Goal: Task Accomplishment & Management: Contribute content

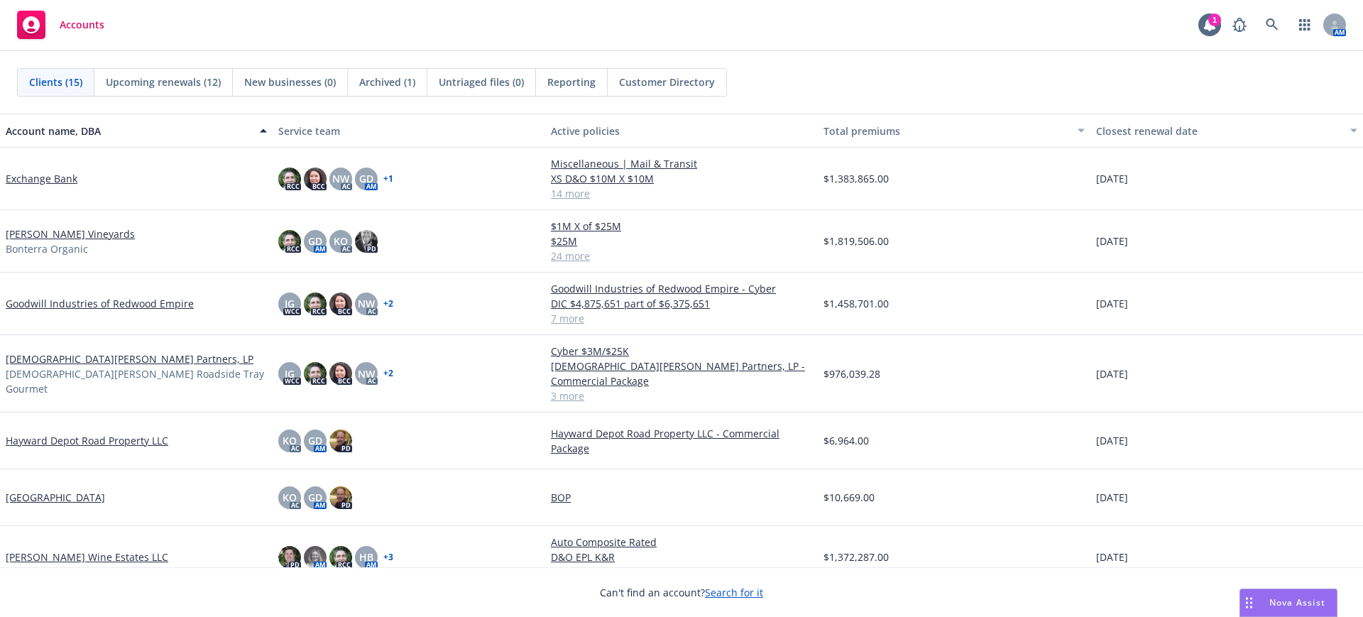
click at [31, 228] on link "[PERSON_NAME] Vineyards" at bounding box center [70, 234] width 129 height 15
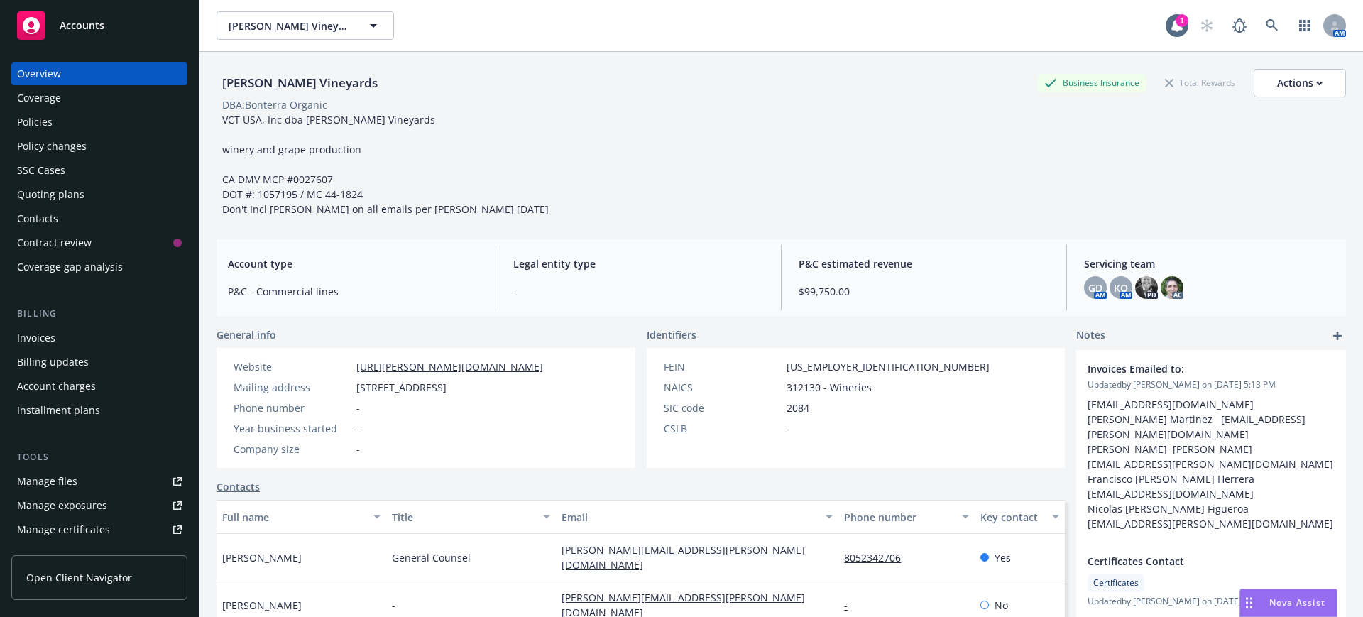
click at [52, 478] on div "Manage files" at bounding box center [47, 481] width 60 height 23
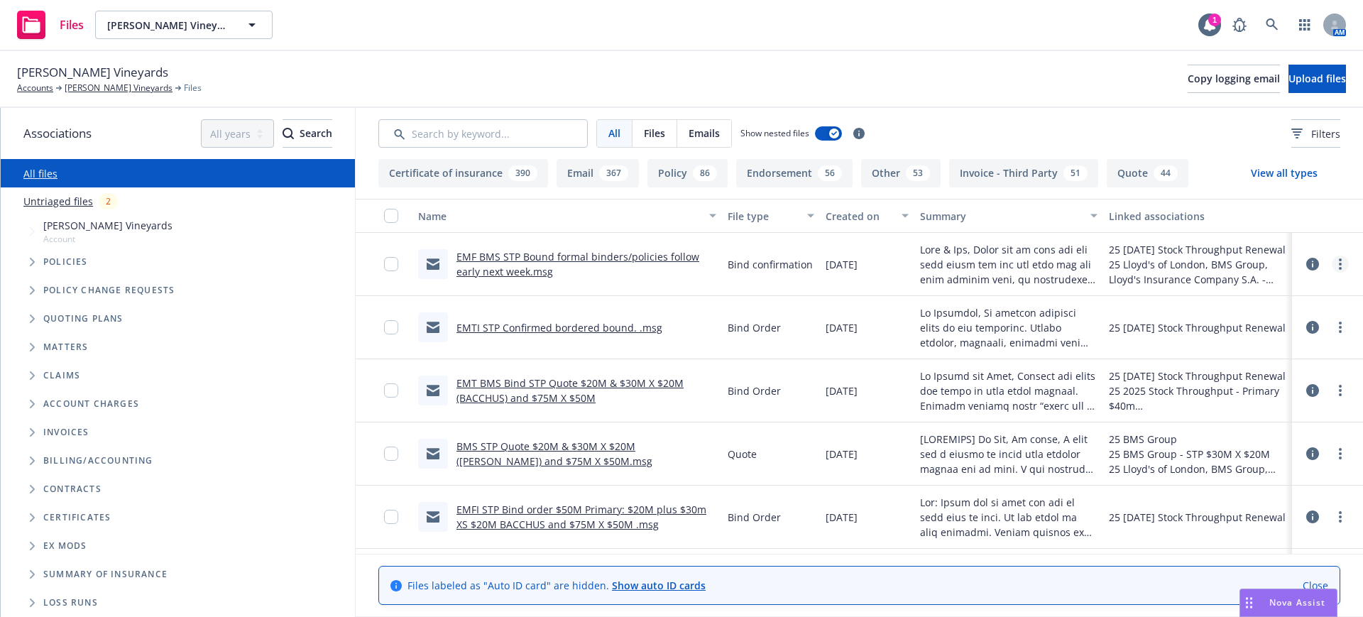
click at [1332, 261] on link "more" at bounding box center [1340, 264] width 17 height 17
click at [1233, 317] on link "Download" at bounding box center [1264, 321] width 141 height 28
click at [1307, 76] on span "Upload files" at bounding box center [1318, 78] width 58 height 13
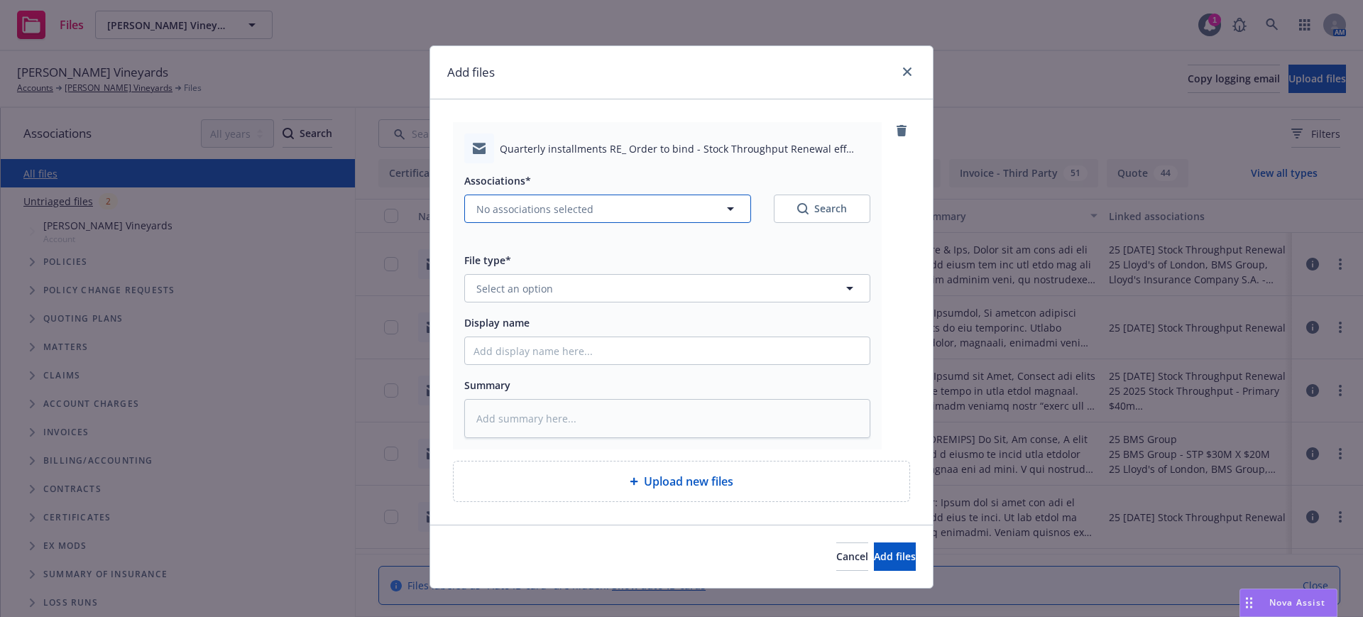
click at [473, 200] on button "No associations selected" at bounding box center [607, 209] width 287 height 28
type textarea "x"
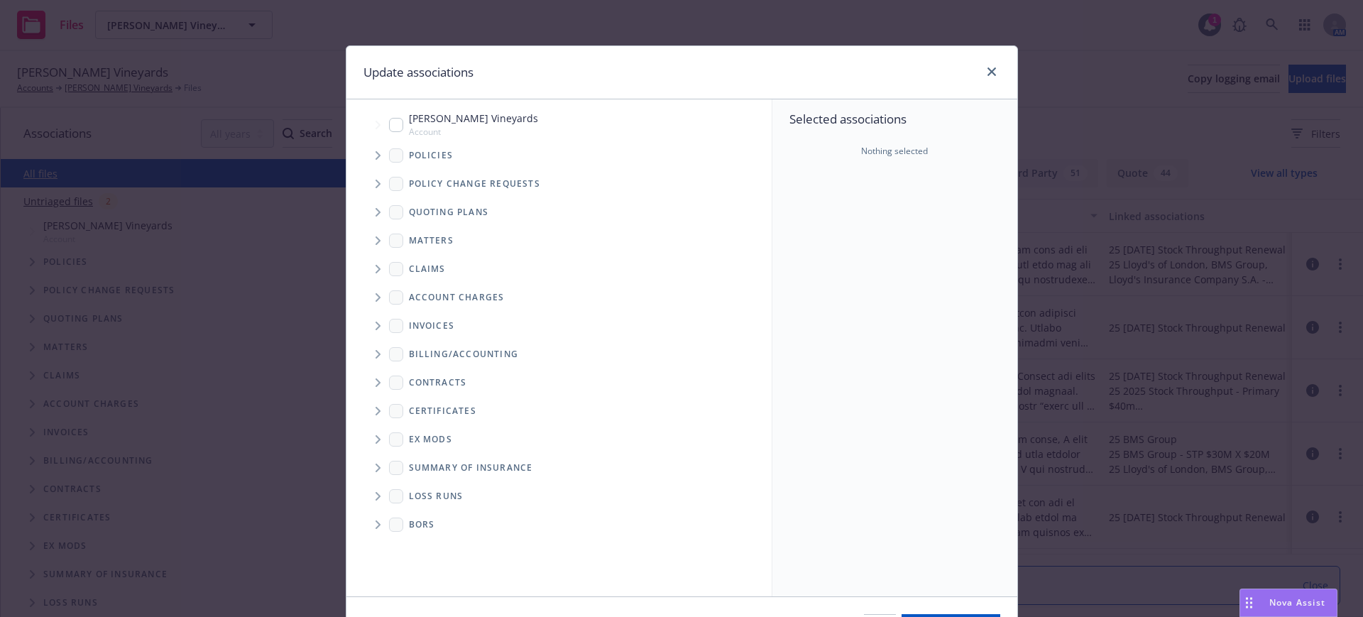
click at [369, 207] on span "Tree Example" at bounding box center [377, 212] width 23 height 23
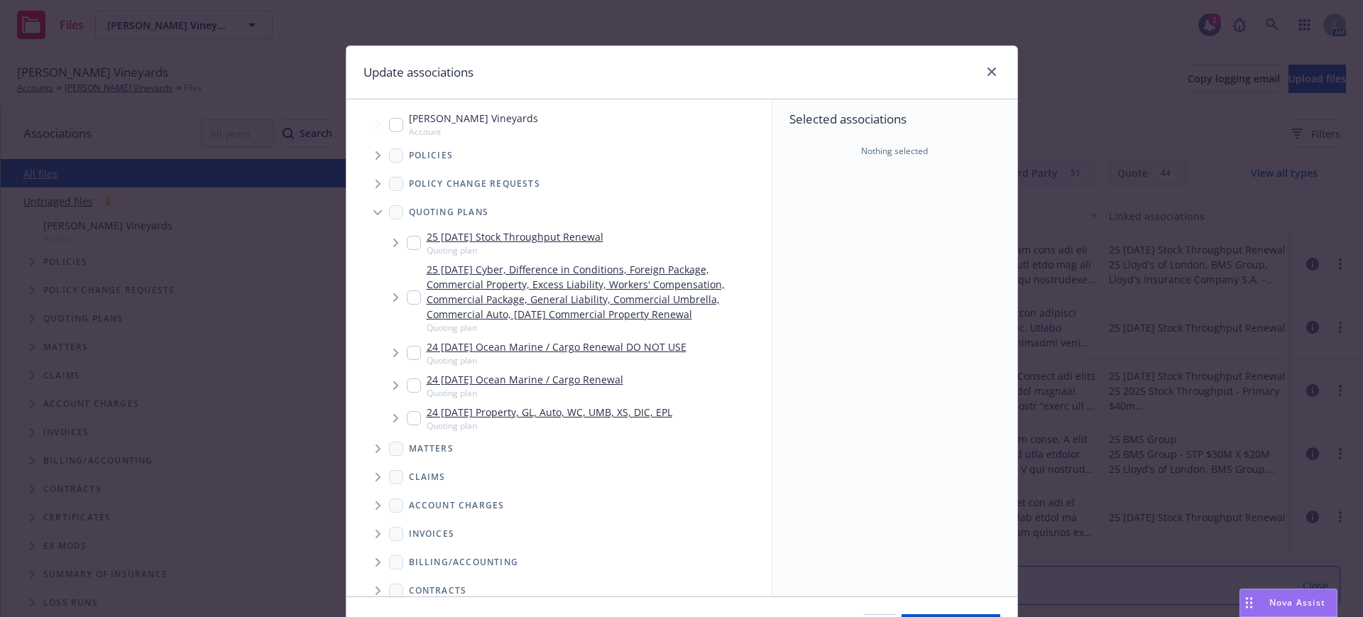
click at [393, 241] on icon "Tree Example" at bounding box center [395, 243] width 5 height 9
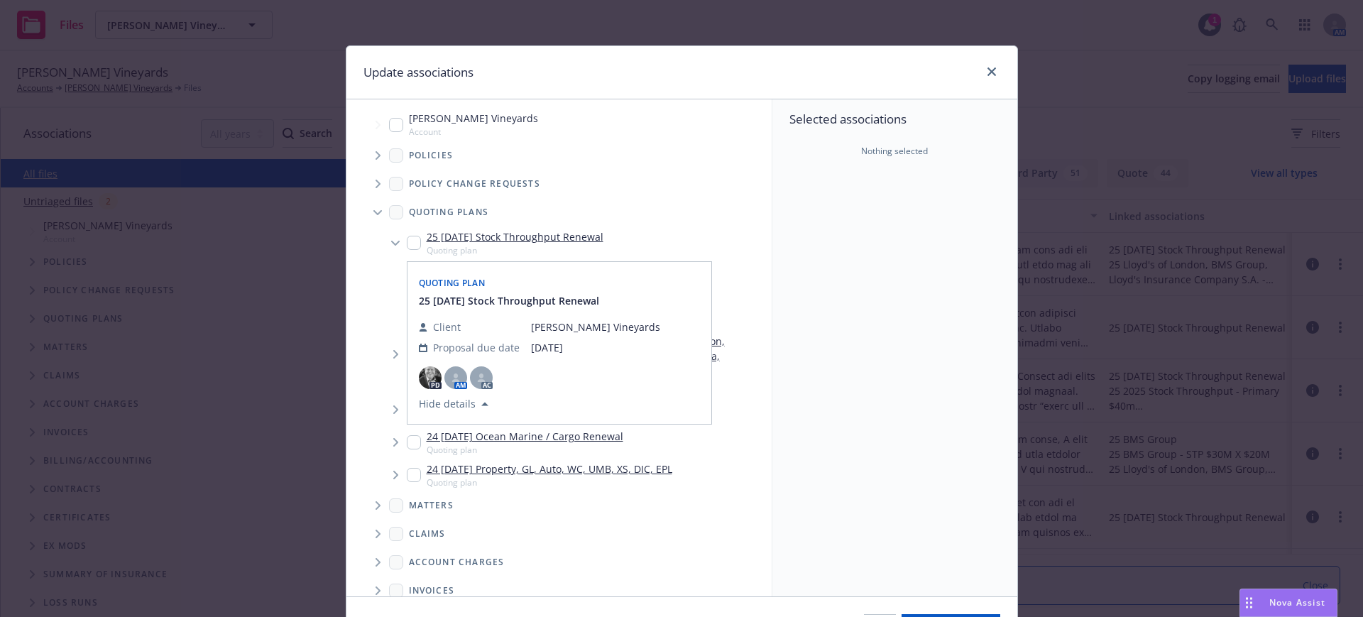
click at [413, 242] on input "Tree Example" at bounding box center [414, 243] width 14 height 14
checkbox input "true"
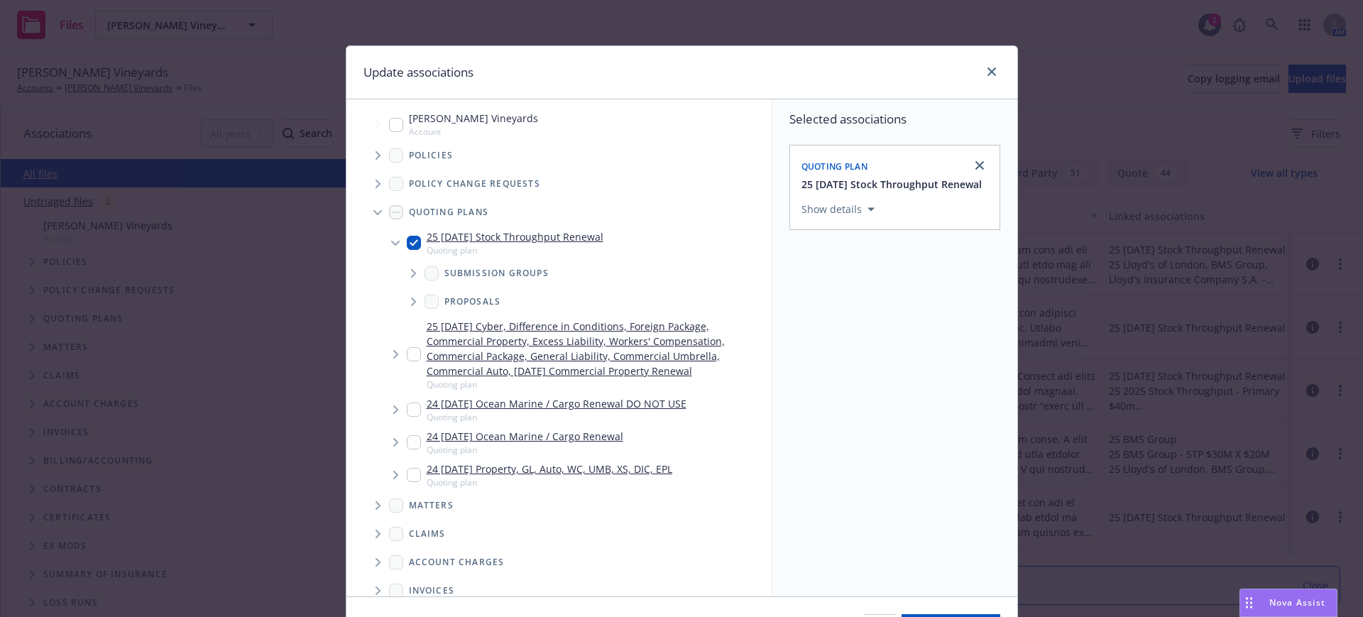
click at [411, 301] on icon "Tree Example" at bounding box center [414, 302] width 6 height 9
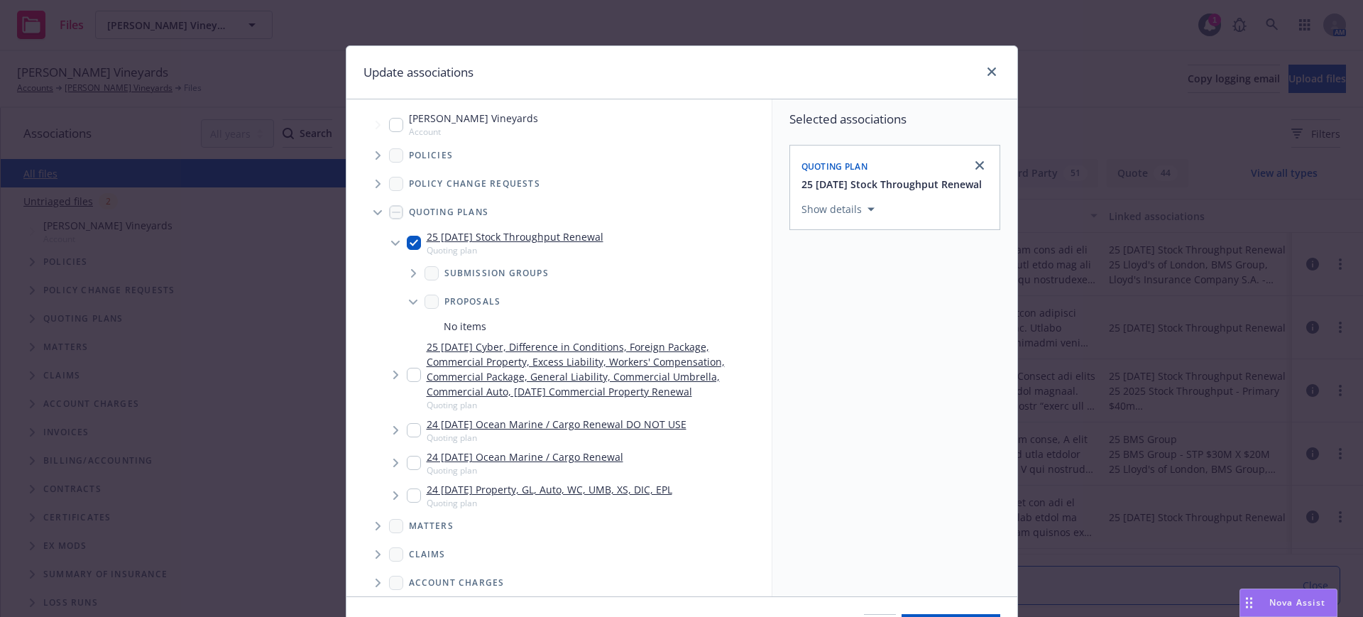
click at [411, 270] on icon "Tree Example" at bounding box center [414, 273] width 6 height 9
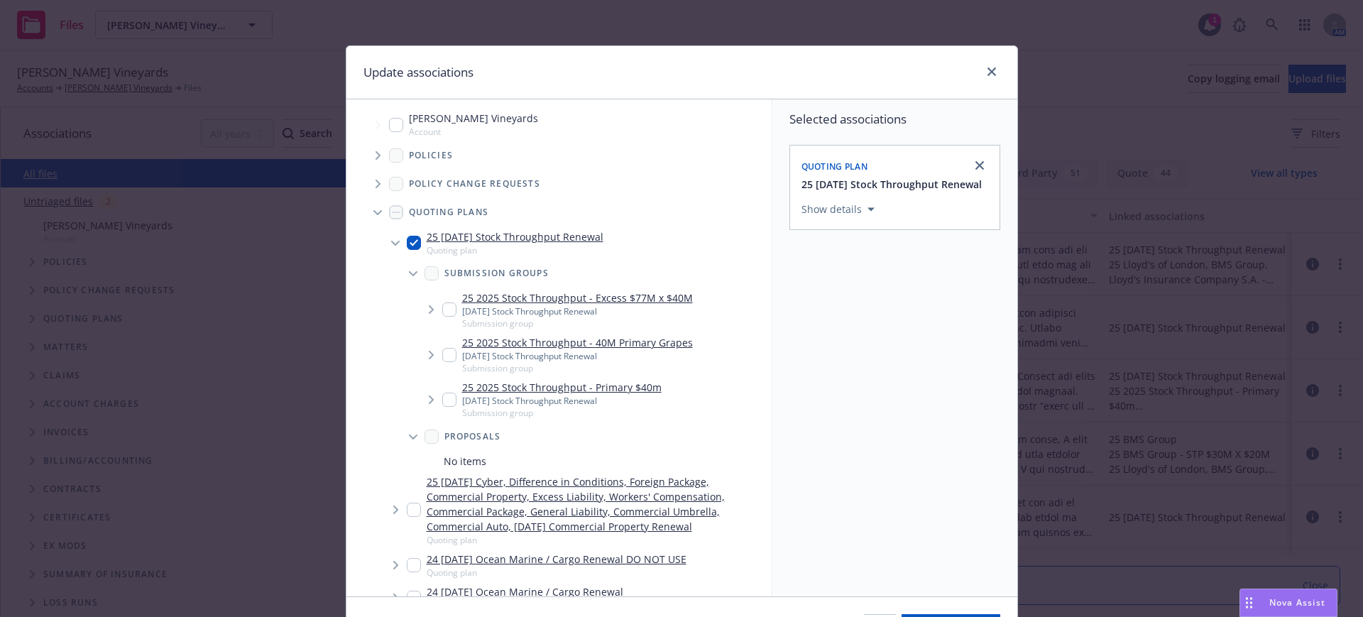
click at [429, 308] on icon "Tree Example" at bounding box center [431, 309] width 5 height 9
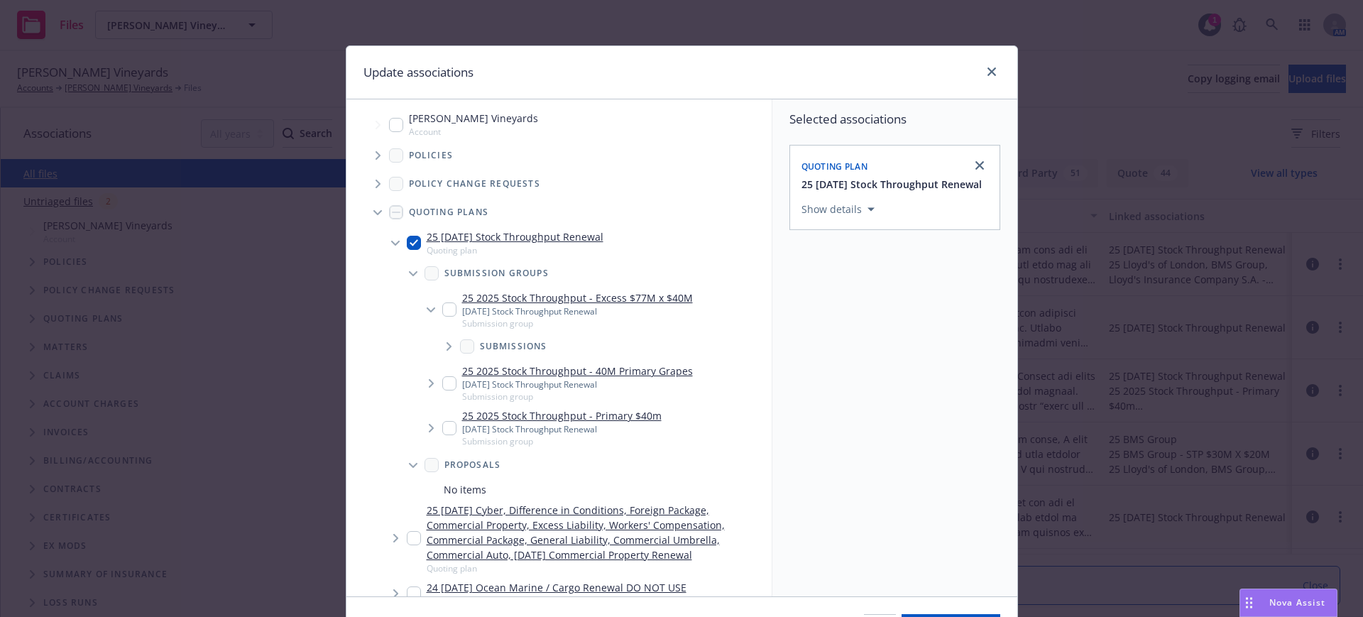
click at [447, 347] on icon "Tree Example" at bounding box center [450, 346] width 6 height 9
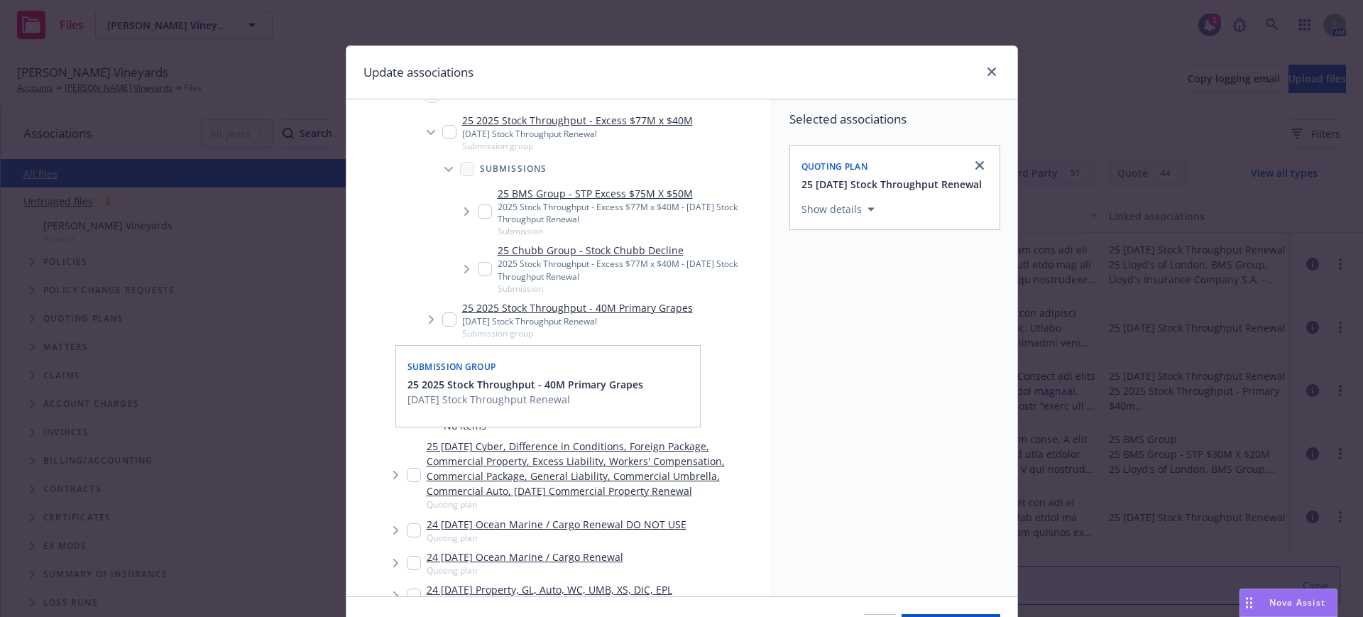
scroll to position [89, 0]
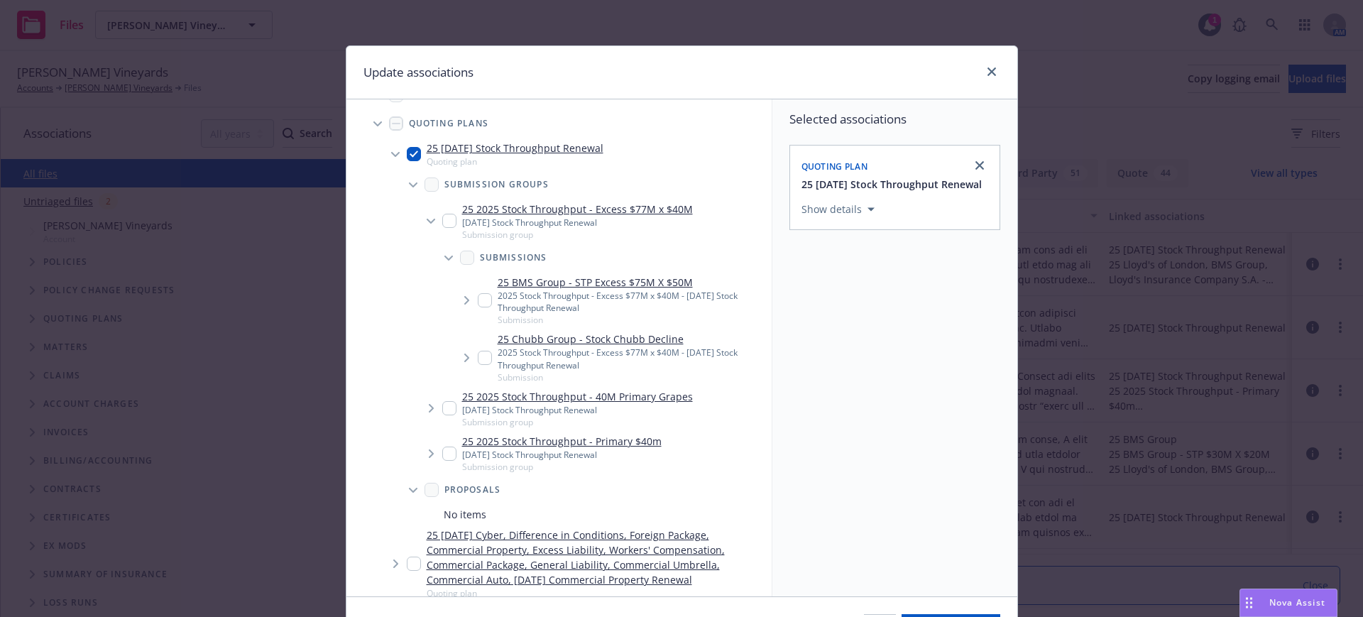
click at [429, 405] on icon "Tree Example" at bounding box center [431, 408] width 5 height 9
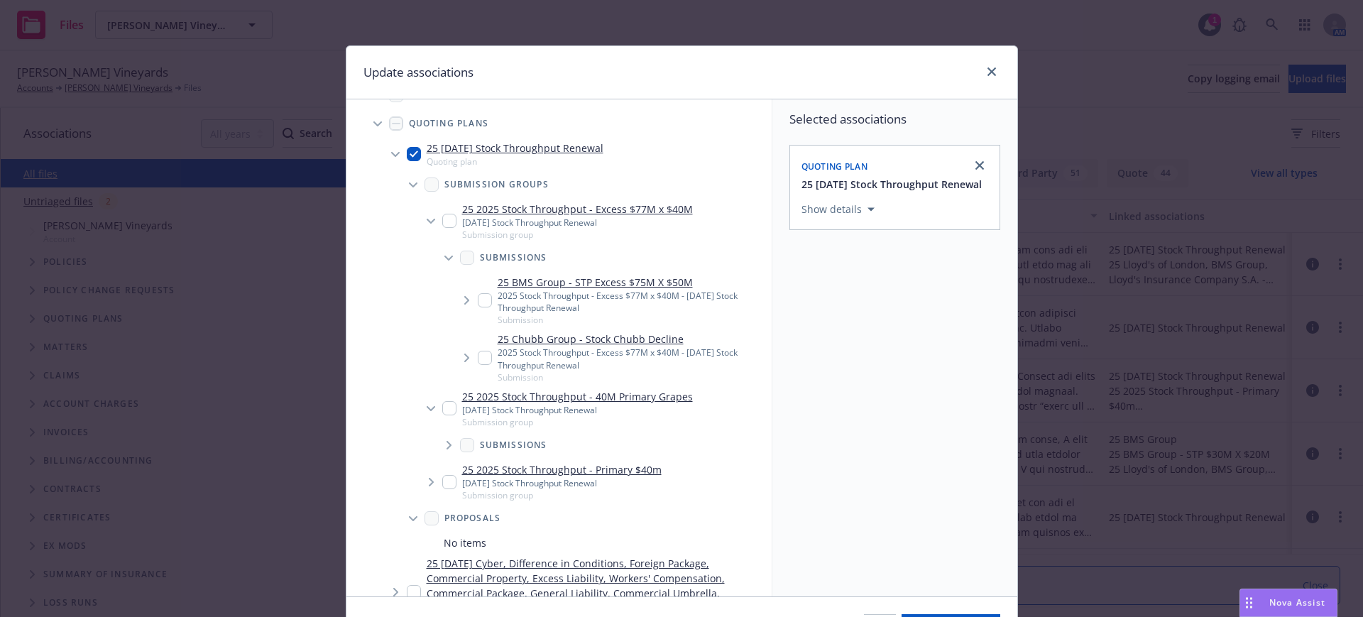
click at [447, 443] on icon "Tree Example" at bounding box center [450, 445] width 6 height 9
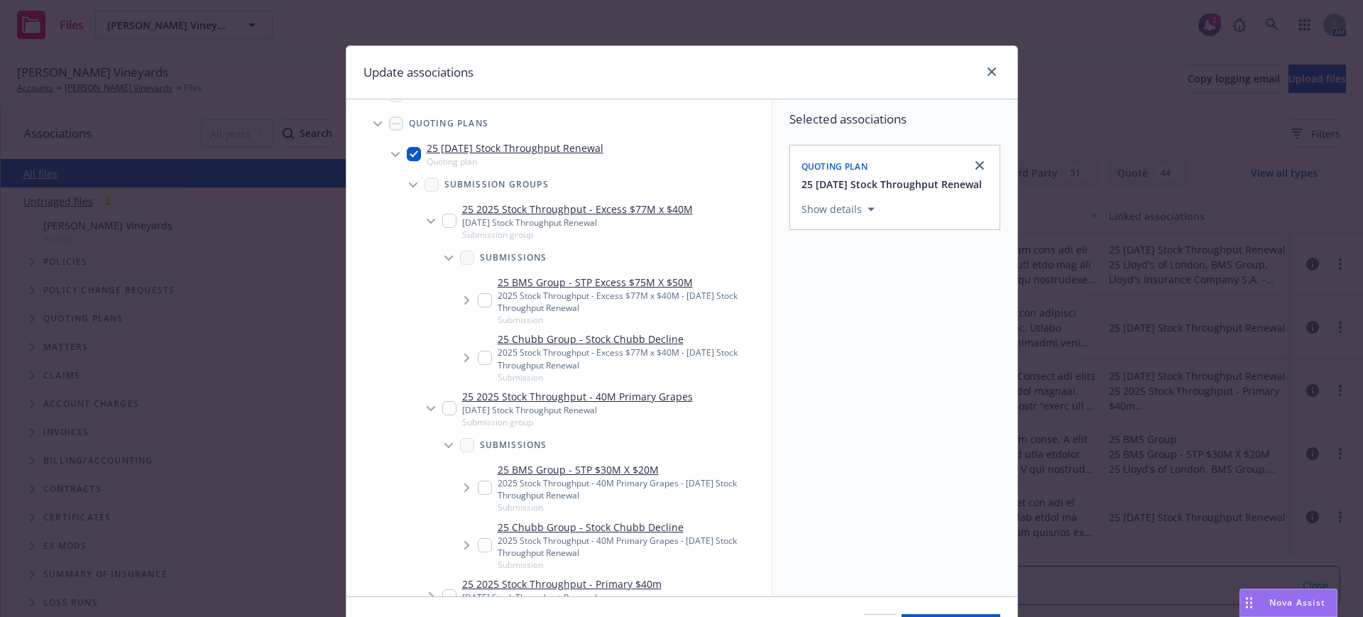
click at [464, 298] on icon "Tree Example" at bounding box center [467, 300] width 6 height 9
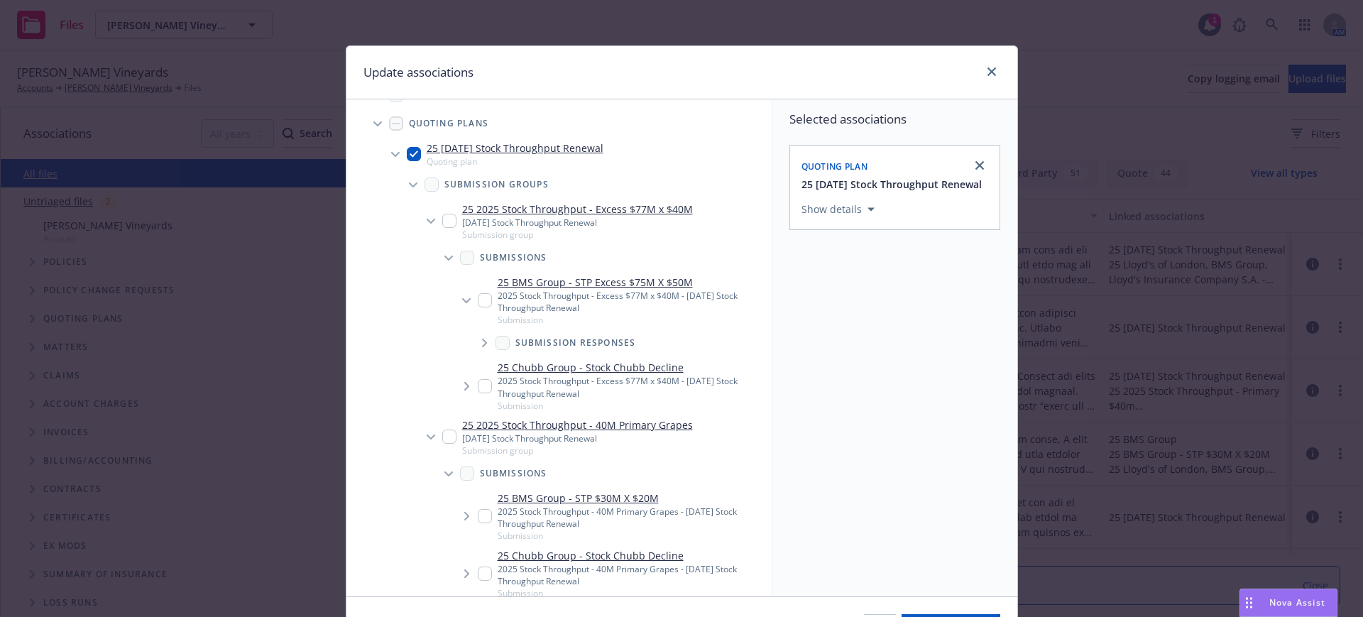
click at [482, 341] on icon "Tree Example" at bounding box center [484, 343] width 5 height 9
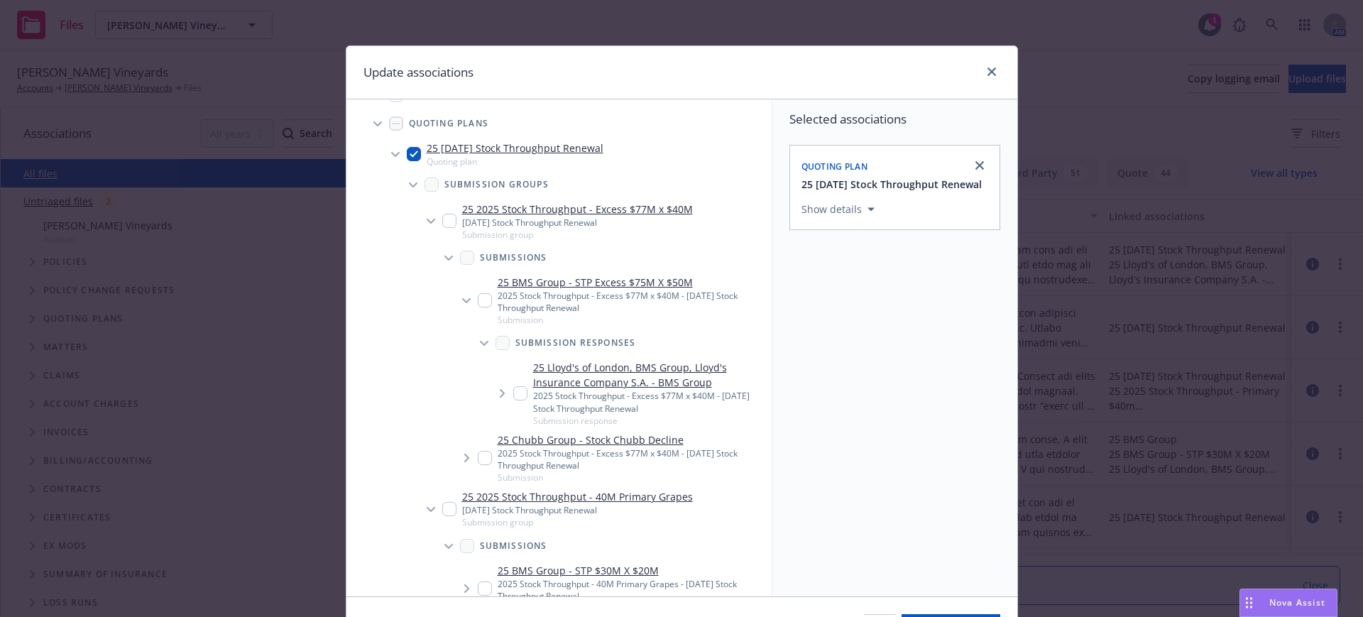
click at [500, 391] on icon "Tree Example" at bounding box center [503, 393] width 6 height 9
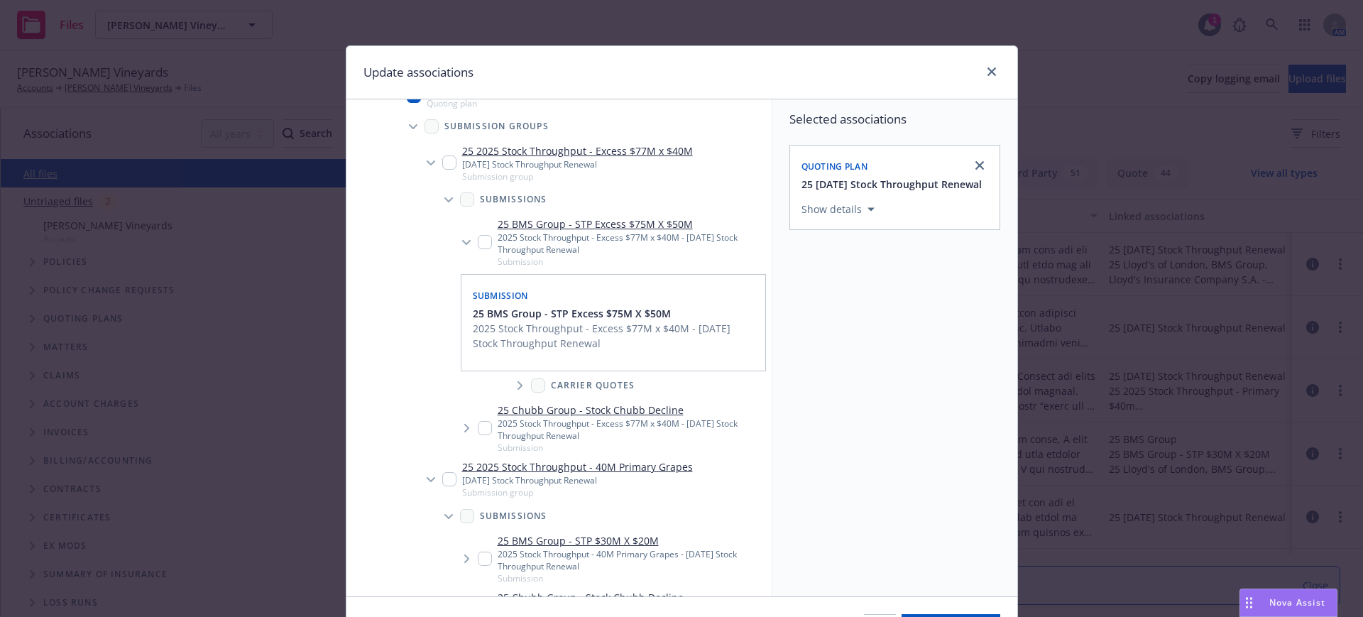
scroll to position [178, 0]
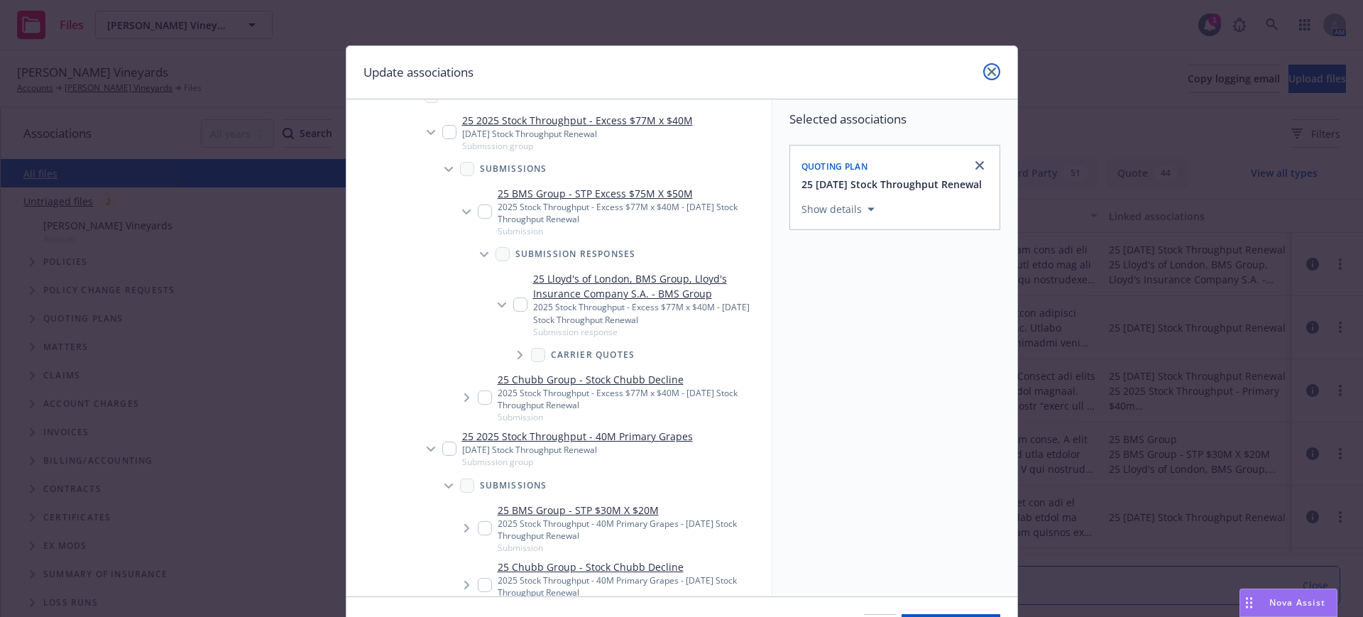
click at [986, 66] on link "close" at bounding box center [991, 71] width 17 height 17
type textarea "x"
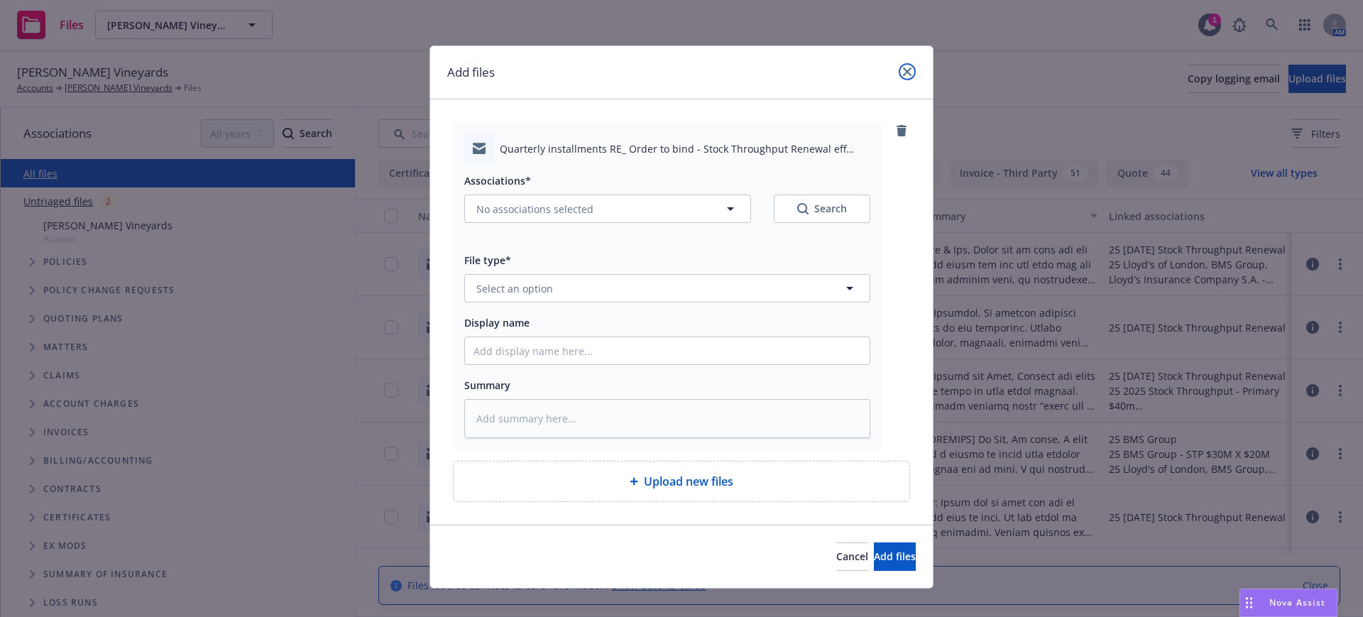
click at [903, 70] on icon "close" at bounding box center [907, 71] width 9 height 9
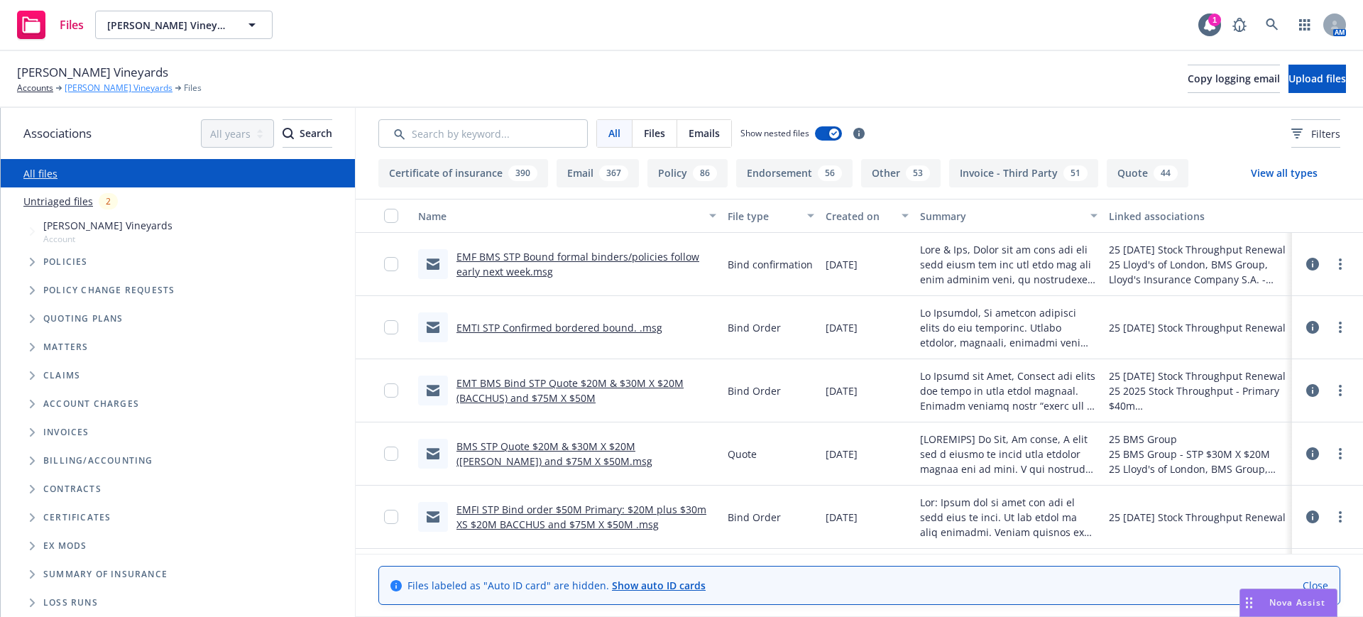
click at [102, 88] on link "Fetzer Vineyards" at bounding box center [119, 88] width 108 height 13
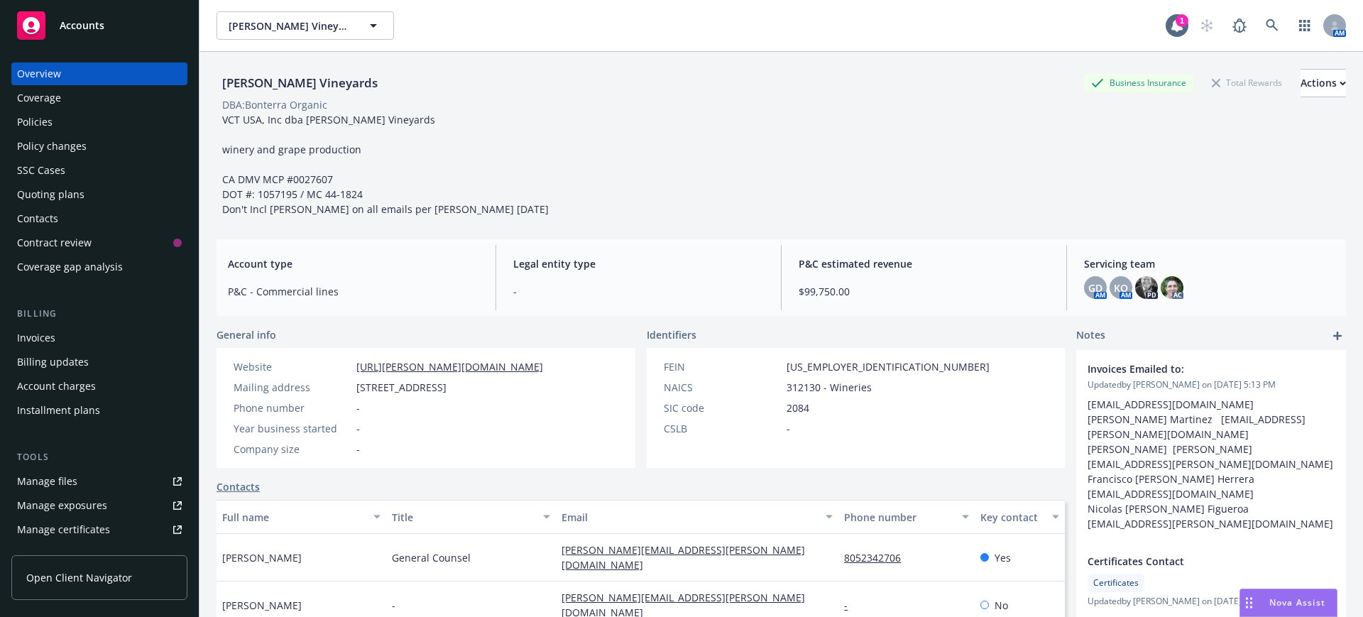
click at [53, 192] on div "Quoting plans" at bounding box center [50, 194] width 67 height 23
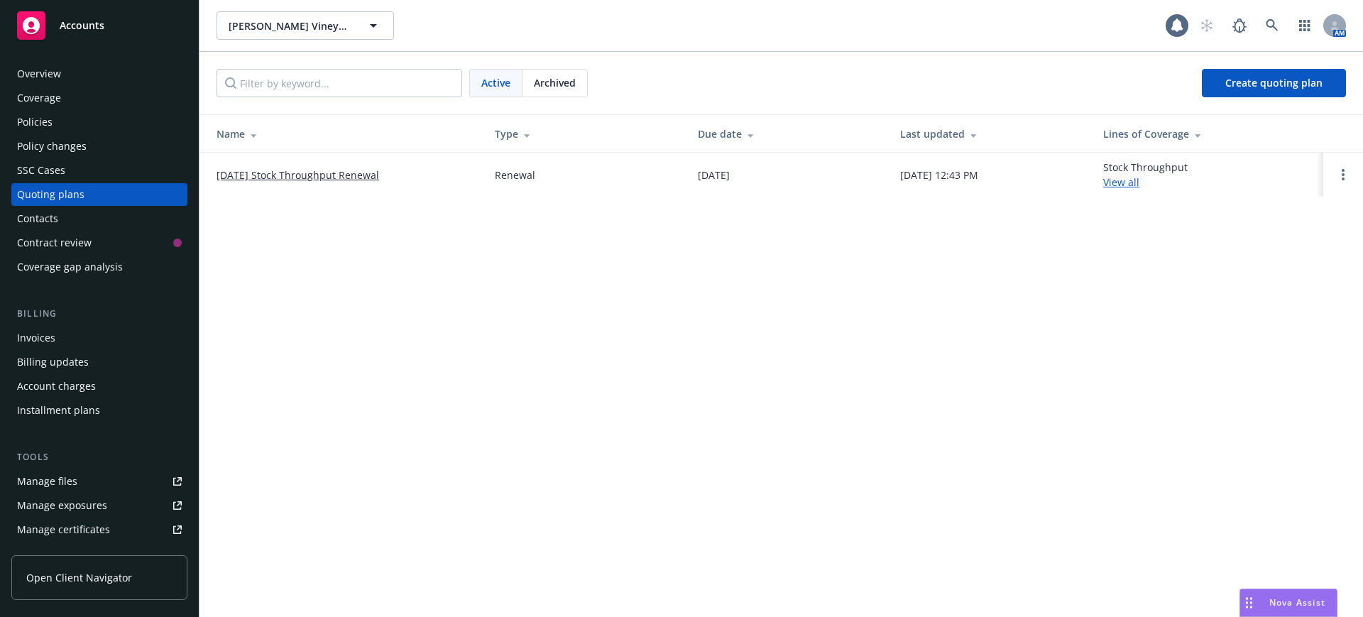
click at [328, 178] on link "[DATE] Stock Throughput Renewal" at bounding box center [298, 175] width 163 height 15
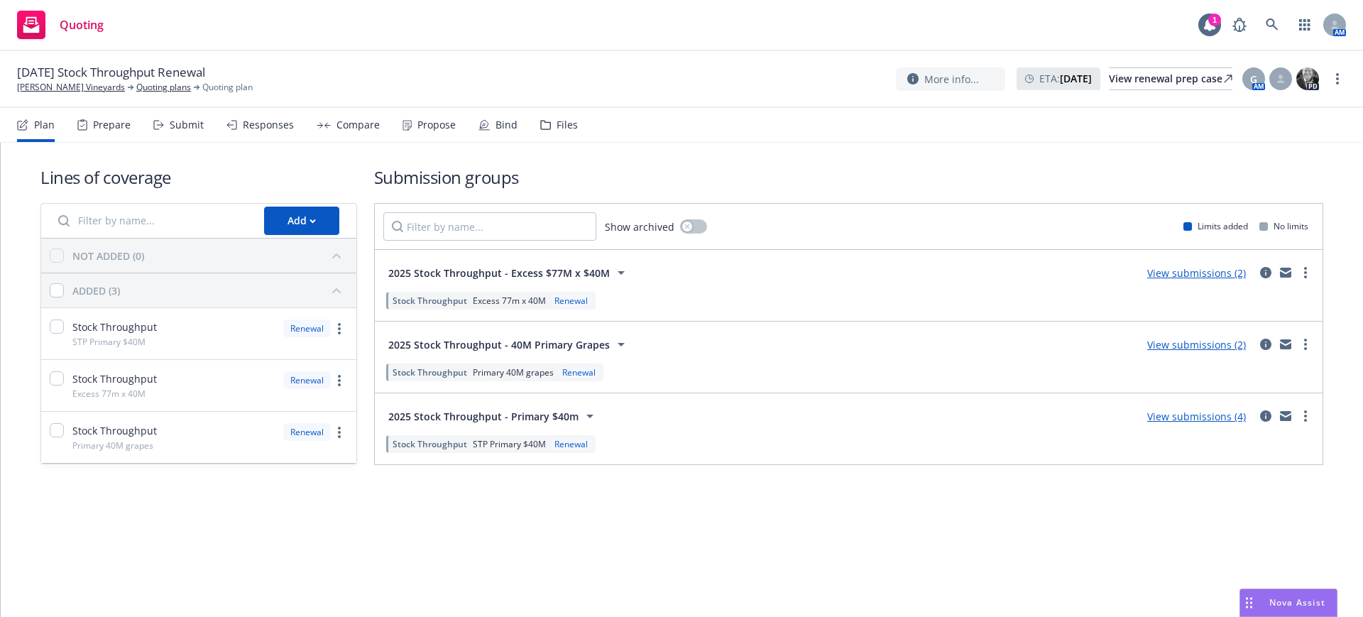
click at [184, 124] on div "Submit" at bounding box center [187, 124] width 34 height 11
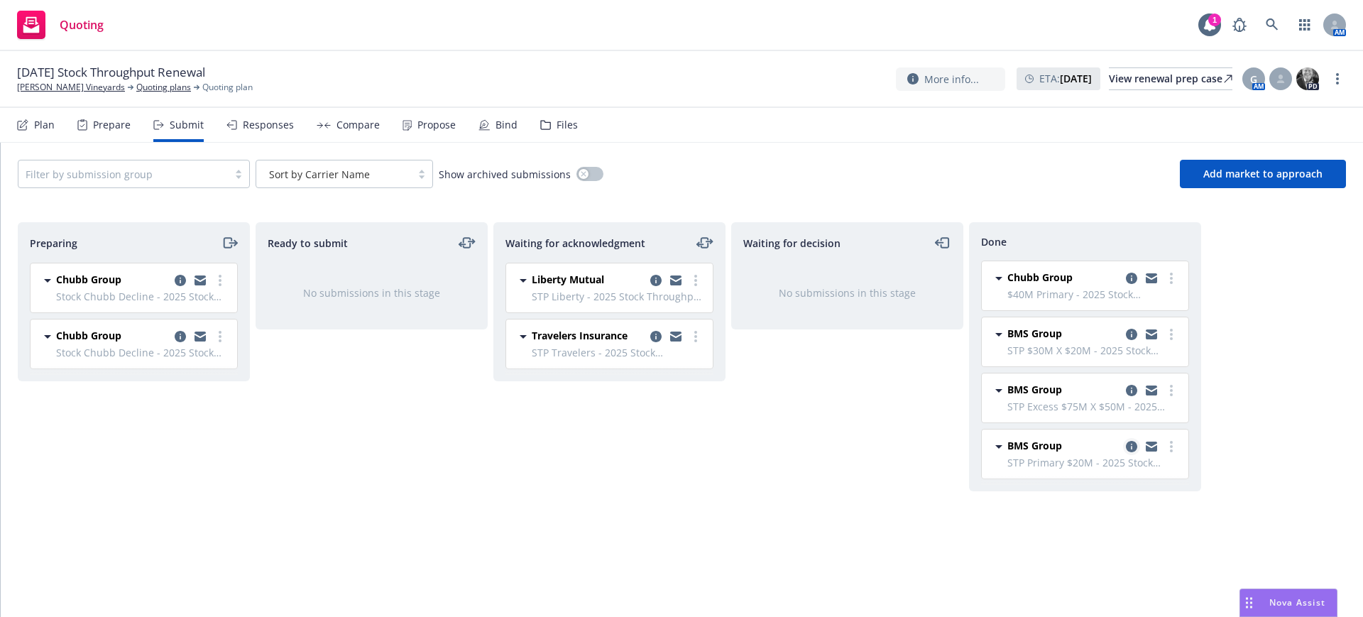
click at [1132, 447] on icon "copy logging email" at bounding box center [1131, 446] width 11 height 11
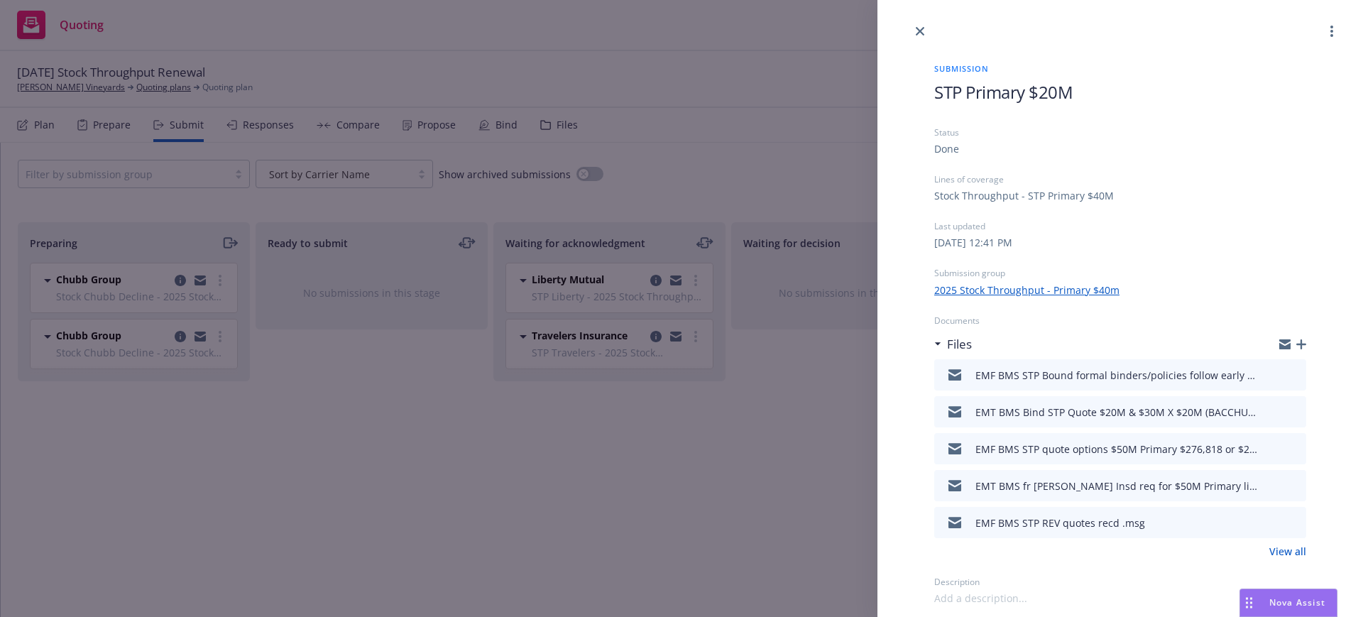
click at [1302, 342] on icon "button" at bounding box center [1302, 344] width 10 height 10
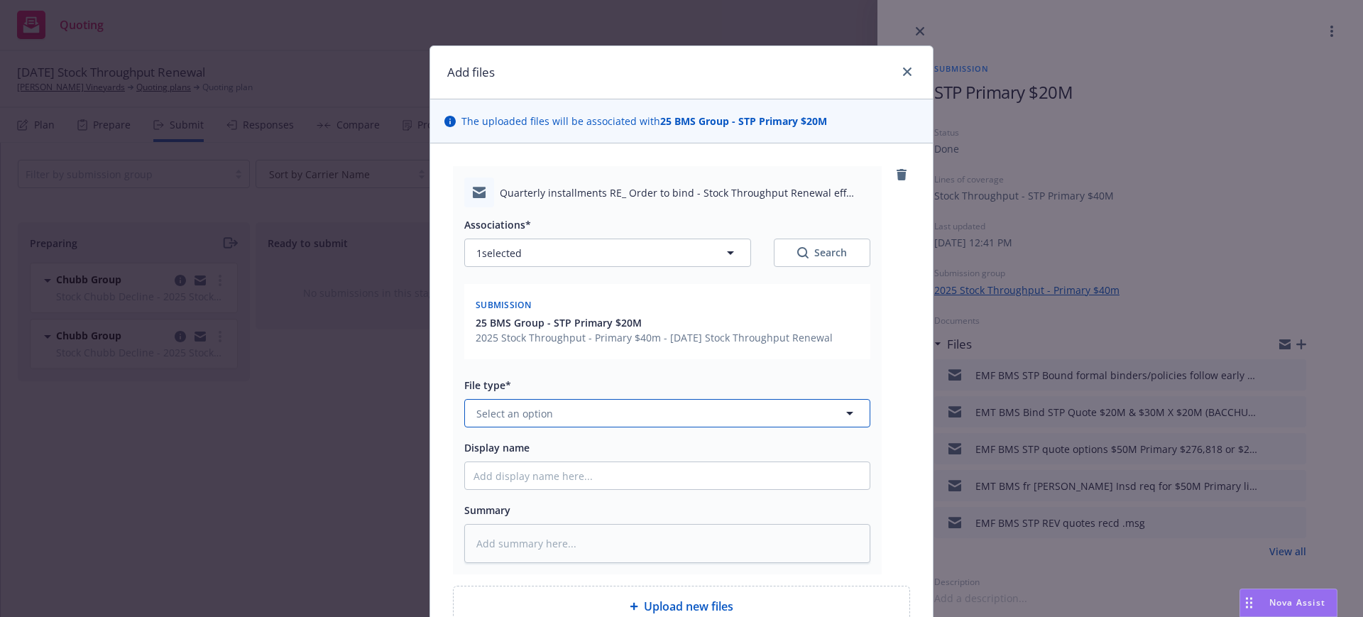
click at [501, 418] on span "Select an option" at bounding box center [514, 413] width 77 height 15
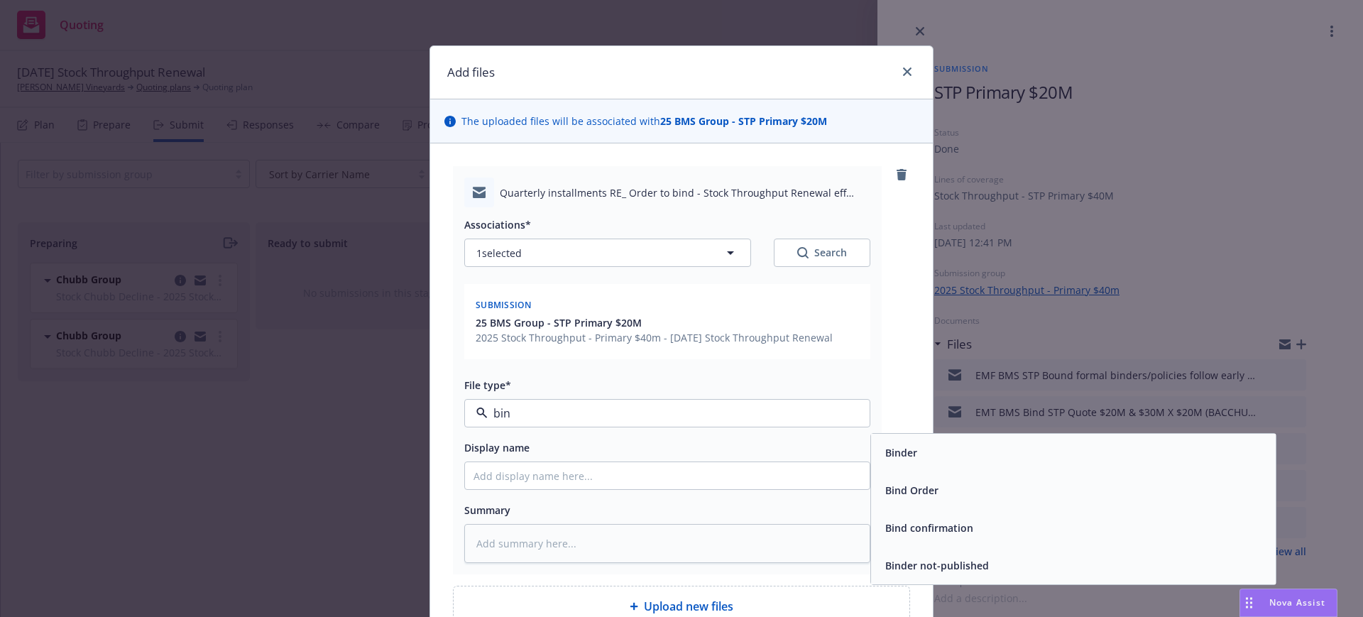
type input "bind"
click at [912, 490] on span "Bind Order" at bounding box center [911, 490] width 53 height 15
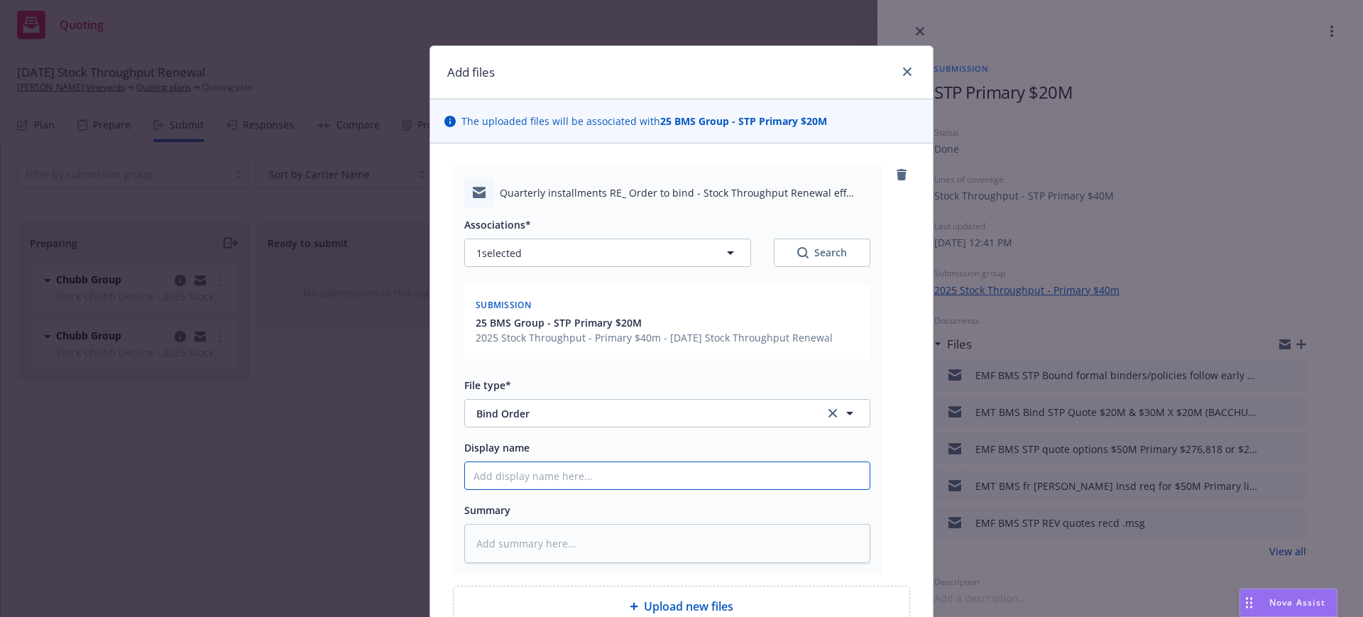
click at [467, 479] on input "Display name" at bounding box center [667, 475] width 405 height 27
type textarea "x"
type input "E"
type textarea "x"
type input "EM"
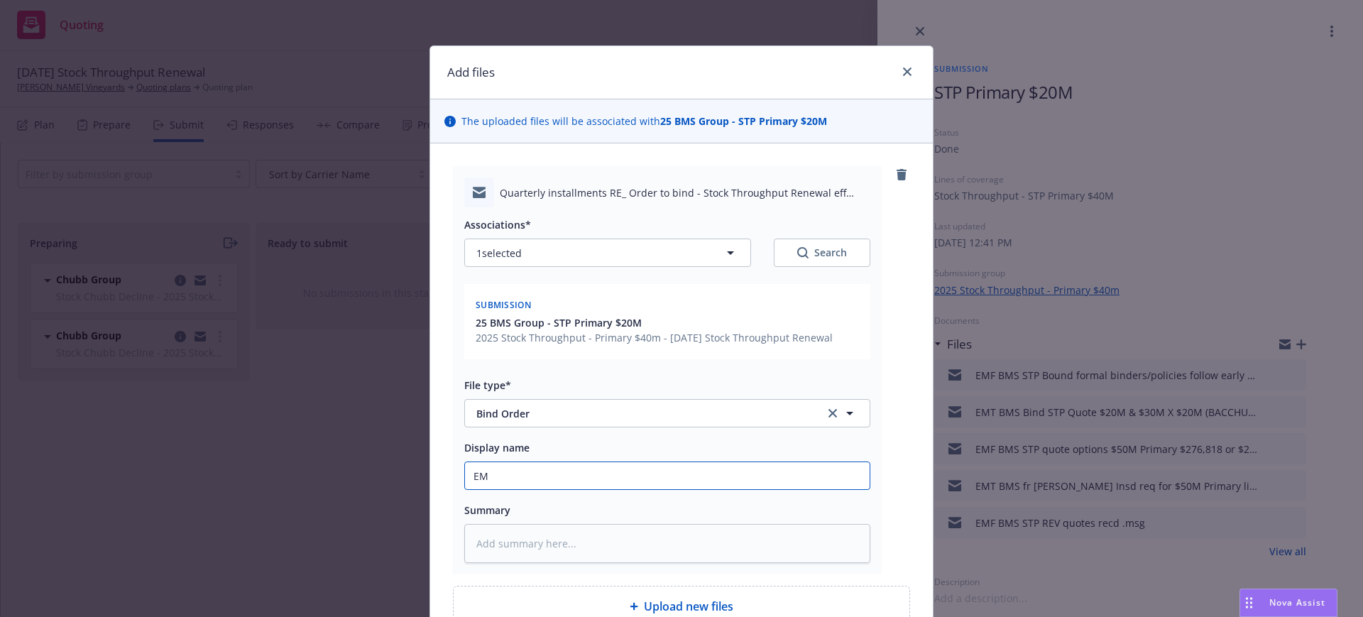
type textarea "x"
type input "EMT"
type textarea "x"
type input "EMT"
type textarea "x"
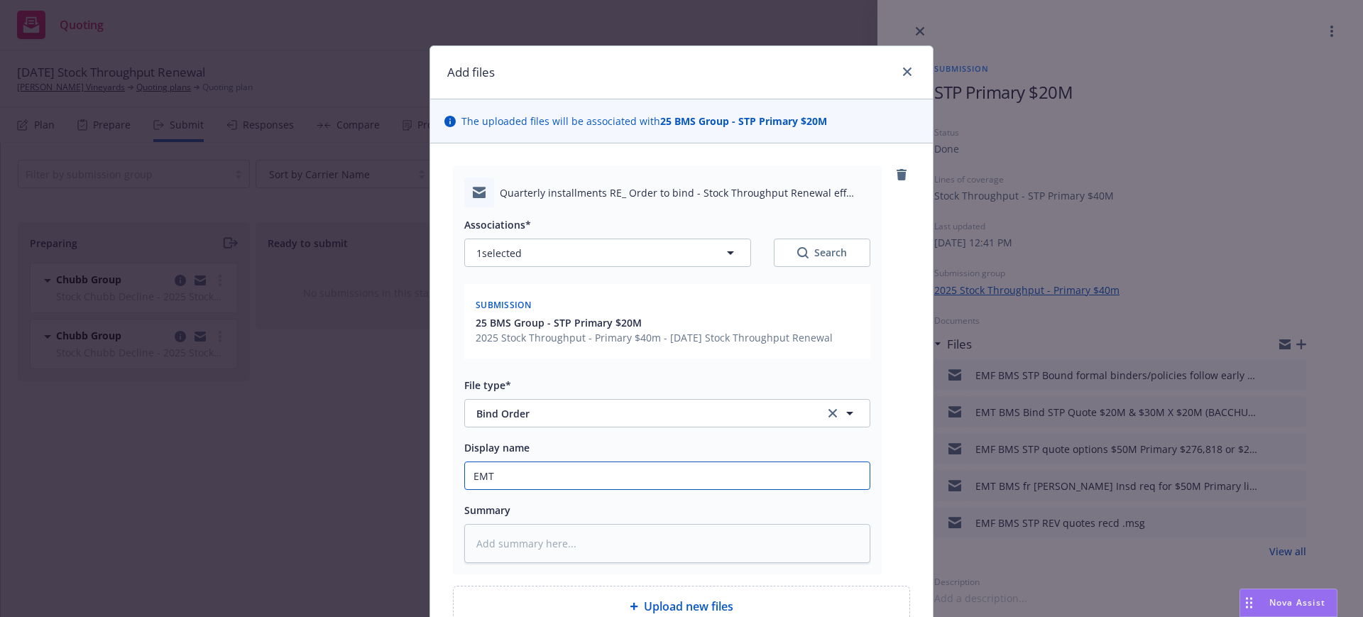
type input "EMT B"
type textarea "x"
type input "EMT BM"
type textarea "x"
type input "EMT BMS"
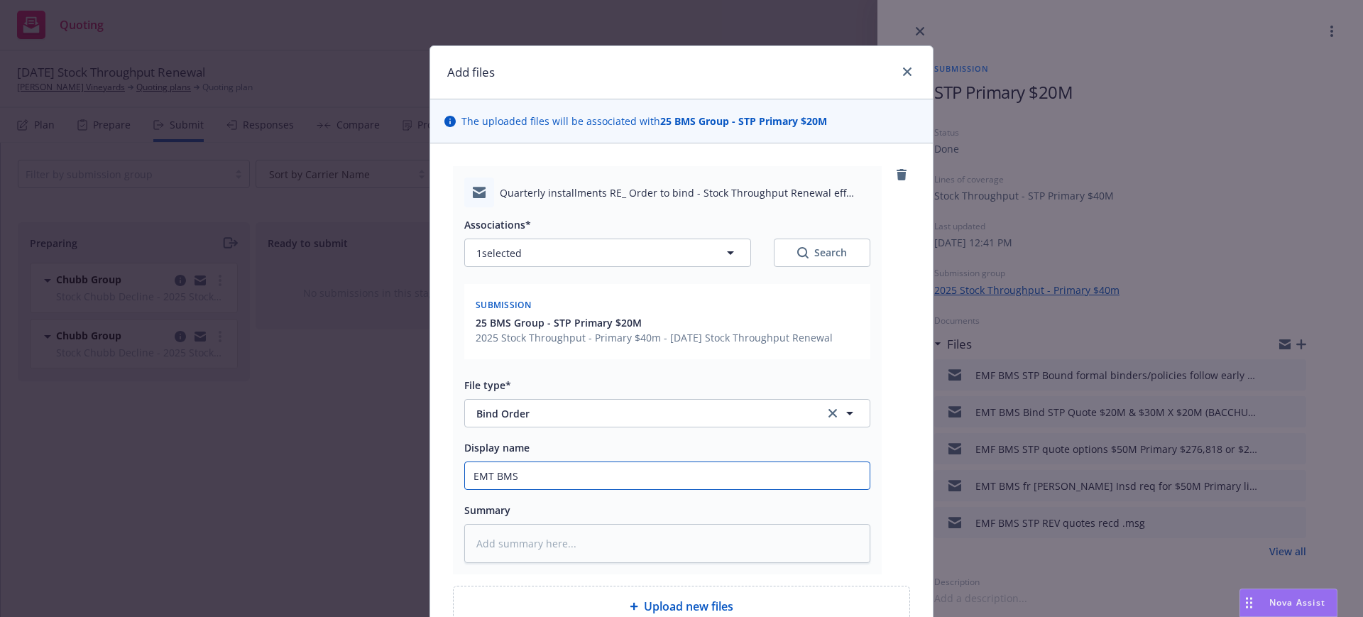
type textarea "x"
type input "EMT BMS"
type textarea "x"
type input "EMT BMS S"
type textarea "x"
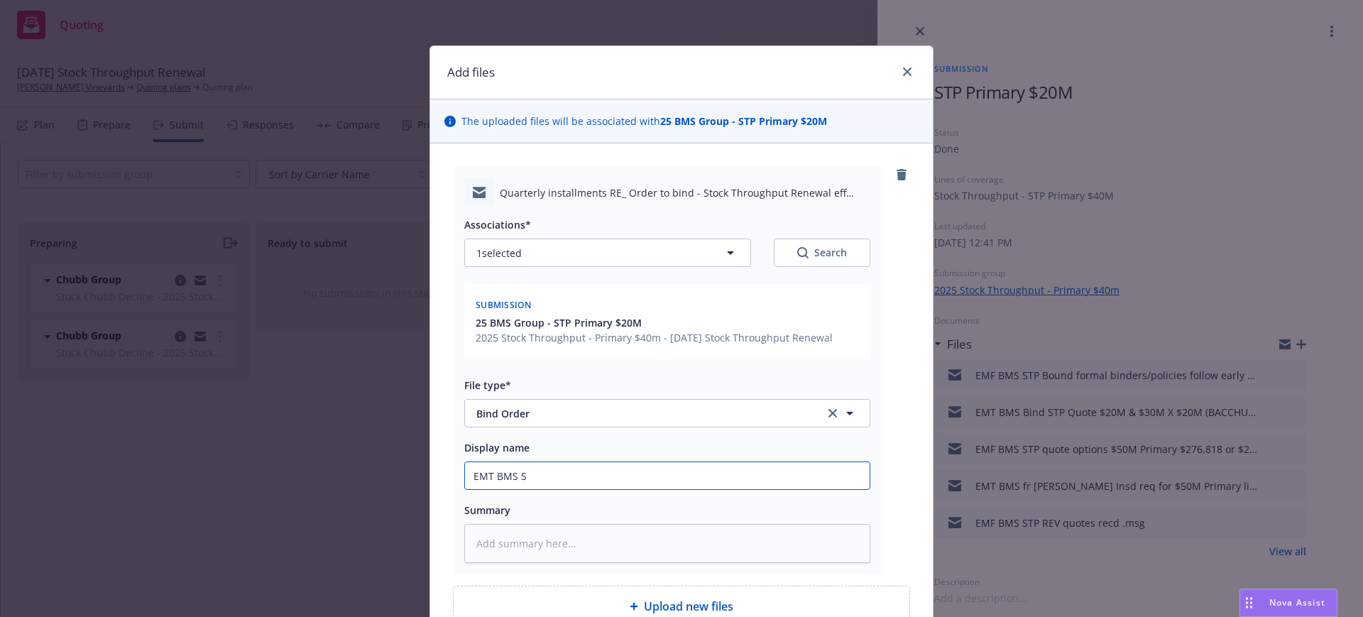
type input "EMT BMS ST"
type textarea "x"
type input "EMT BMS STP"
type textarea "x"
type input "EMT BMS STP"
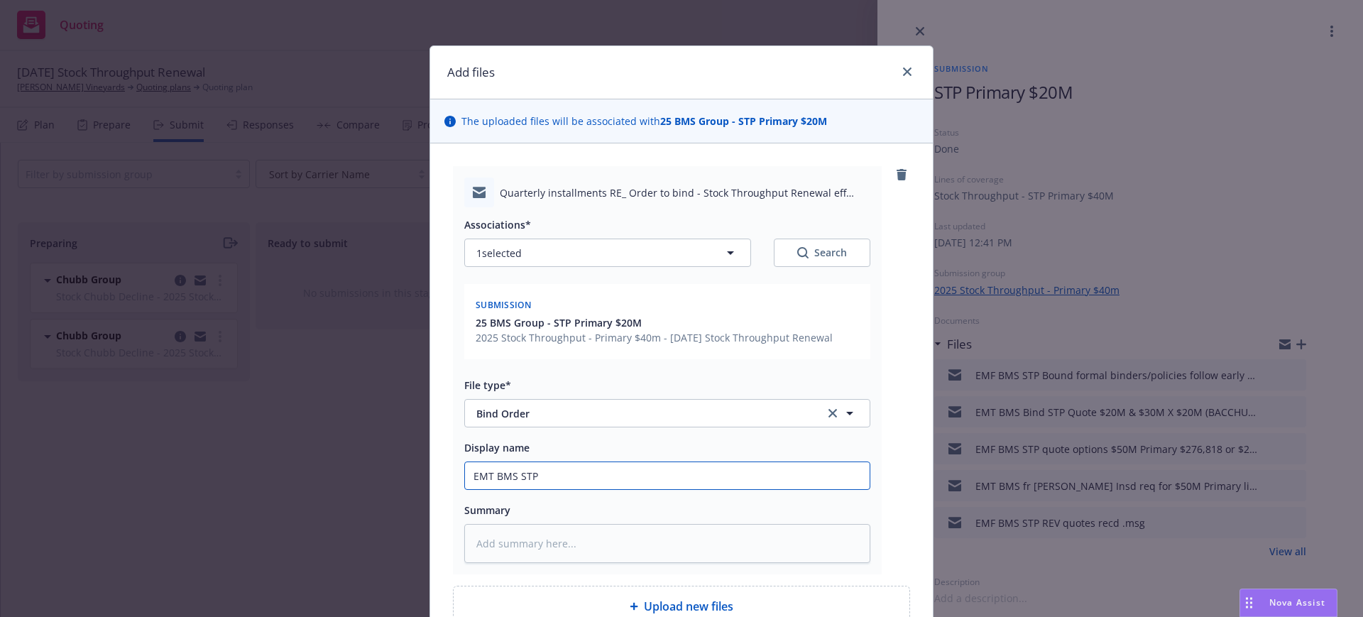
type textarea "x"
type input "EMT BMS STP W"
type textarea "x"
type input "EMT BMS STP Wu"
type textarea "x"
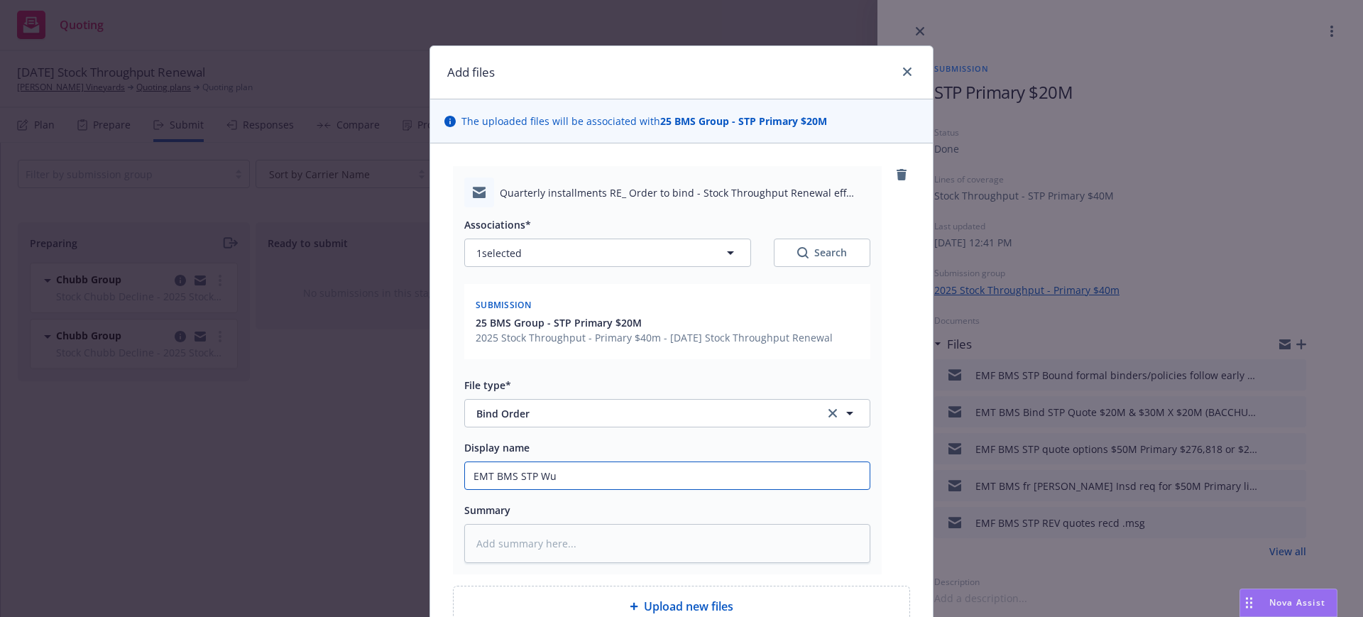
type input "EMT BMS STP Wua"
type textarea "x"
type input "EMT BMS STP Wuar"
type textarea "x"
type input "EMT BMS STP Wuart"
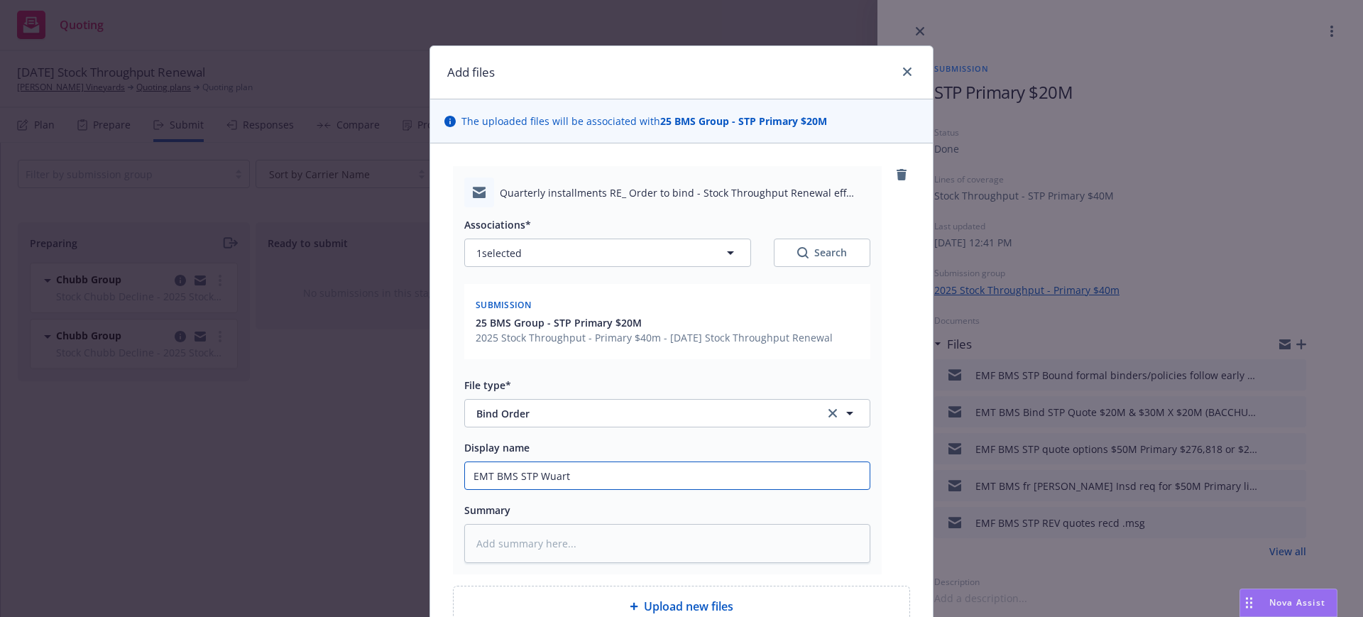
type textarea "x"
type input "EMT BMS STP Wuarte"
type textarea "x"
type input "EMT BMS STP Wuarter"
type textarea "x"
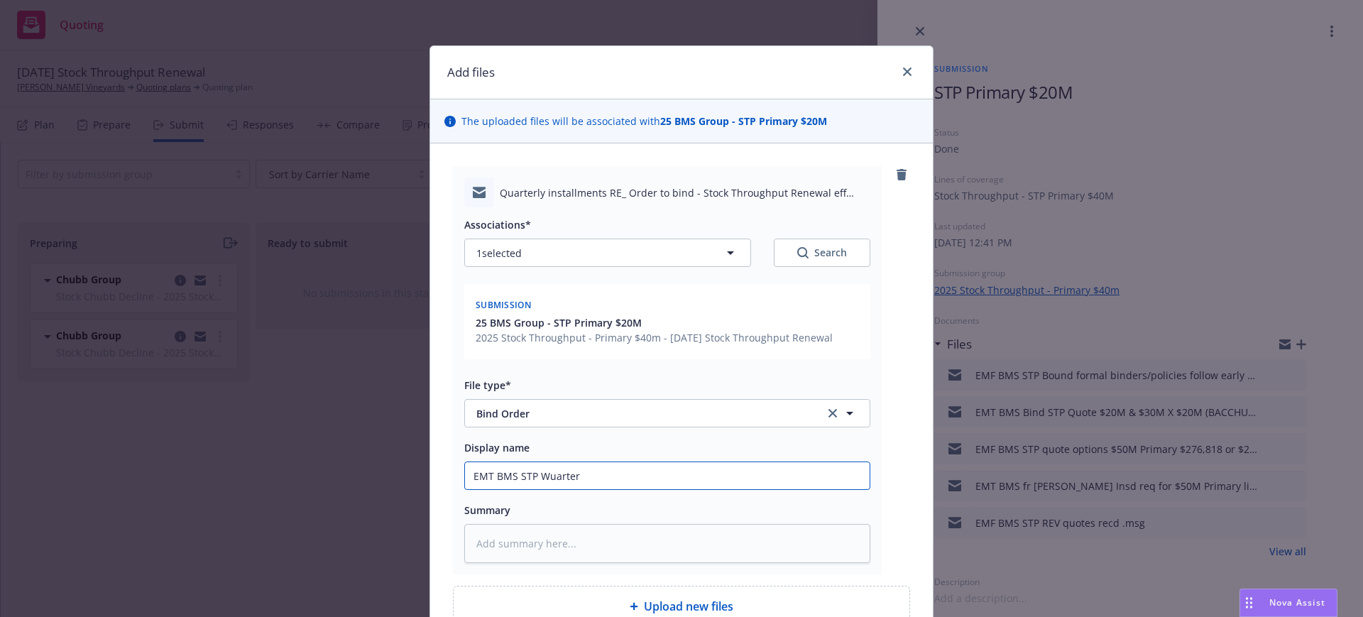
type input "EMT BMS STP Wuarterl"
type textarea "x"
type input "EMT BMS STP Wuarterly"
type textarea "x"
type input "EMT BMS STP Wuarterly"
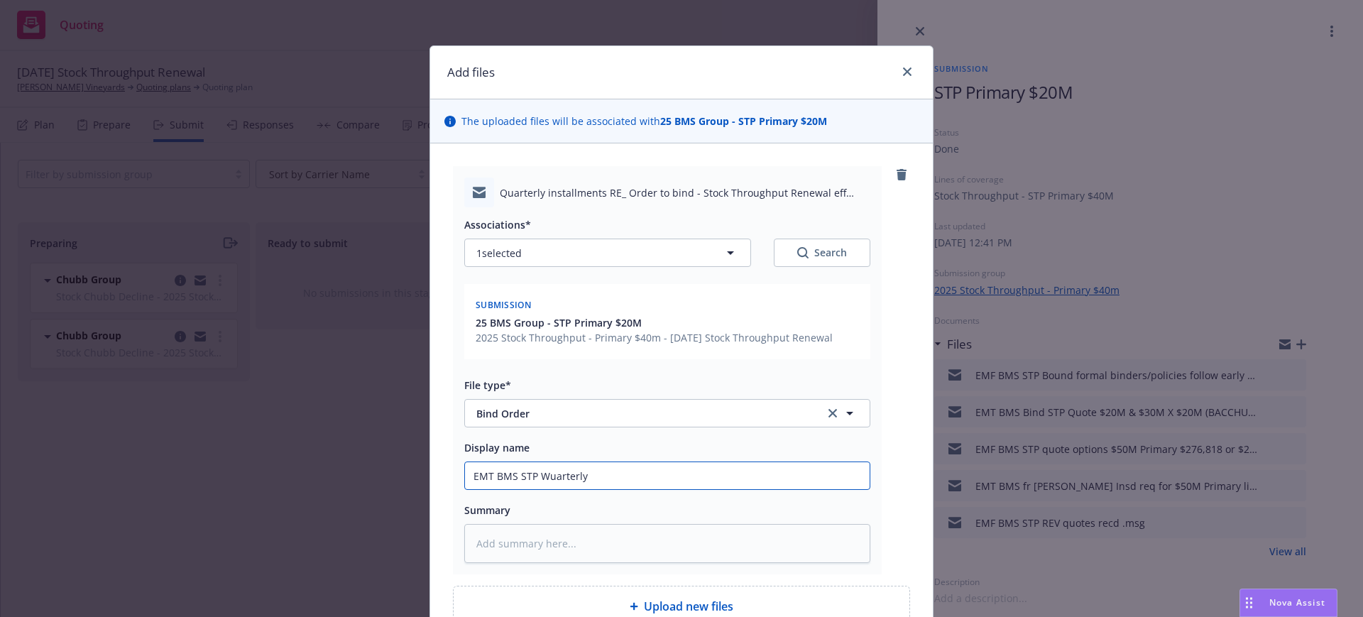
type textarea "x"
type input "EMT BMS STP Wuarterly i"
type textarea "x"
type input "EMT BMS STP Wuarterly in"
type textarea "x"
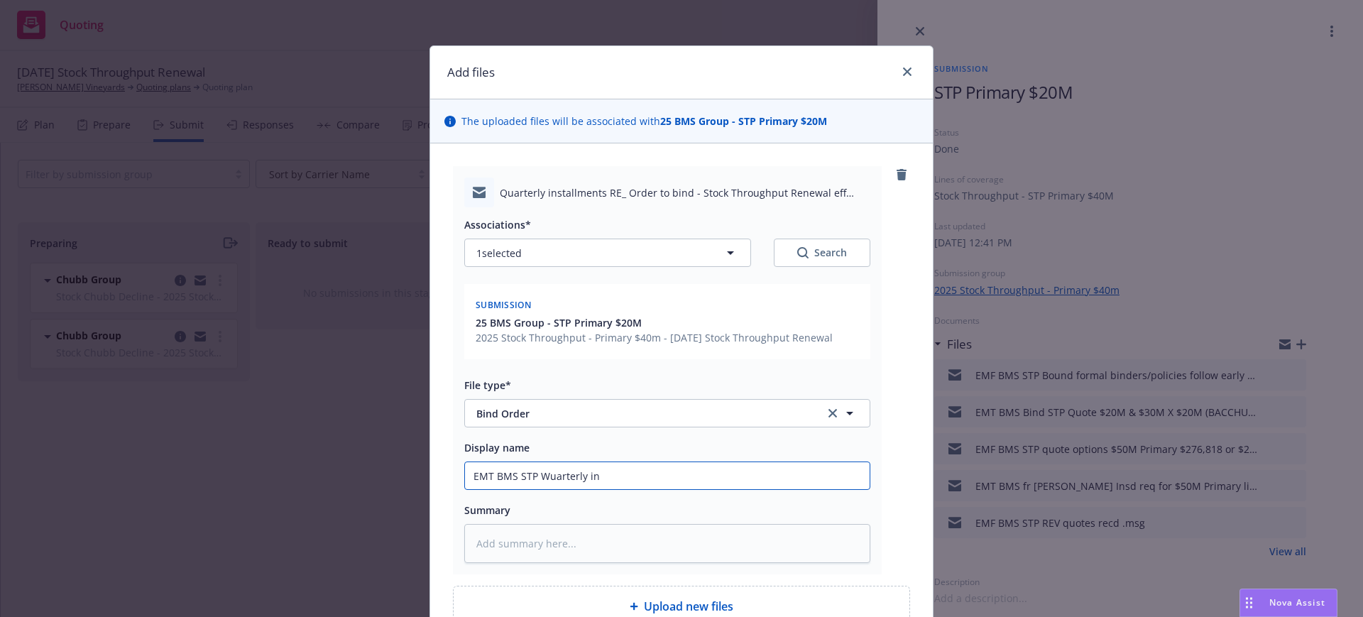
type input "EMT BMS STP Wuarterly ins"
type textarea "x"
type input "EMT BMS STP Wuarterly inst"
type textarea "x"
type input "EMT BMS STP Wuarterly insta"
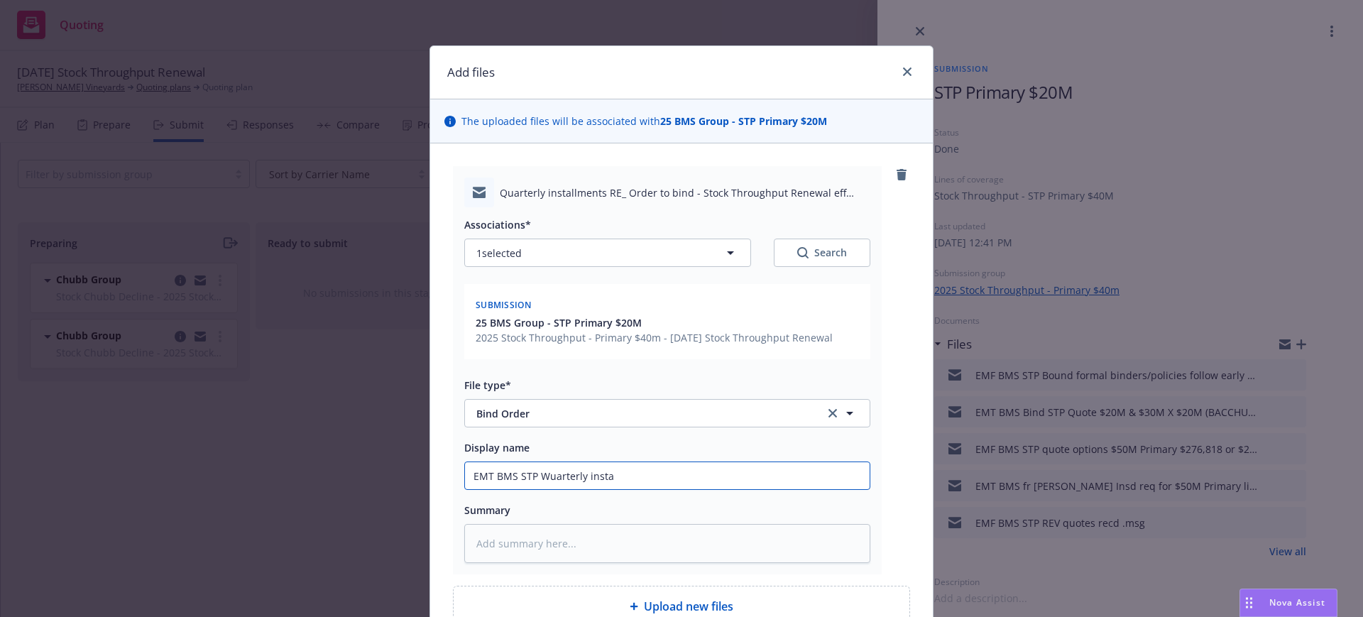
type textarea "x"
type input "EMT BMS STP Wuarterly instal"
type textarea "x"
type input "EMT BMS STP Wuarterly install"
type textarea "x"
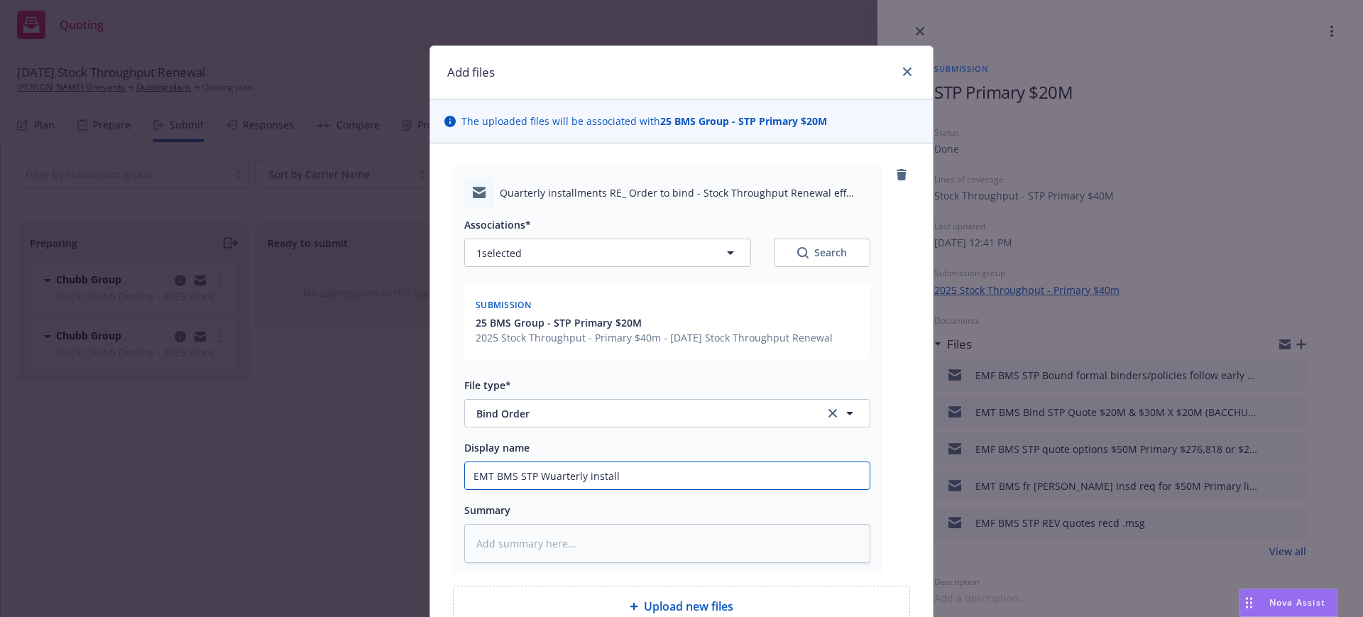
type input "EMT BMS STP Wuarterly installm"
type textarea "x"
type input "EMT BMS STP Wuarterly installme"
type textarea "x"
type input "EMT BMS STP Wuarterly installmen"
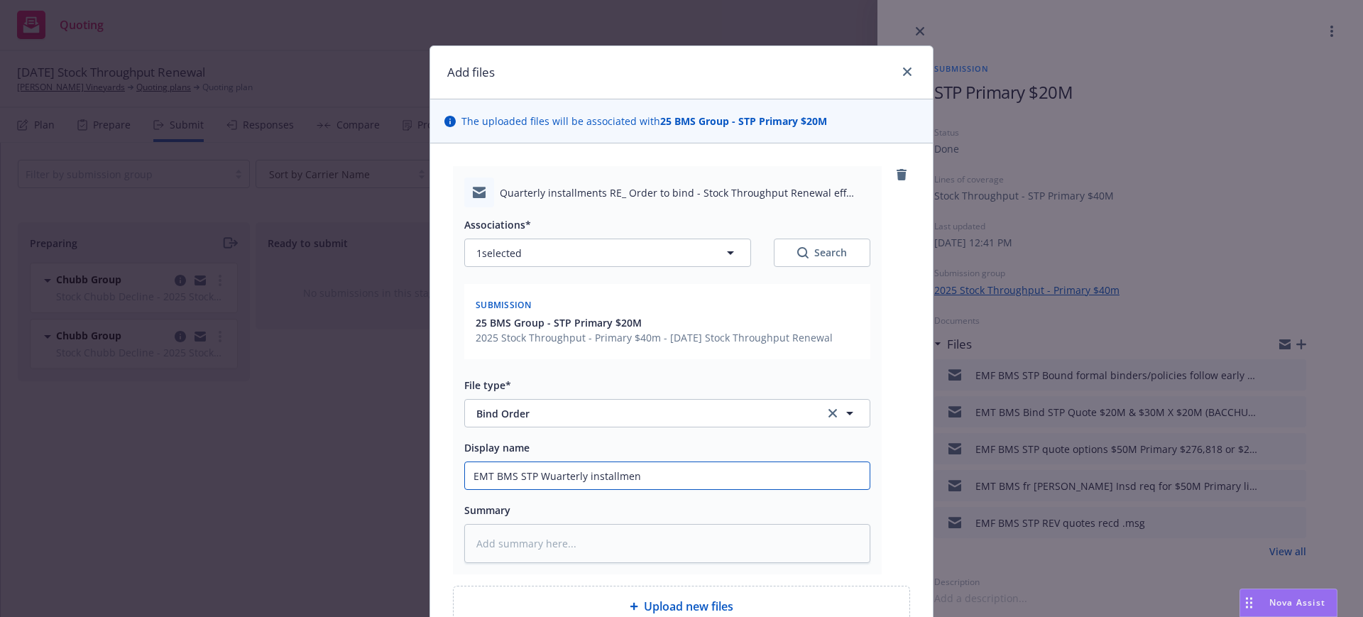
type textarea "x"
type input "EMT BMS STP Wuarterly installment"
type textarea "x"
type input "EMT BMS STP Wuarterly installments"
type textarea "x"
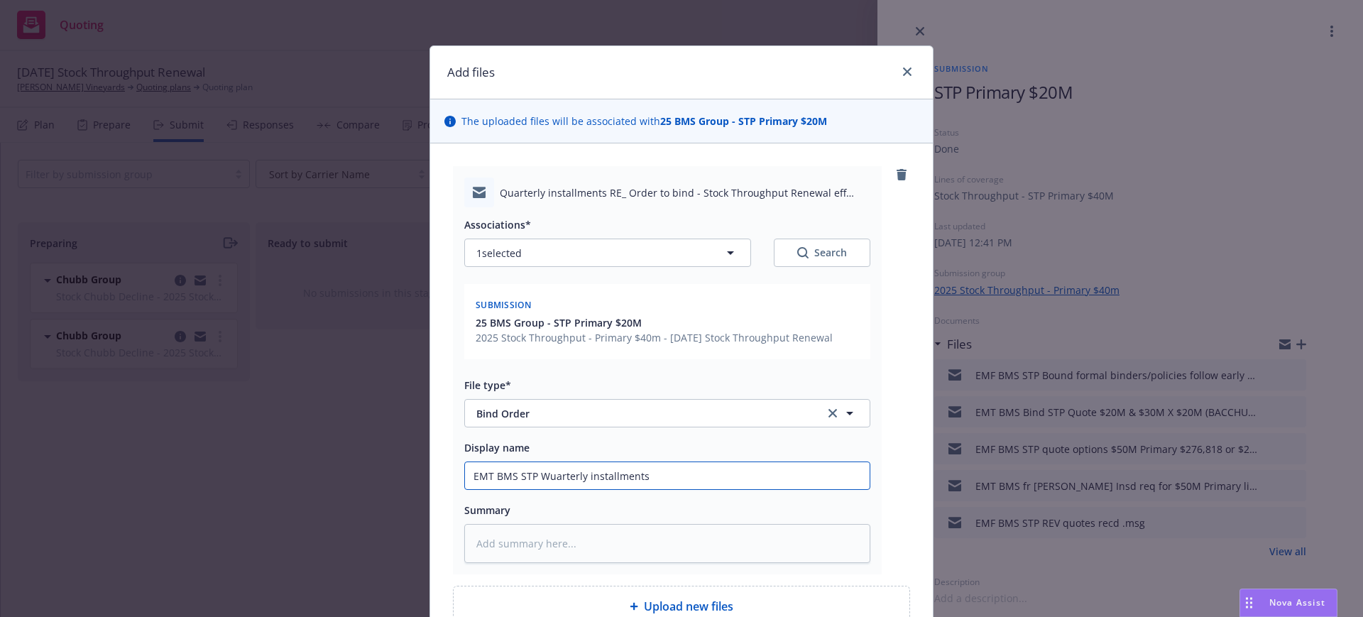
type input "EMT BMS STP Wuarterly installments"
type textarea "x"
type input "EMT BMS STP uarterly installments"
type textarea "x"
type input "EMT BMS STP quarterly installments"
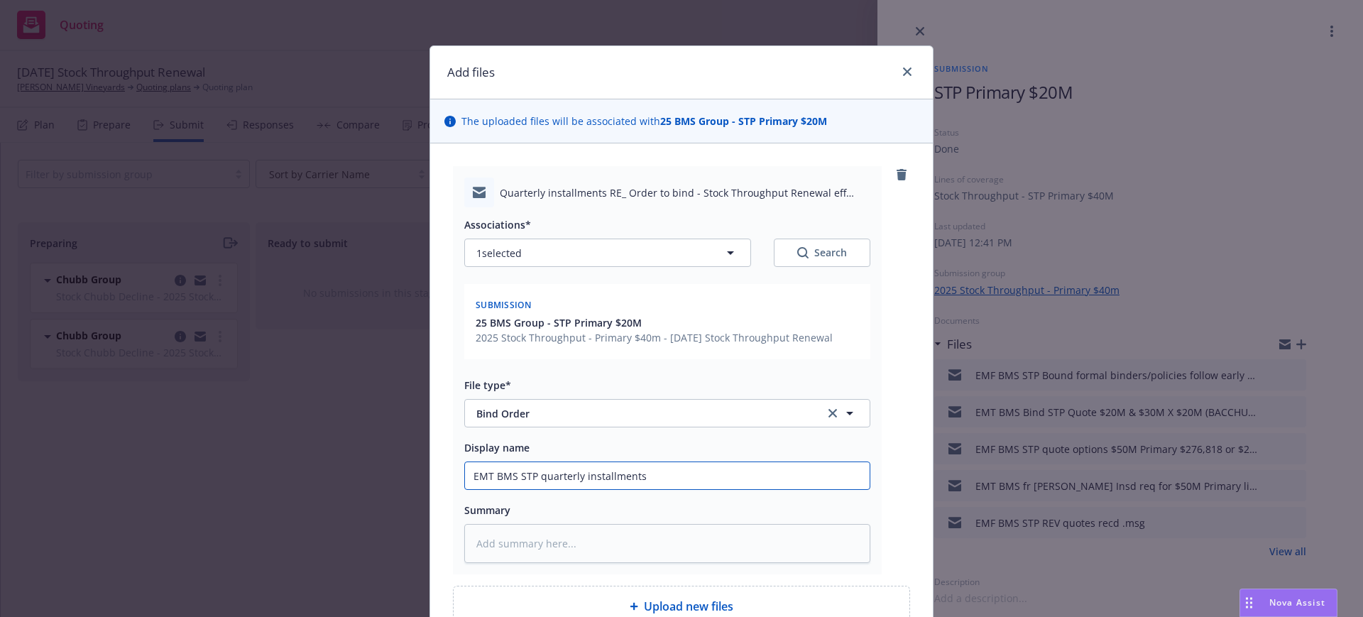
type textarea "x"
type input "EMT BMS STP q uarterly installments"
type textarea "x"
type input "EMT BMS STP quarterly installments"
click at [469, 538] on textarea at bounding box center [667, 543] width 406 height 39
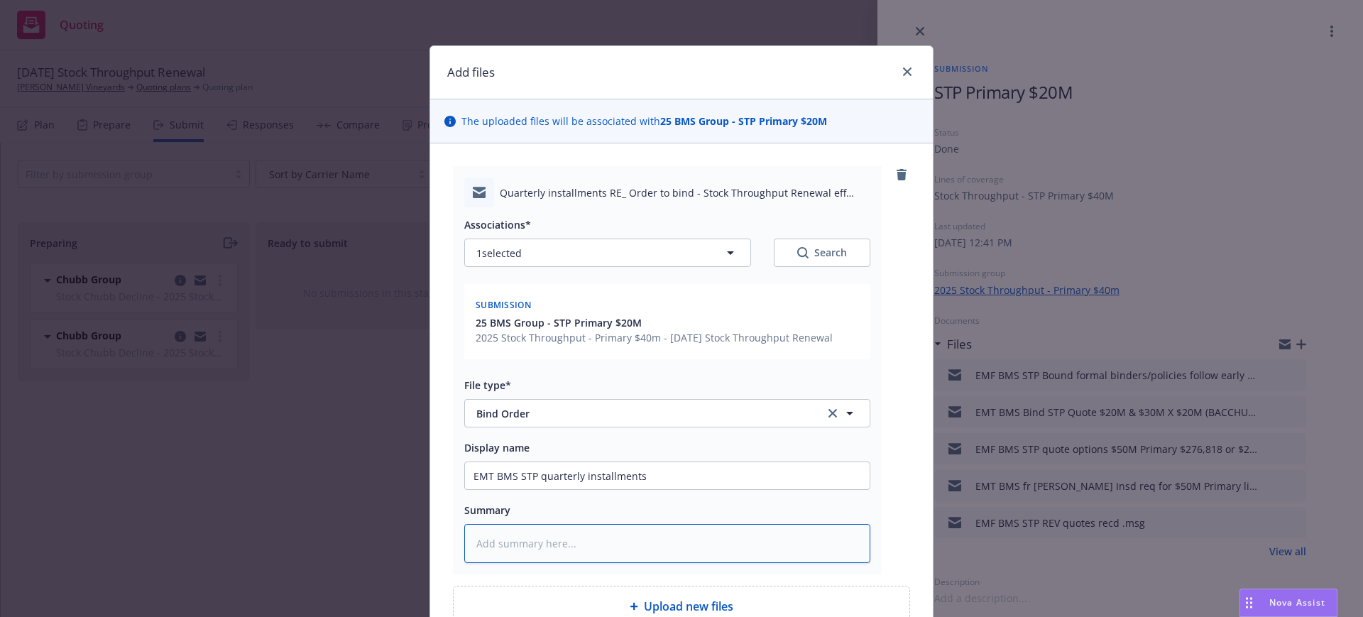
paste textarea "Hi all, I forgot to request quarterly installments please. Thanks! Gail Dillon,…"
type textarea "x"
type textarea "Hi all, I forgot to request quarterly installments please. Thanks! Gail Dillon,…"
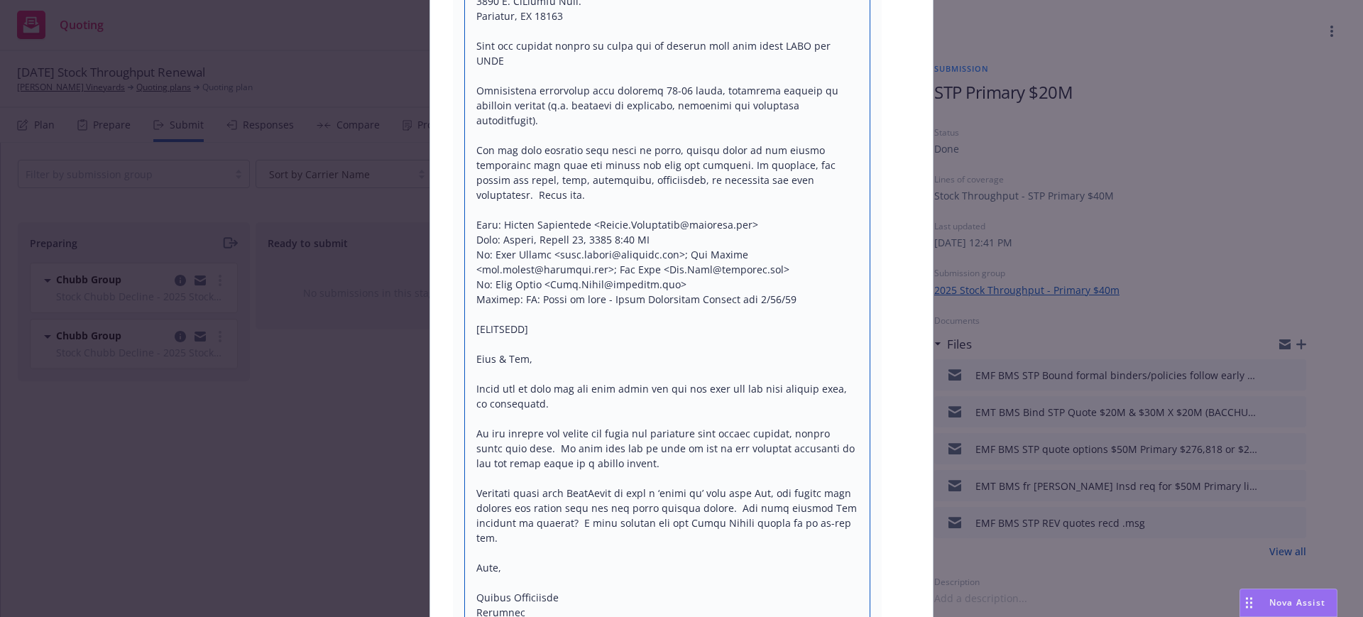
scroll to position [667, 0]
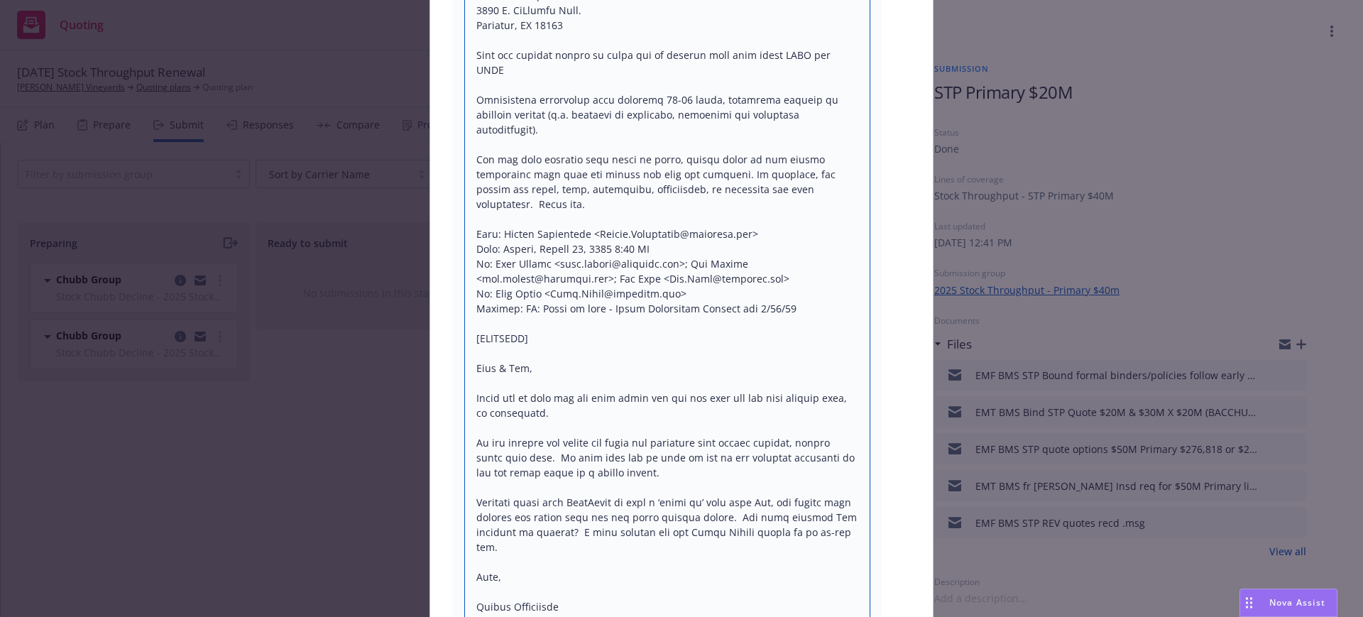
drag, startPoint x: 461, startPoint y: 306, endPoint x: 608, endPoint y: 315, distance: 147.2
type textarea "x"
type textarea "Hi all, I forgot to request quarterly installments please. Thanks! Gail Dillon,…"
type textarea "x"
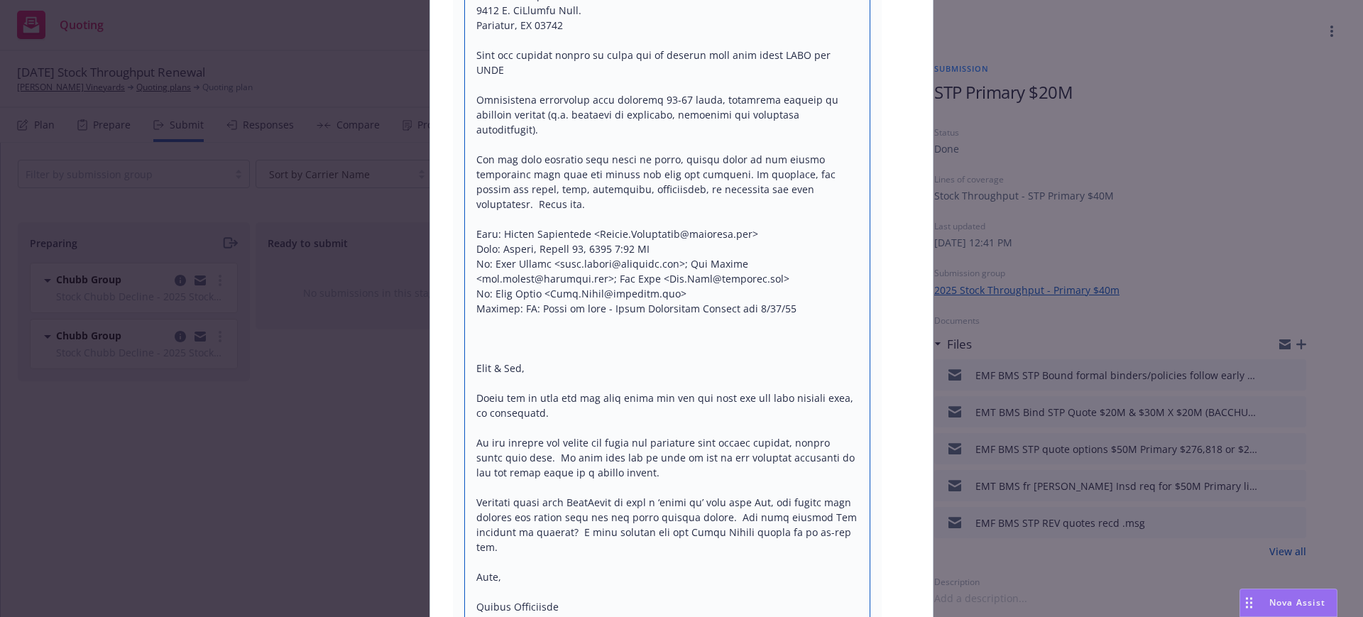
type textarea "Hi all, I forgot to request quarterly installments please. Thanks! Gail Dillon,…"
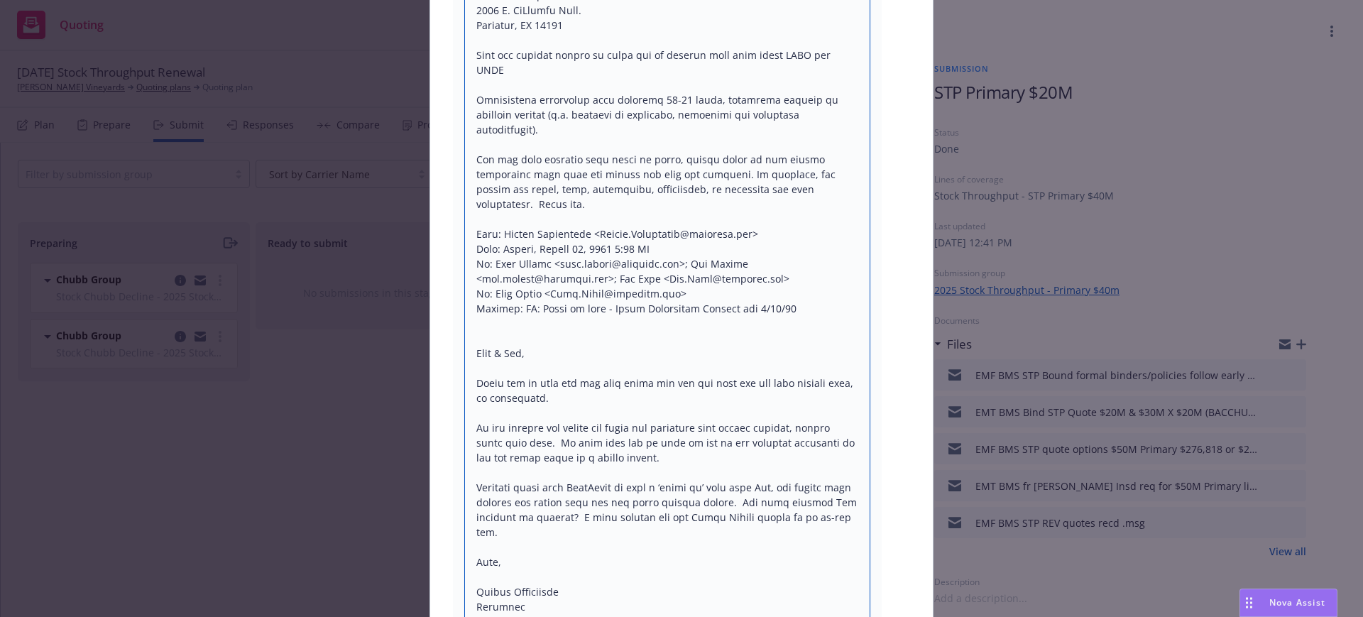
type textarea "x"
type textarea "Hi all, I forgot to request quarterly installments please. Thanks! Gail Dillon,…"
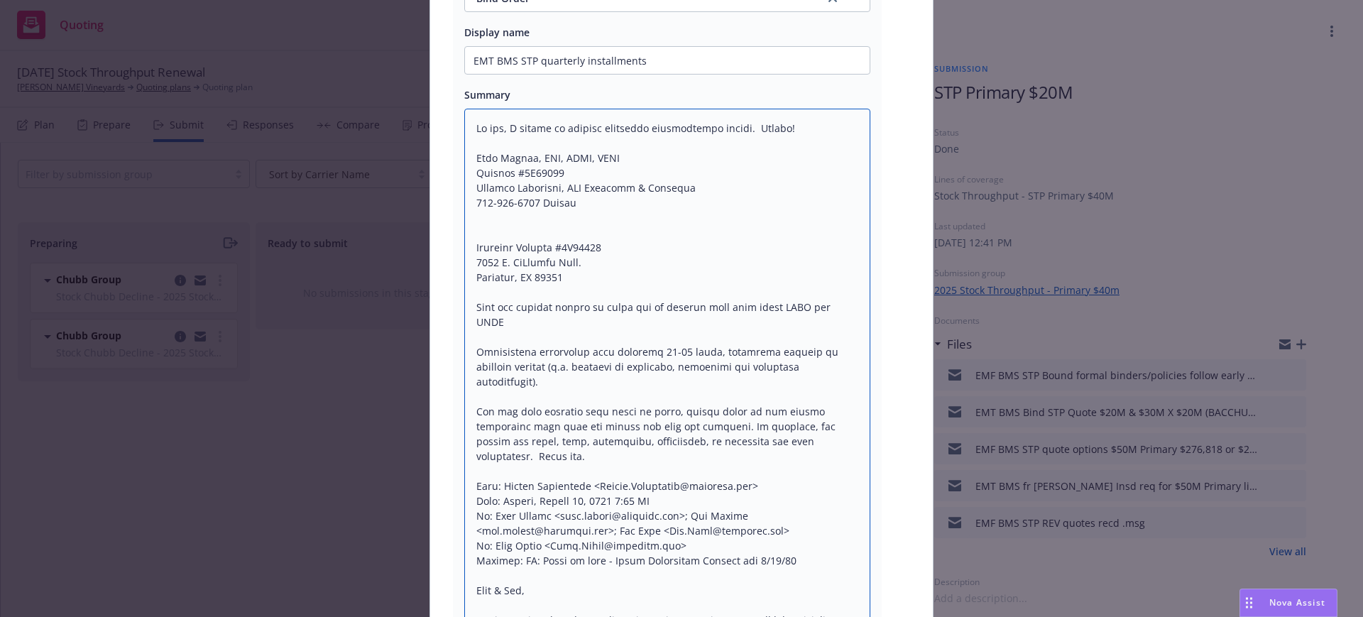
scroll to position [312, 0]
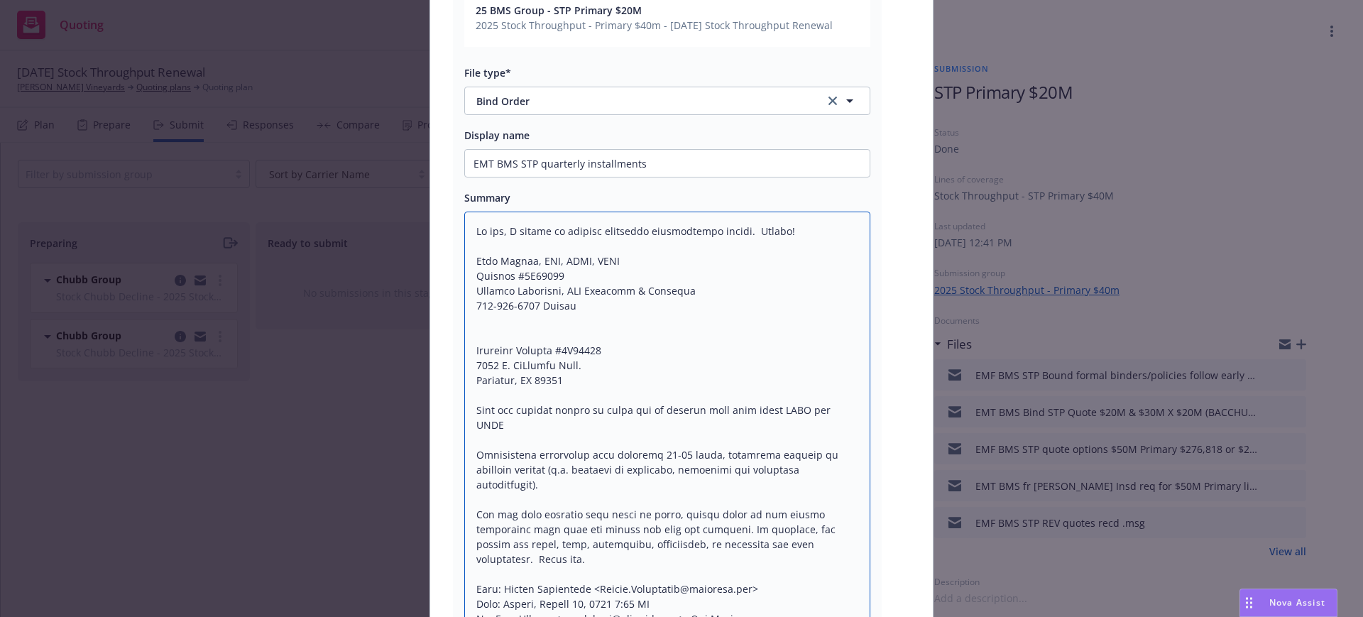
drag, startPoint x: 564, startPoint y: 305, endPoint x: 802, endPoint y: 508, distance: 312.3
type textarea "x"
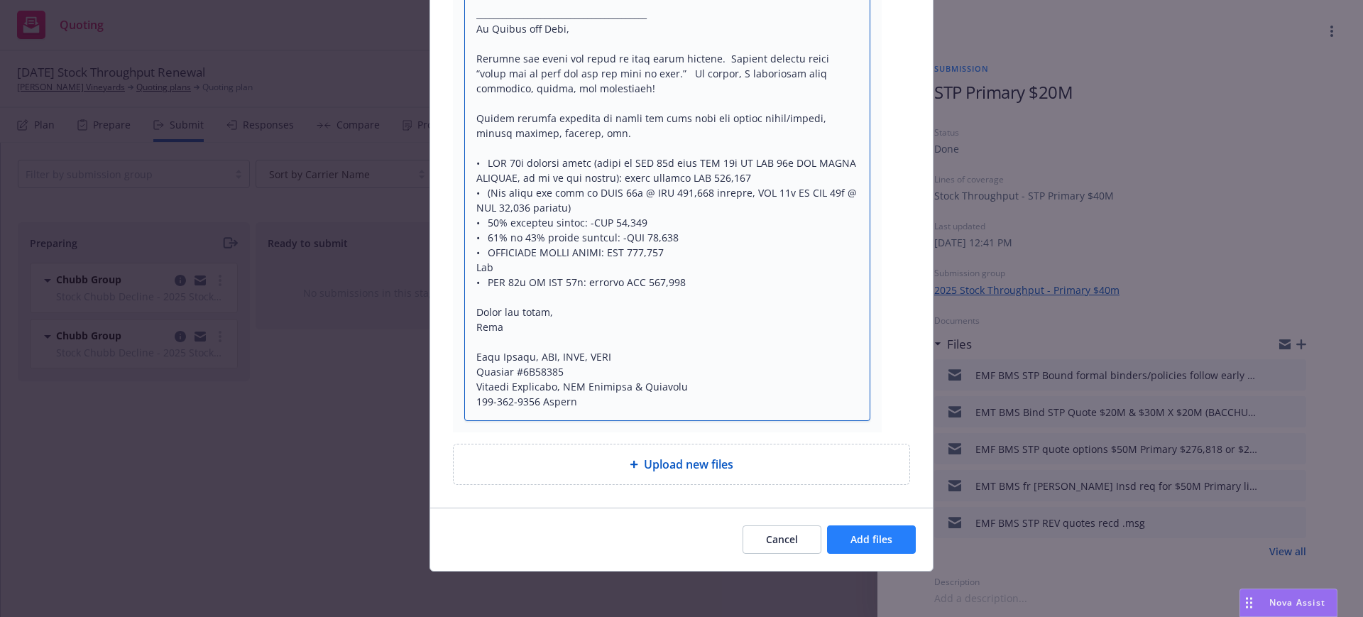
type textarea "Hi all, I forgot to request quarterly installments please. Thanks! Gail Dillon,…"
click at [866, 541] on span "Add files" at bounding box center [872, 539] width 42 height 13
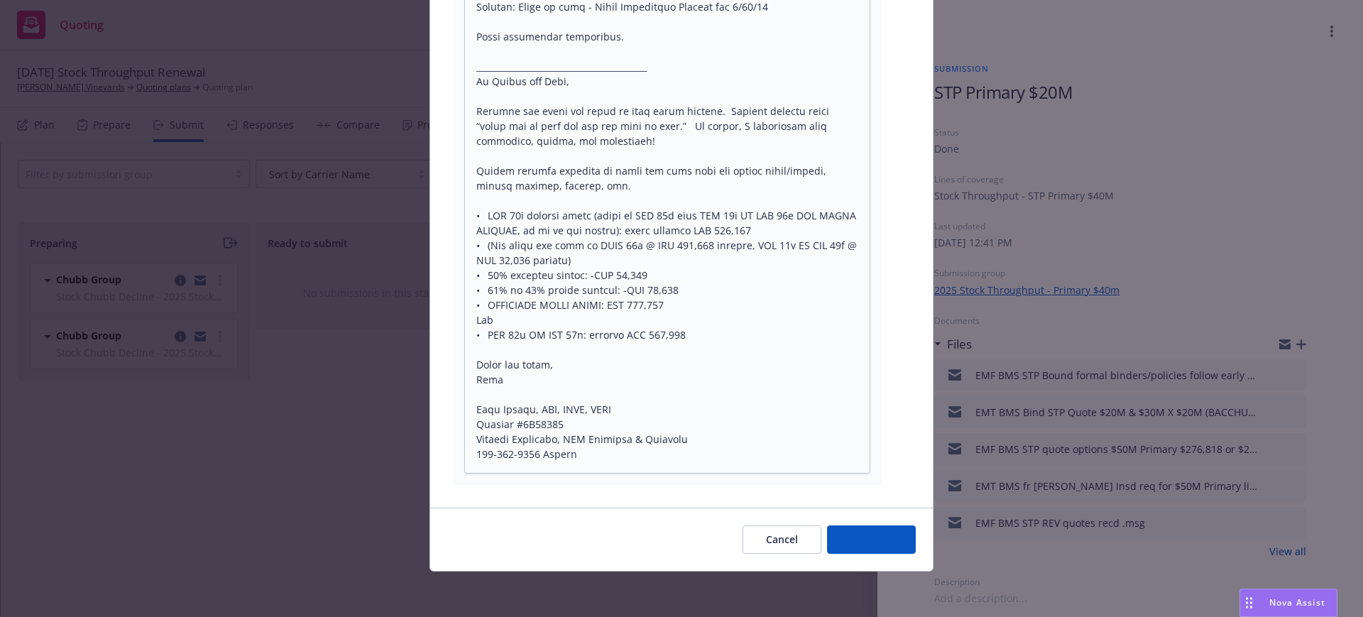
scroll to position [1372, 0]
type textarea "x"
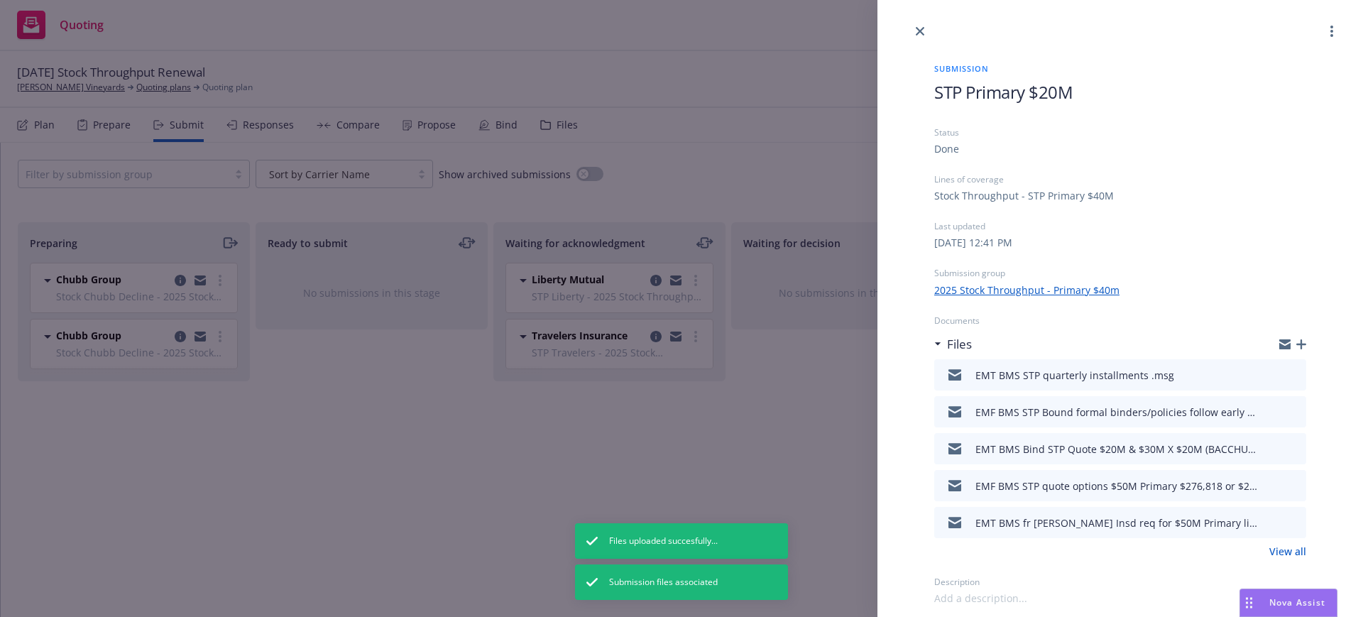
click at [1294, 550] on link "View all" at bounding box center [1288, 551] width 37 height 15
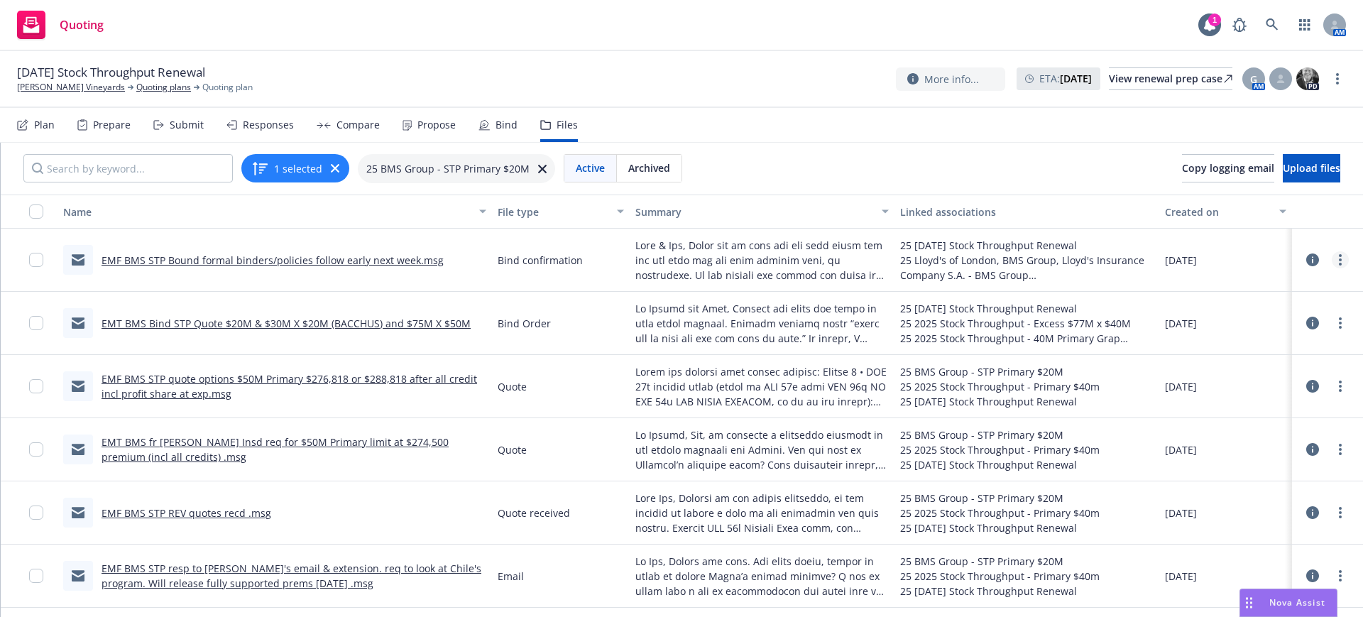
click at [1332, 258] on link "more" at bounding box center [1340, 259] width 17 height 17
click at [1240, 374] on link "Update associations" at bounding box center [1250, 374] width 141 height 28
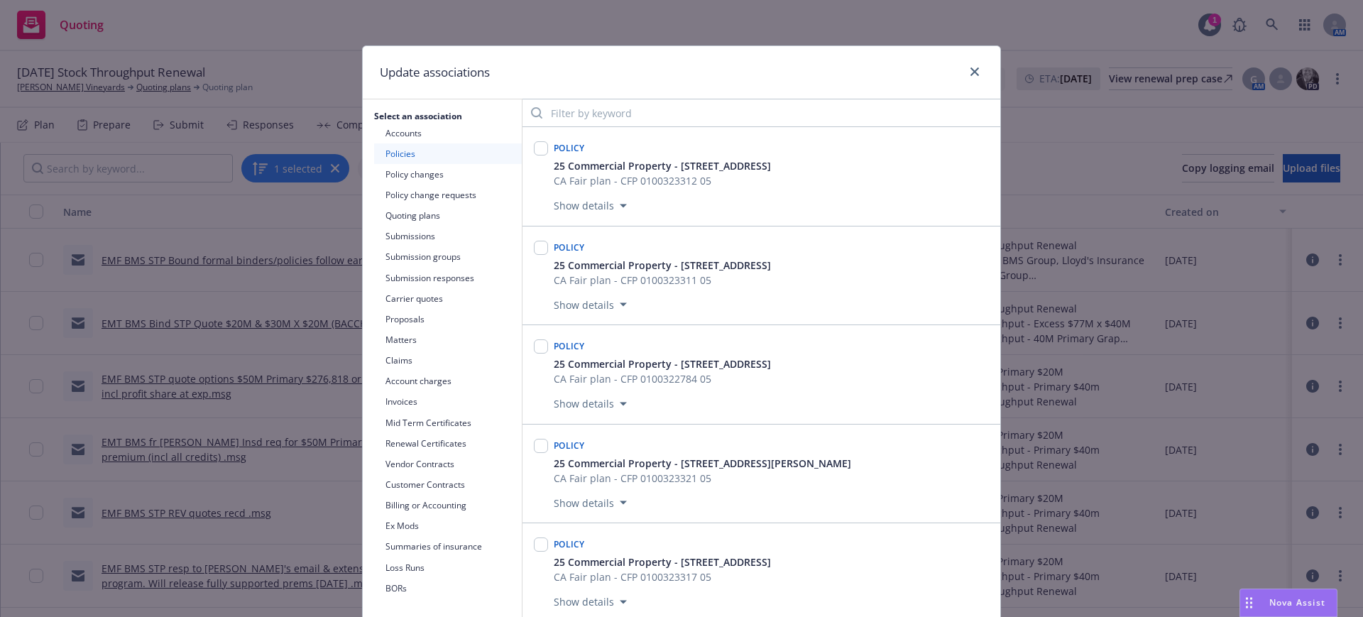
click at [415, 214] on button "Quoting plans" at bounding box center [448, 215] width 148 height 21
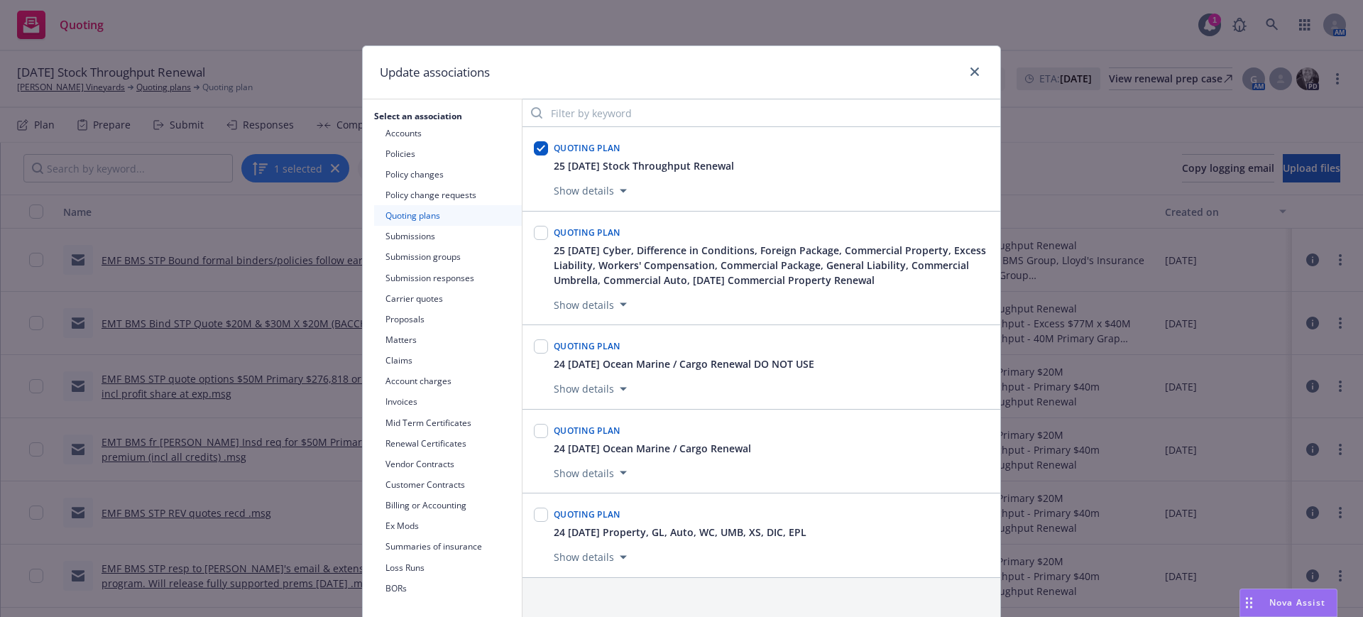
click at [424, 299] on button "Carrier quotes" at bounding box center [448, 298] width 148 height 21
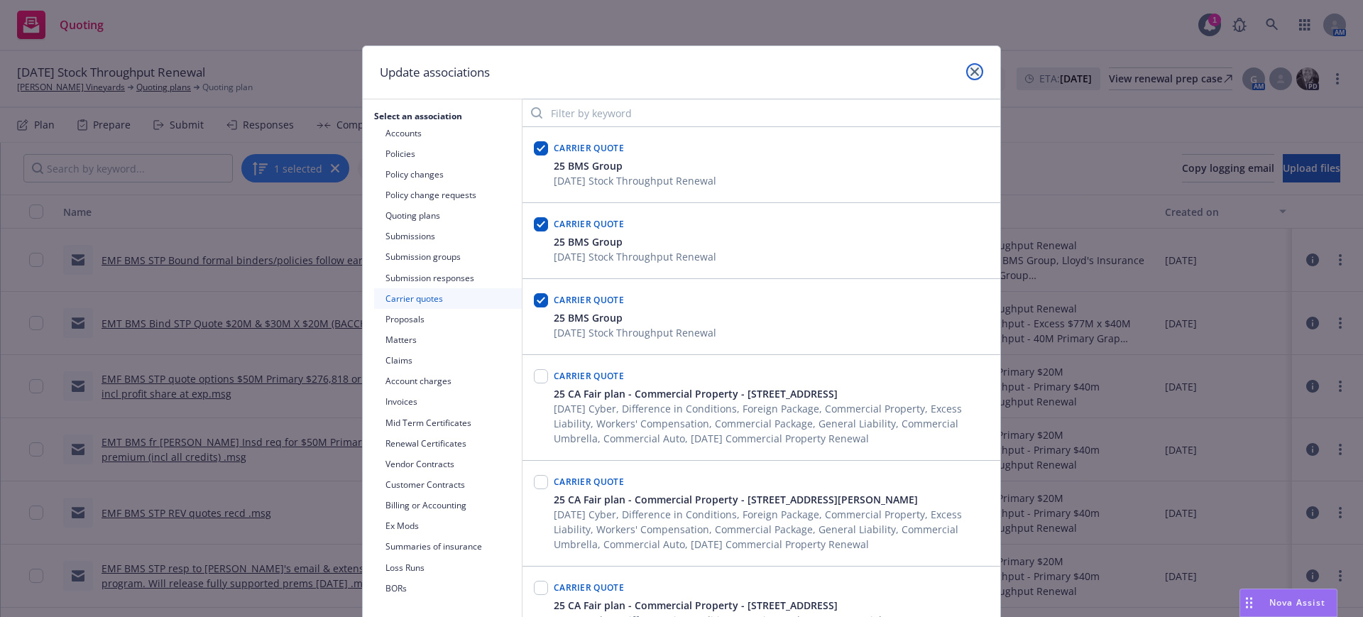
click at [971, 67] on icon "close" at bounding box center [975, 71] width 9 height 9
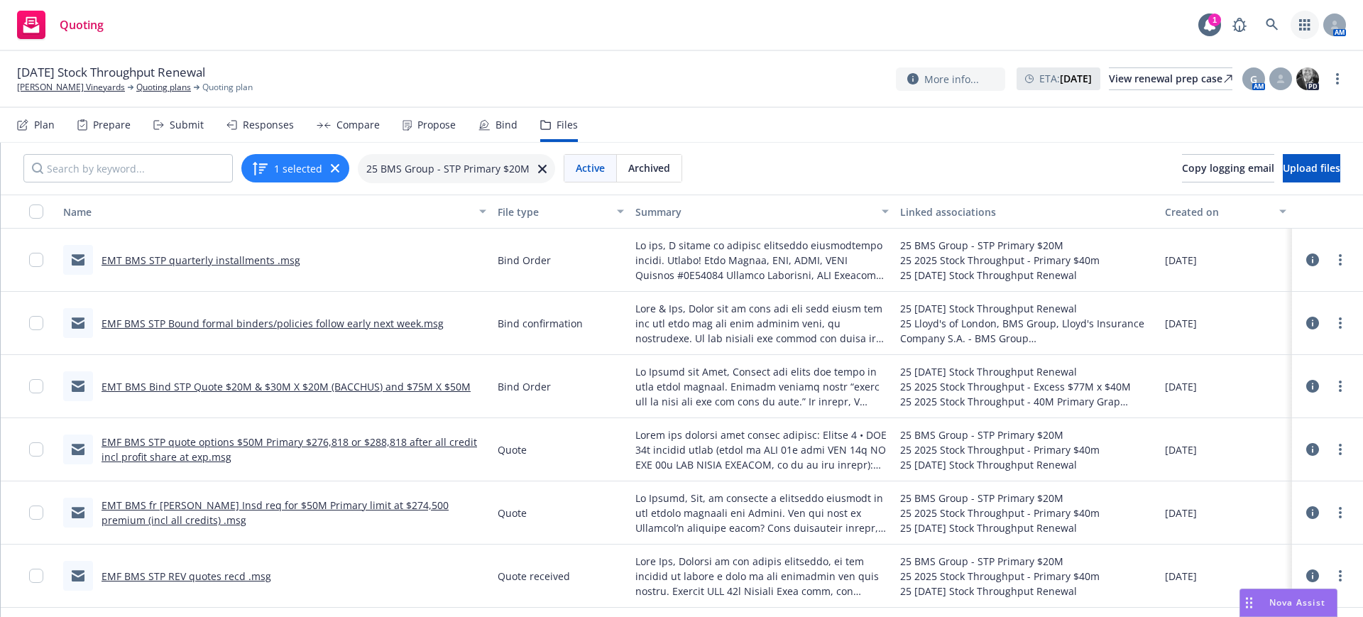
click at [1303, 19] on icon "button" at bounding box center [1304, 24] width 11 height 11
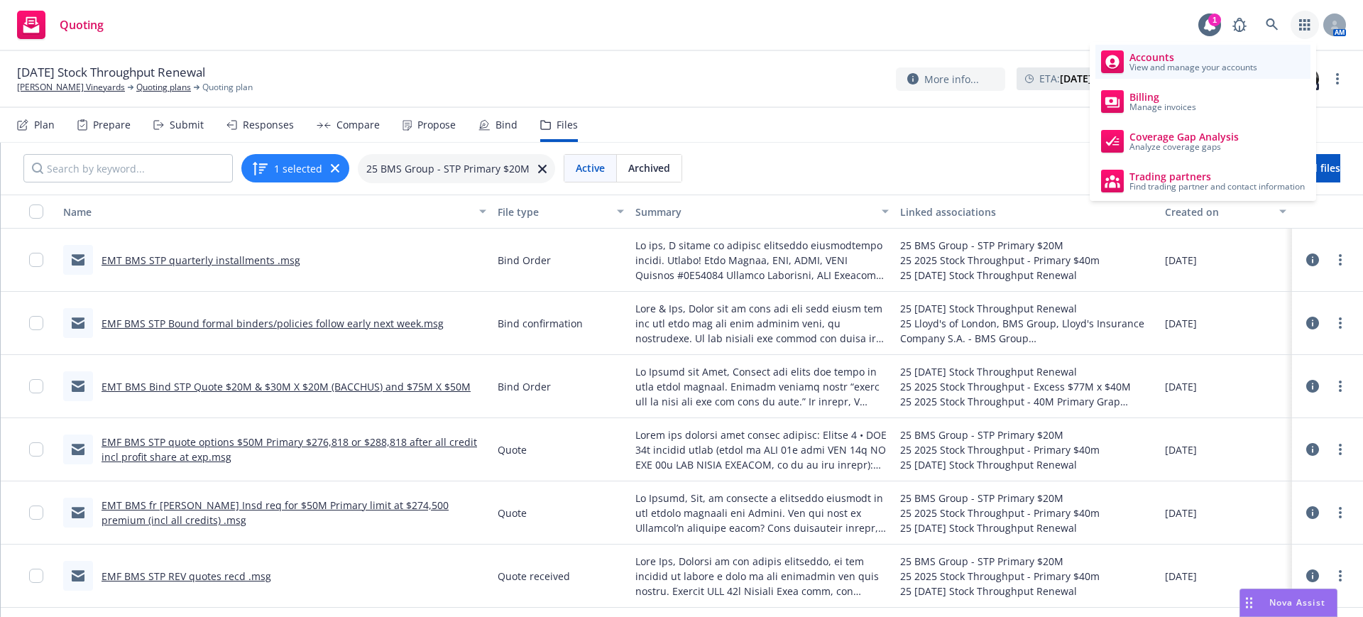
click at [1169, 58] on span "Accounts" at bounding box center [1194, 57] width 128 height 11
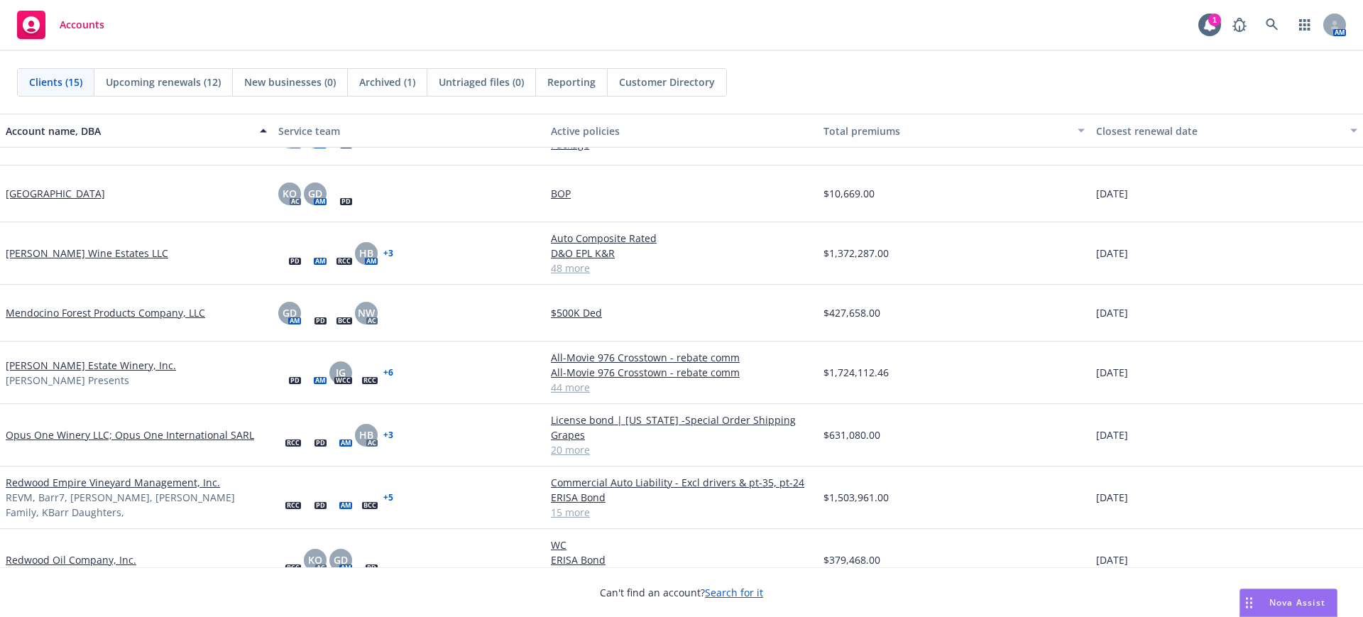
scroll to position [432, 0]
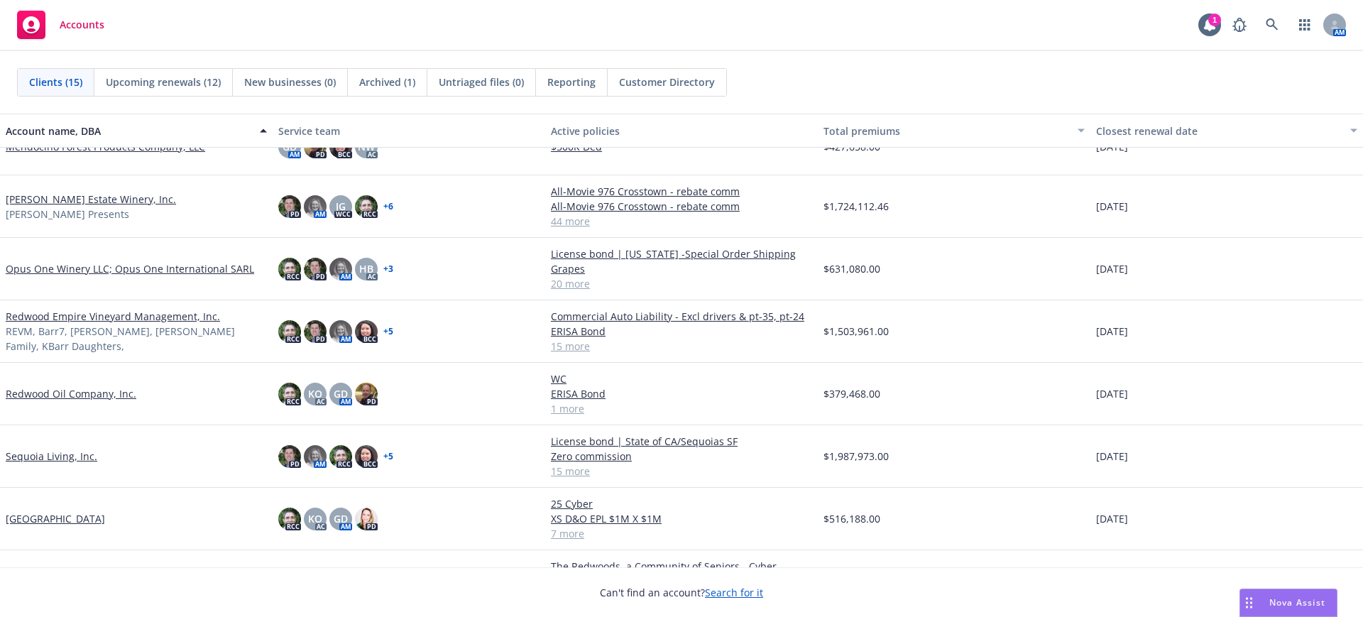
click at [60, 264] on link "Opus One Winery LLC; Opus One International SARL" at bounding box center [130, 268] width 249 height 15
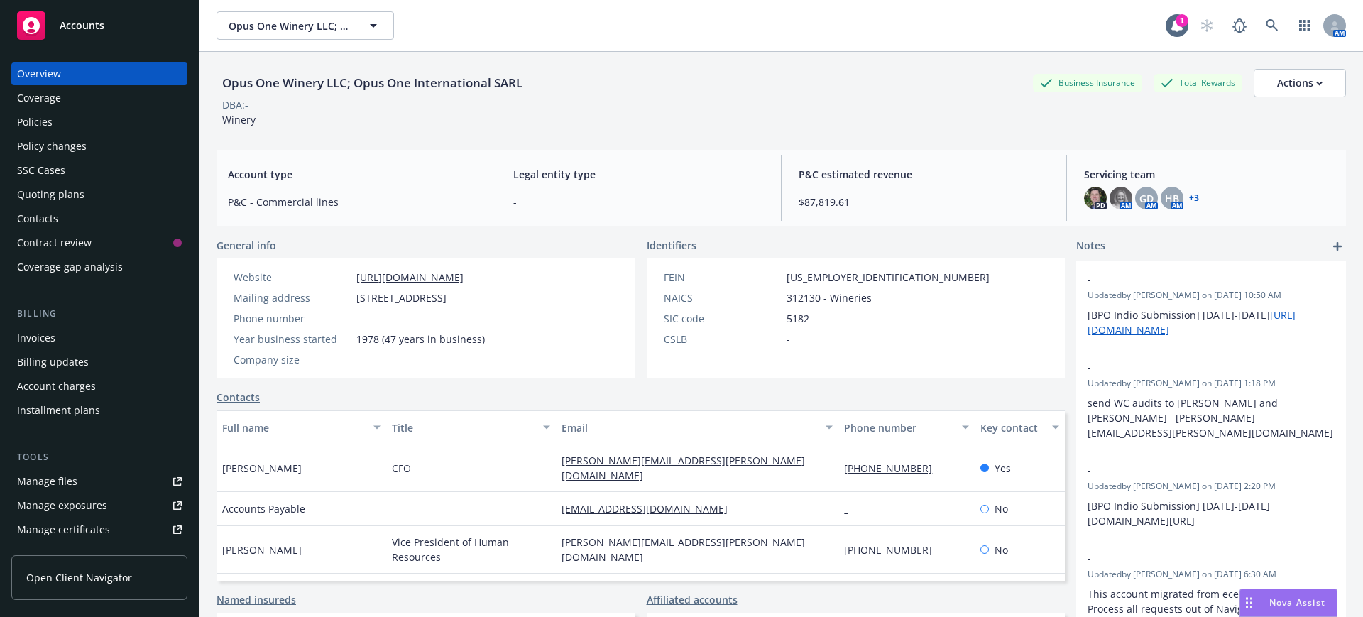
click at [65, 479] on div "Manage files" at bounding box center [47, 481] width 60 height 23
click at [76, 23] on span "Accounts" at bounding box center [82, 25] width 45 height 11
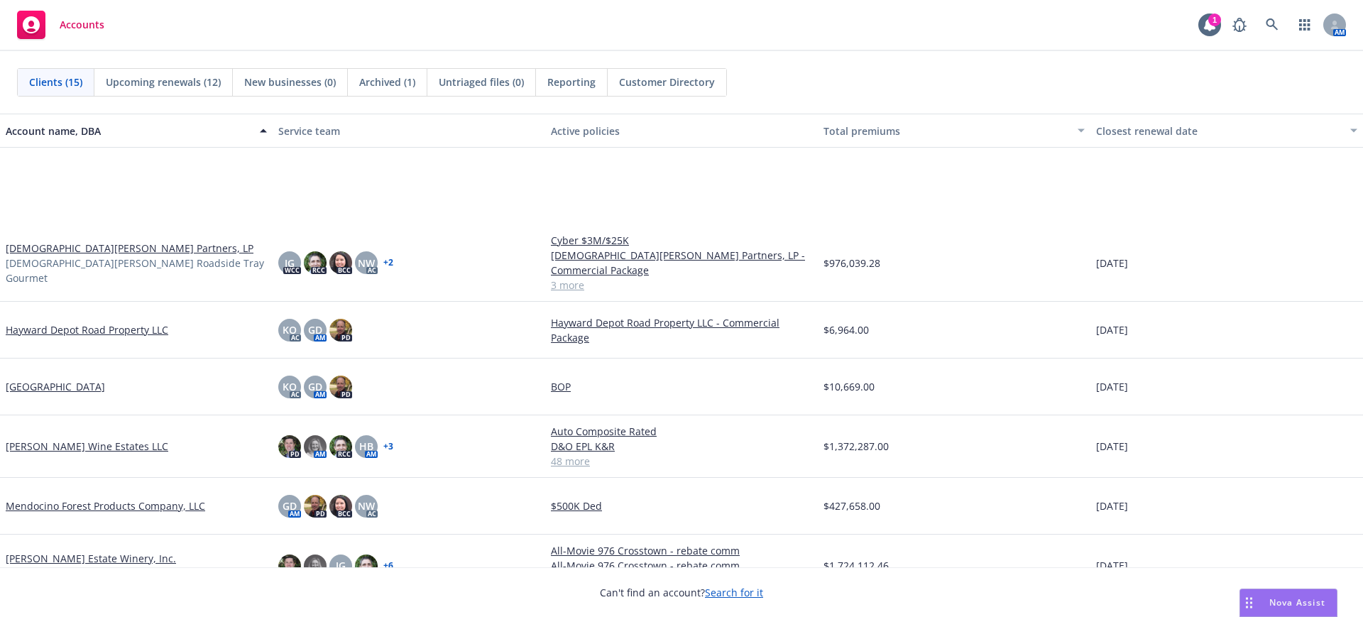
scroll to position [266, 0]
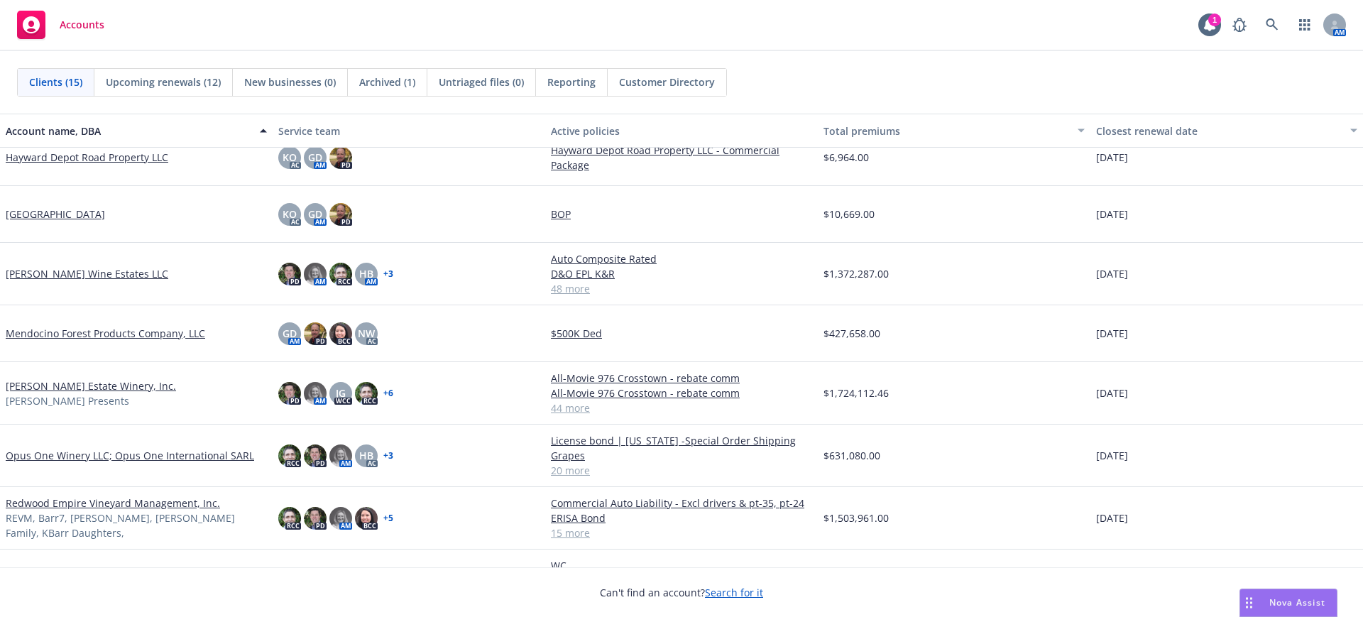
click at [58, 378] on link "[PERSON_NAME] Estate Winery, Inc." at bounding box center [91, 385] width 170 height 15
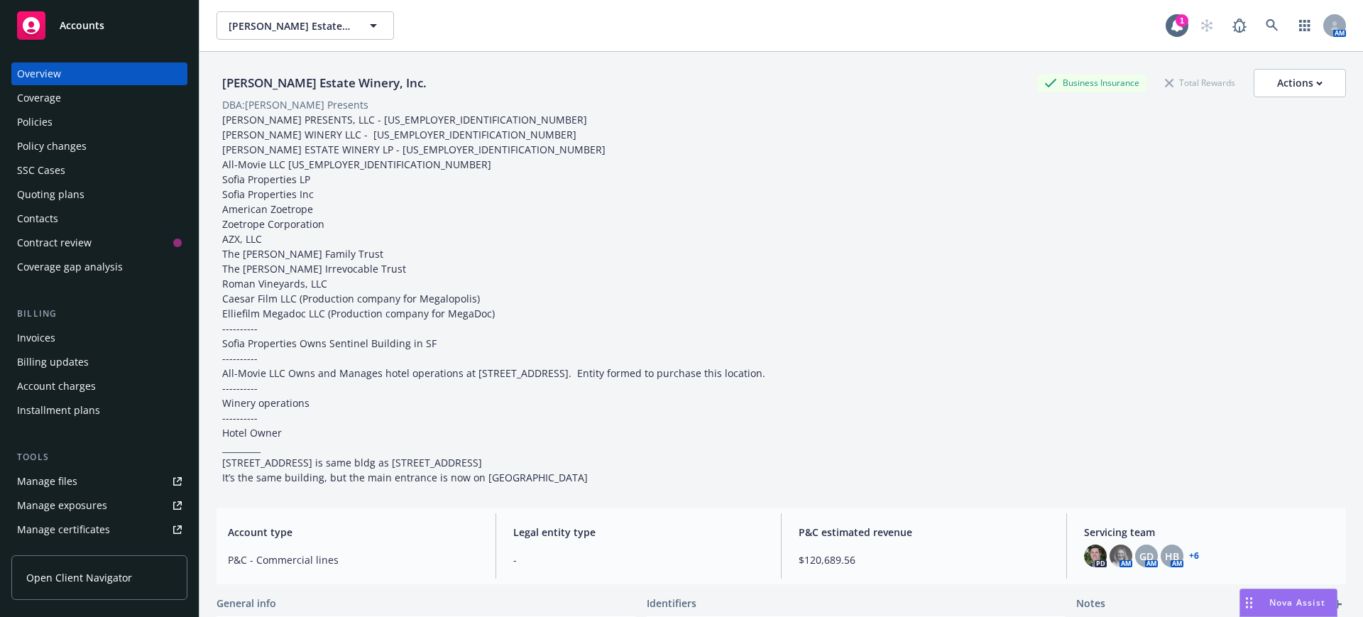
click at [65, 479] on div "Manage files" at bounding box center [47, 481] width 60 height 23
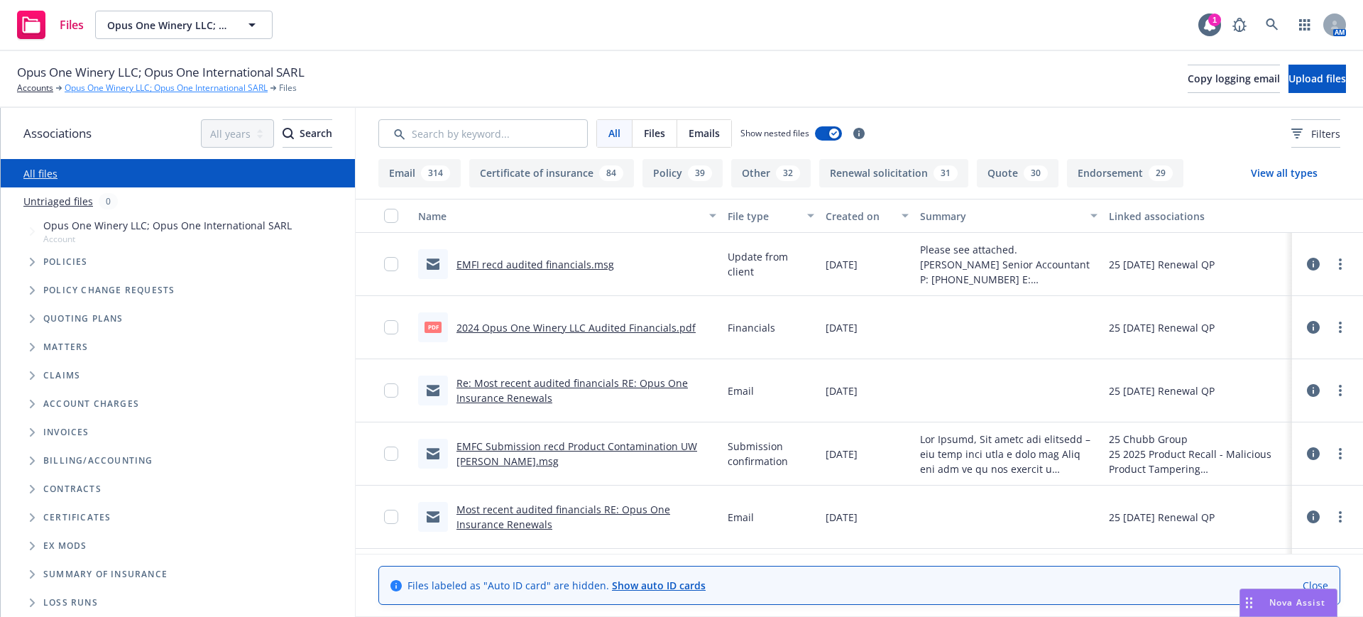
click at [116, 83] on link "Opus One Winery LLC; Opus One International SARL" at bounding box center [166, 88] width 203 height 13
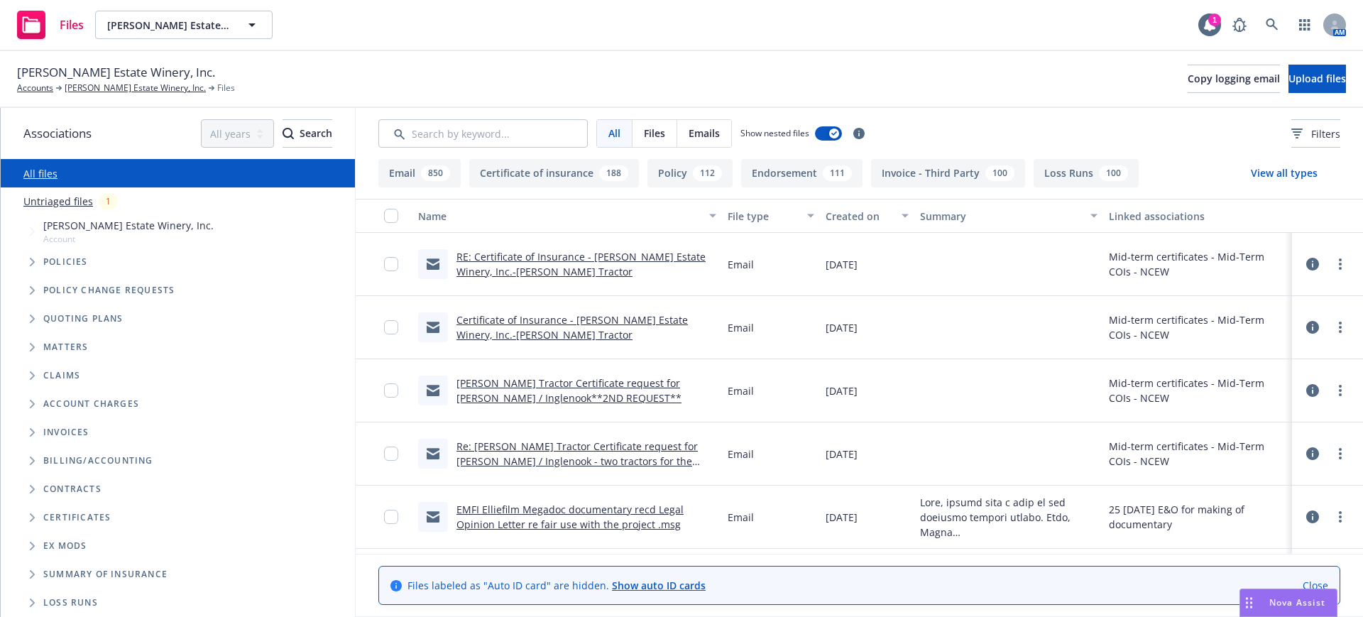
click at [523, 255] on link "RE: Certificate of Insurance - [PERSON_NAME] Estate Winery, Inc.-[PERSON_NAME] …" at bounding box center [581, 264] width 249 height 28
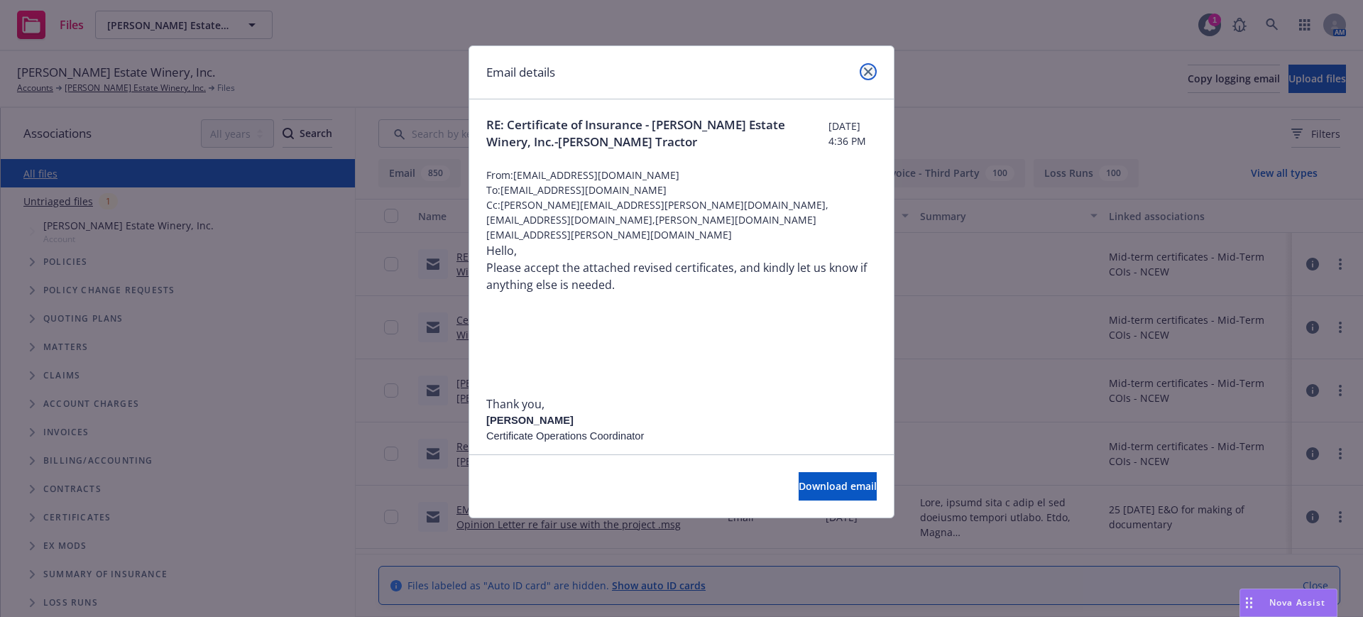
click at [867, 70] on icon "close" at bounding box center [868, 71] width 9 height 9
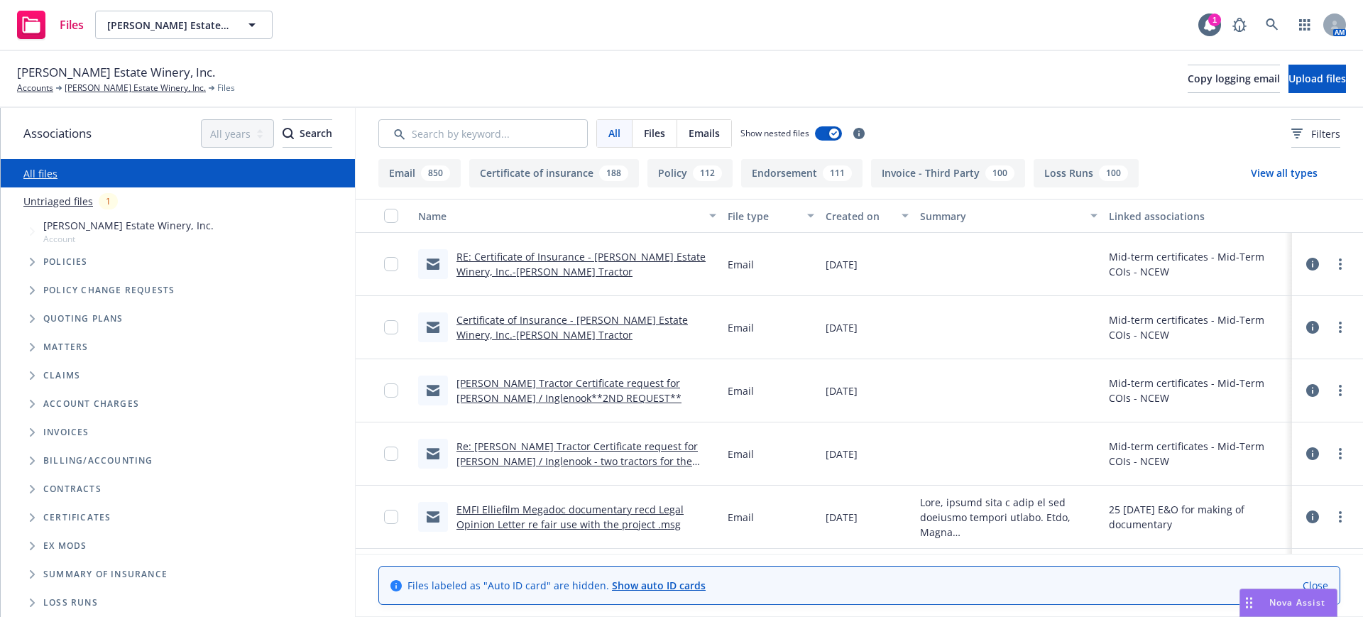
click at [516, 320] on link "Certificate of Insurance - [PERSON_NAME] Estate Winery, Inc.-[PERSON_NAME] Trac…" at bounding box center [572, 327] width 231 height 28
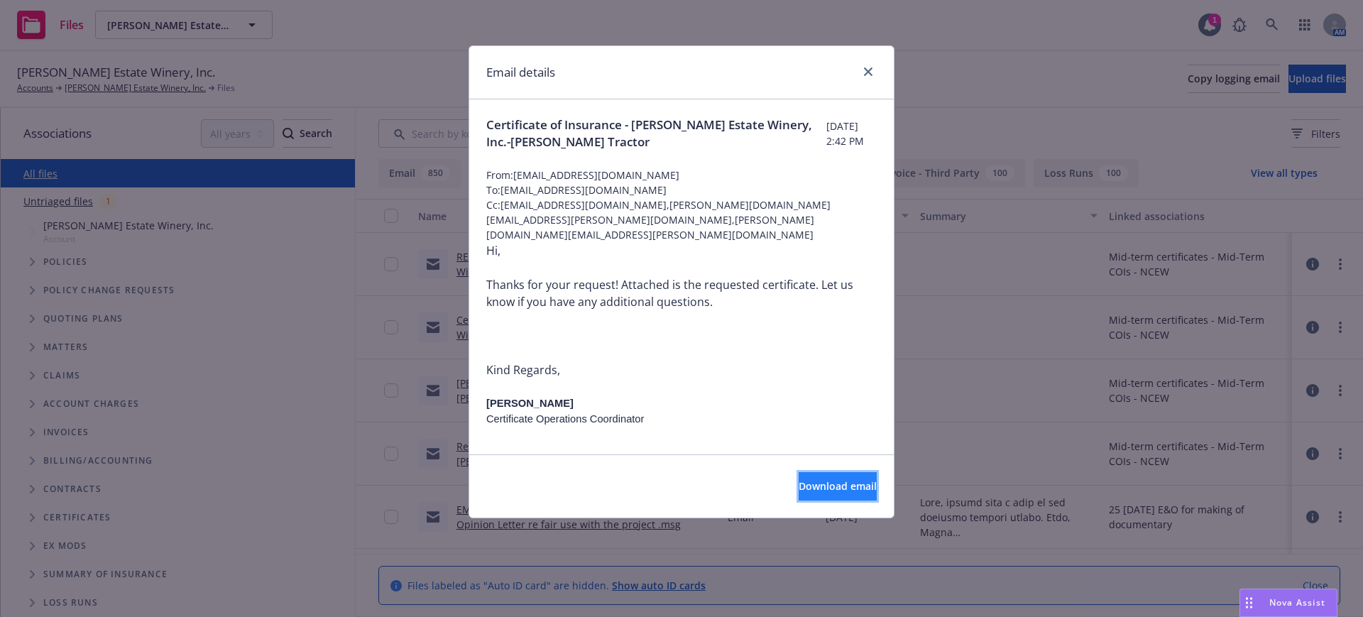
click at [831, 480] on span "Download email" at bounding box center [838, 485] width 78 height 13
click at [868, 70] on icon "close" at bounding box center [868, 71] width 9 height 9
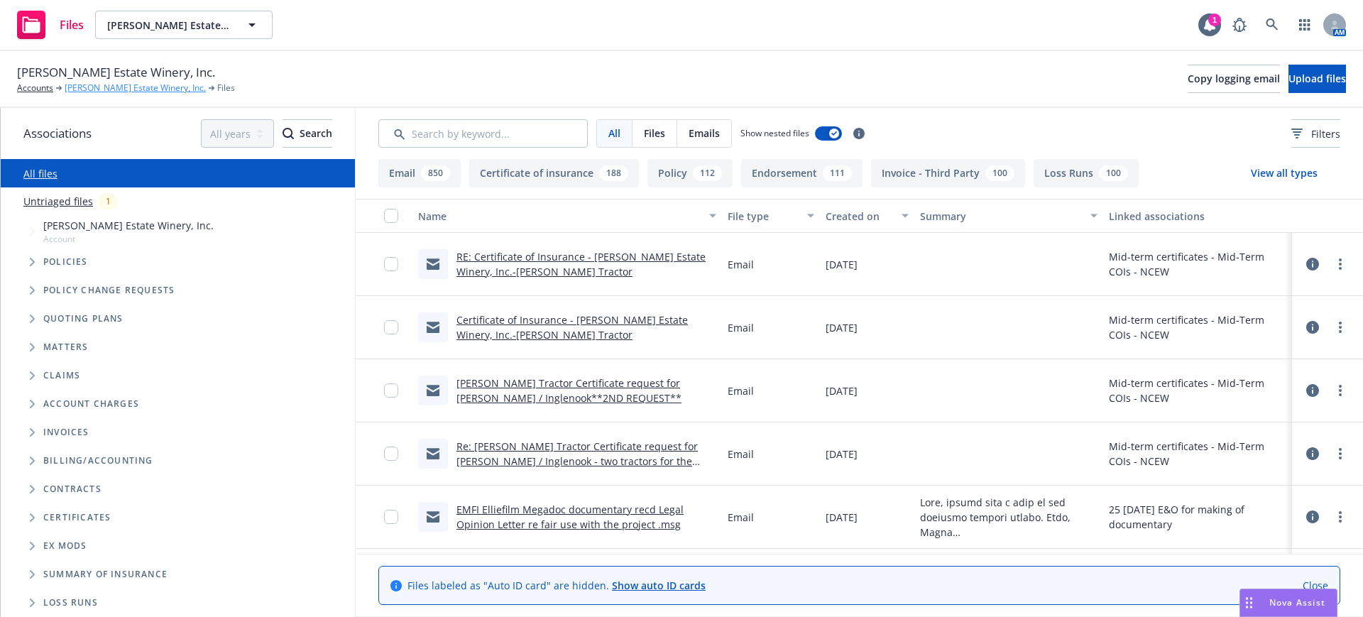
click at [87, 84] on link "[PERSON_NAME] Estate Winery, Inc." at bounding box center [135, 88] width 141 height 13
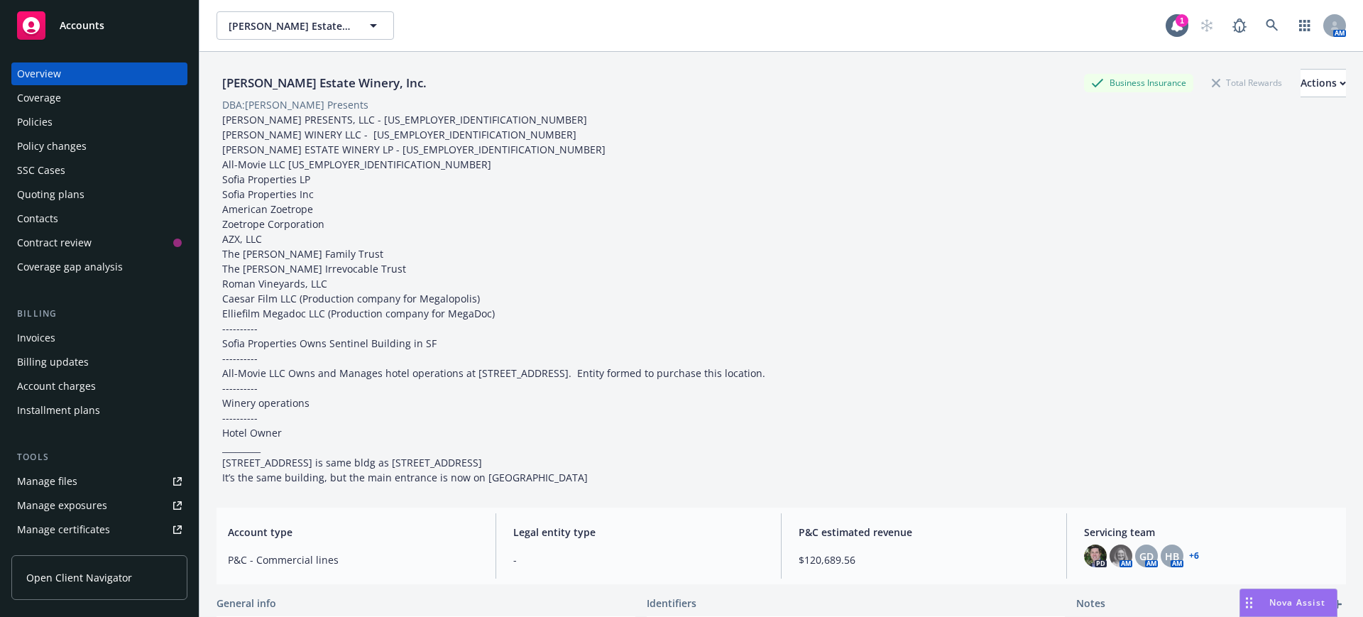
click at [28, 117] on div "Policies" at bounding box center [35, 122] width 36 height 23
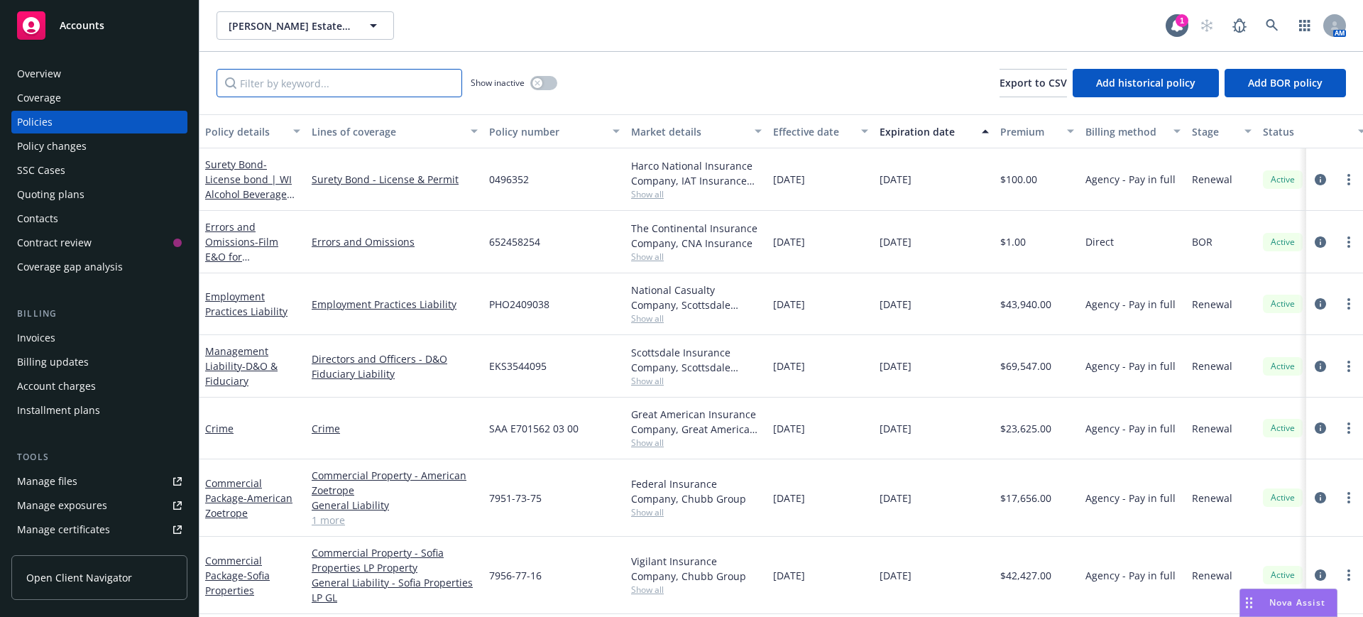
click at [274, 85] on input "Filter by keyword..." at bounding box center [340, 83] width 246 height 28
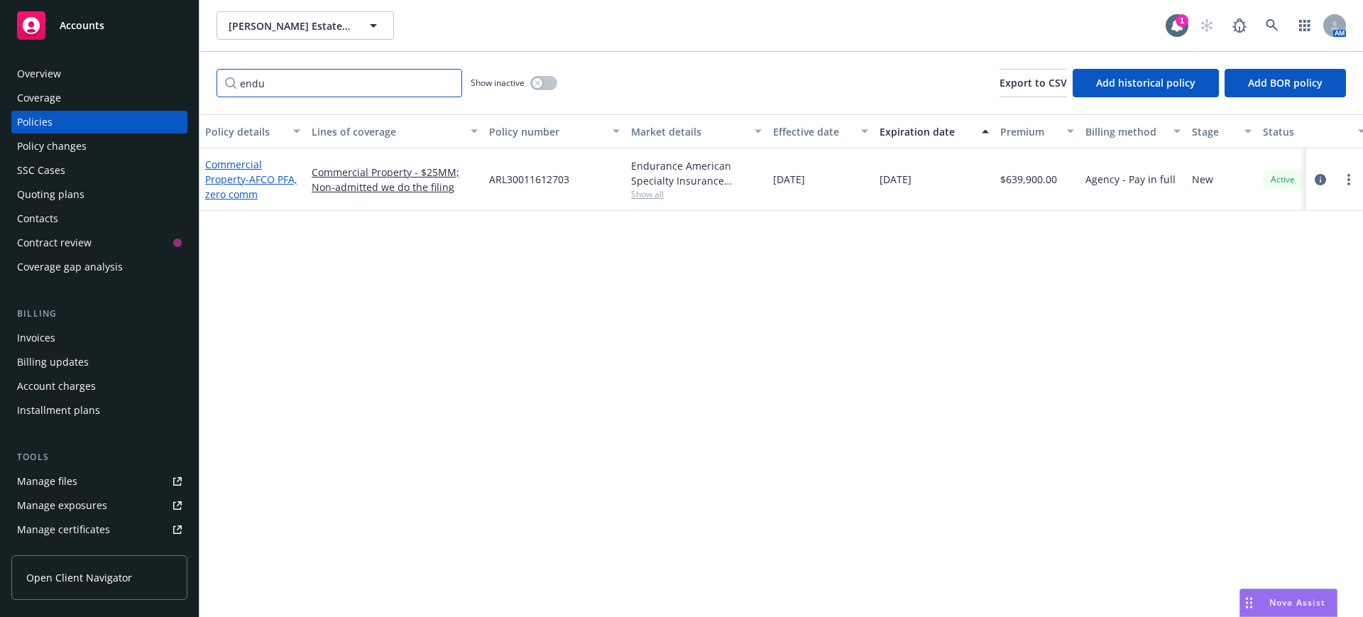
type input "endu"
click at [235, 163] on link "Commercial Property - AFCO PFA, zero comm" at bounding box center [251, 179] width 92 height 43
click at [235, 163] on div "Niebaum-Coppola Estate Winery, Inc. Niebaum-Coppola Estate Winery, Inc. 1 AM en…" at bounding box center [782, 308] width 1164 height 617
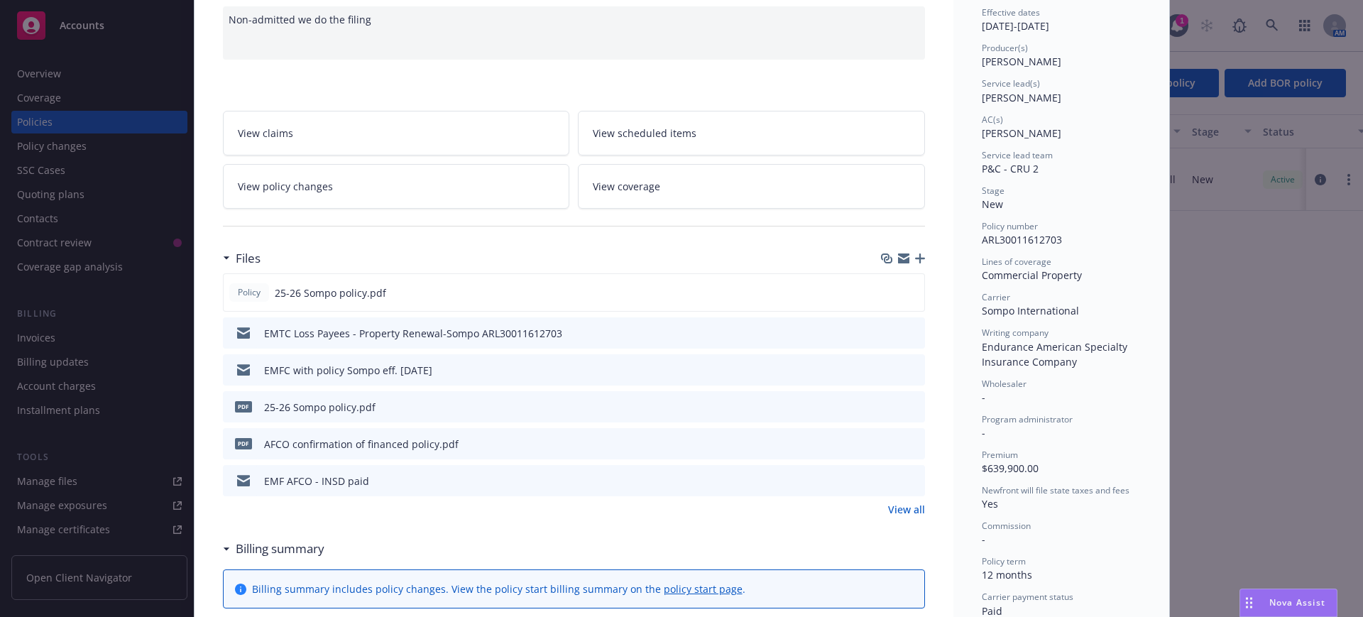
scroll to position [178, 0]
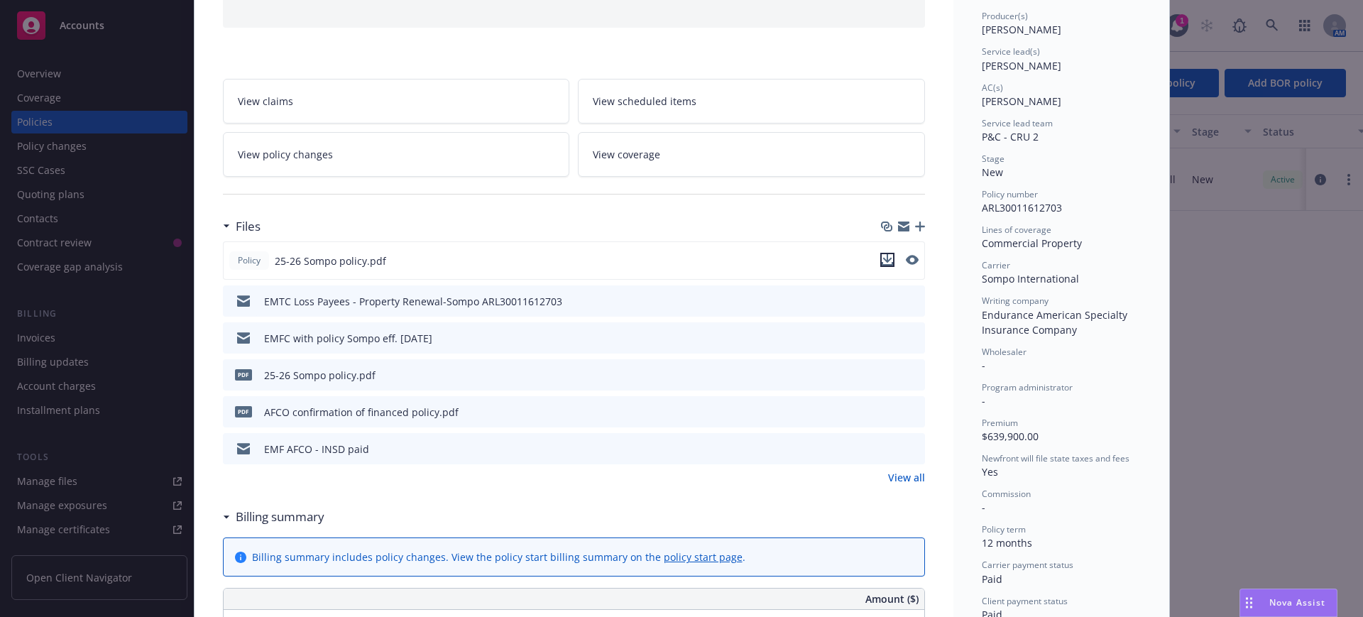
click at [883, 255] on icon "download file" at bounding box center [887, 258] width 9 height 9
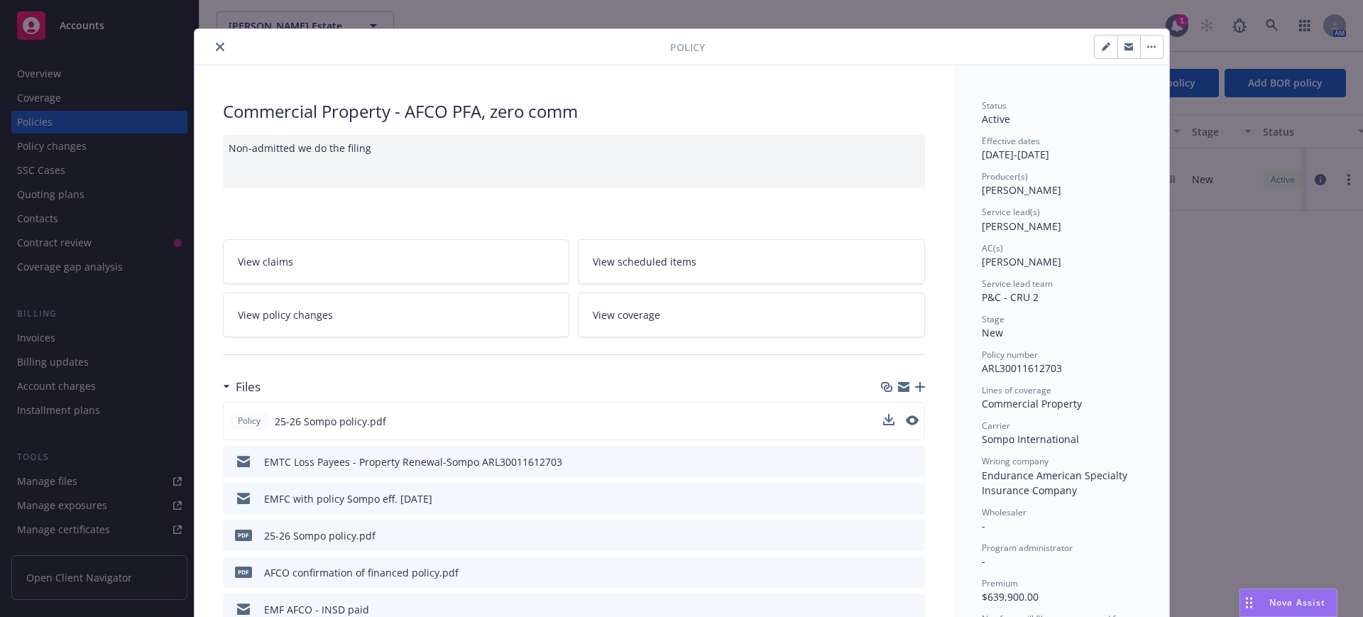
scroll to position [0, 0]
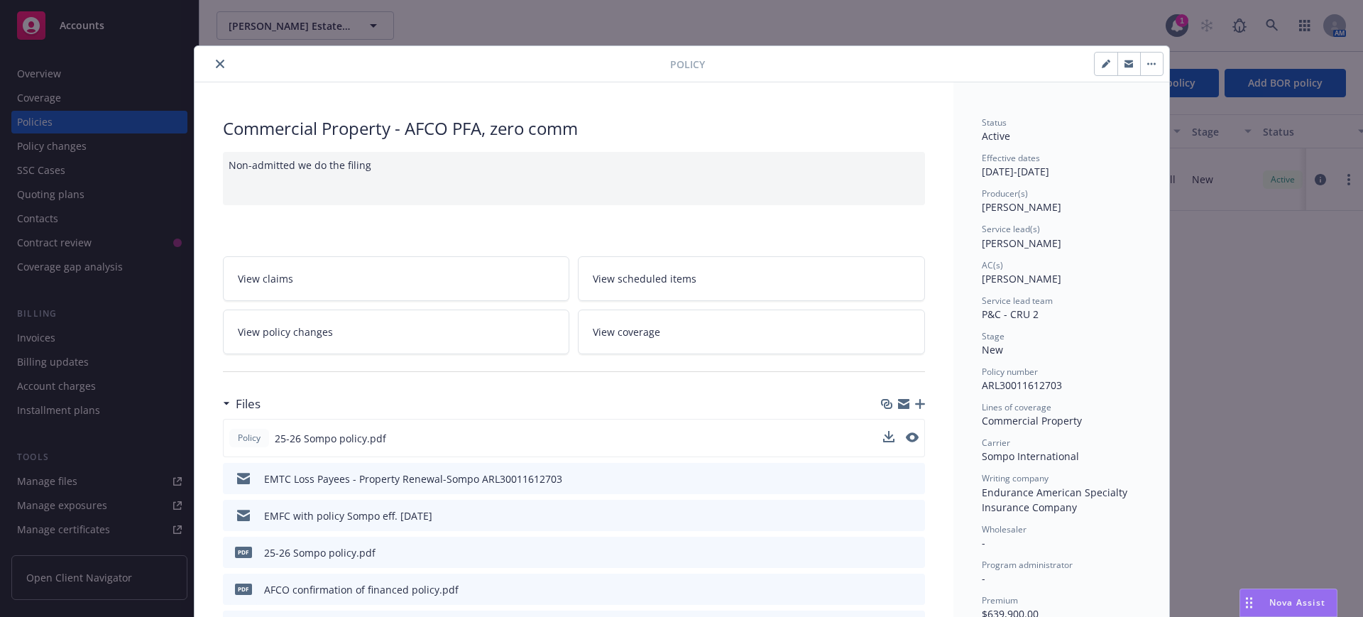
click at [212, 58] on button "close" at bounding box center [220, 63] width 17 height 17
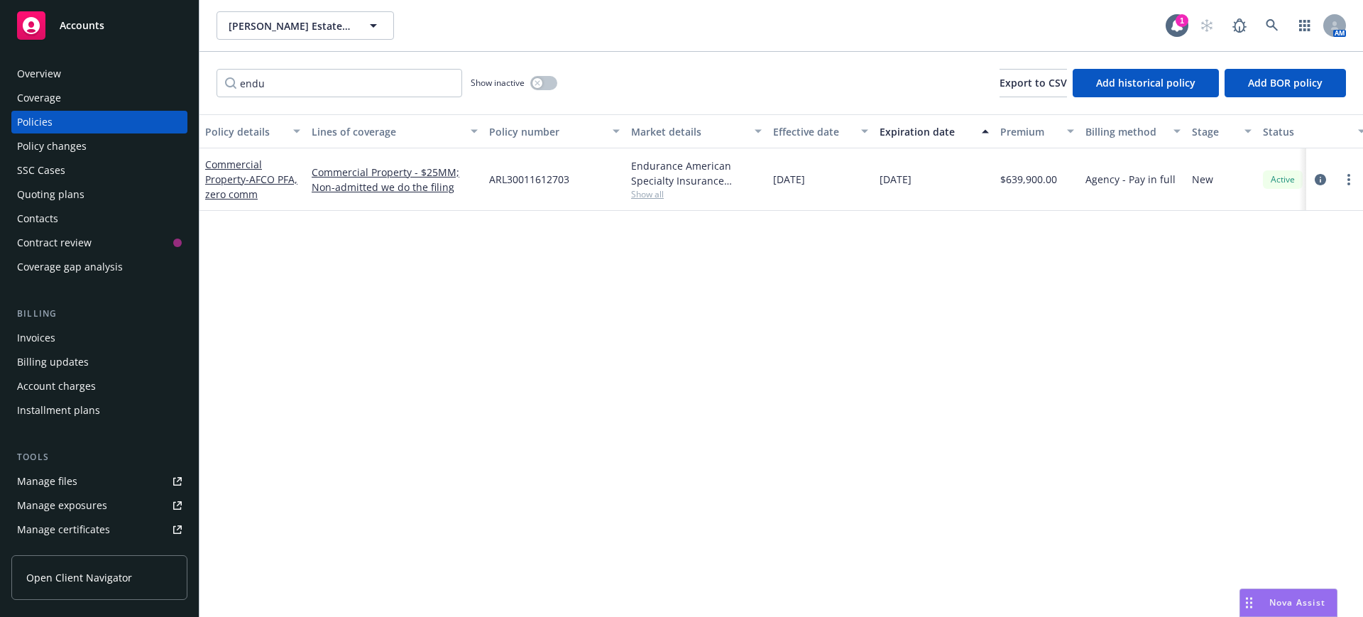
click at [33, 117] on div "Policies" at bounding box center [35, 122] width 36 height 23
click at [444, 79] on input "endu" at bounding box center [340, 83] width 246 height 28
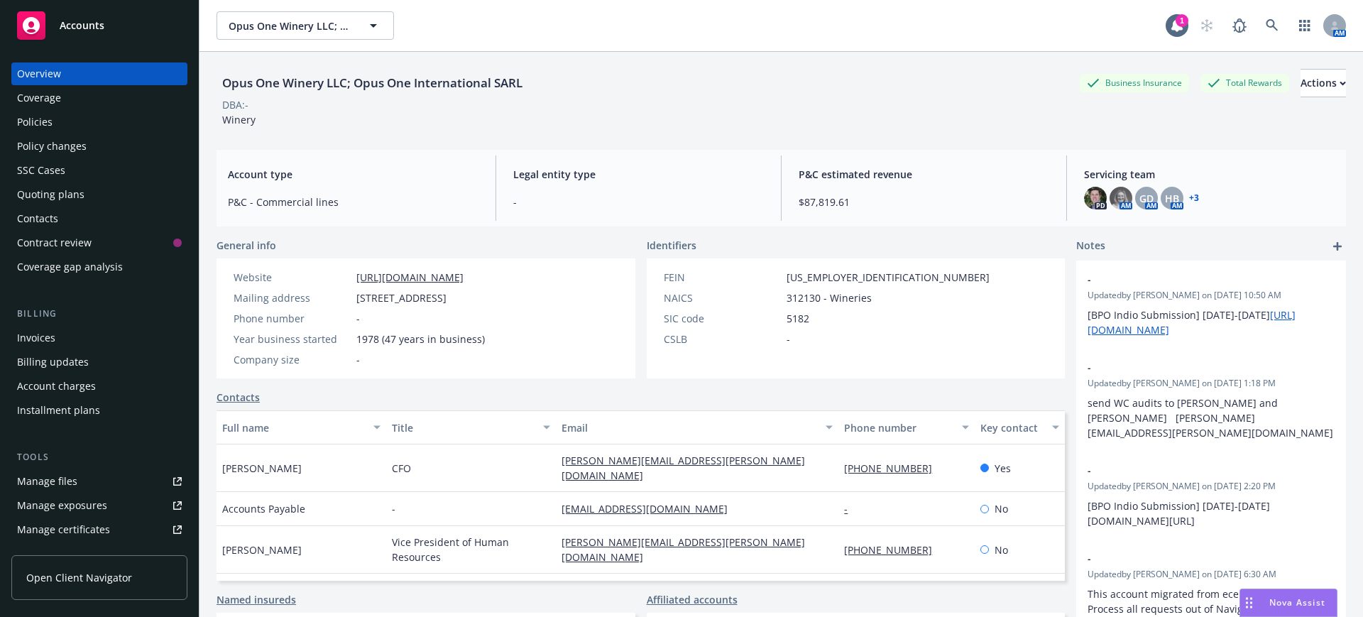
click at [55, 193] on div "Quoting plans" at bounding box center [50, 194] width 67 height 23
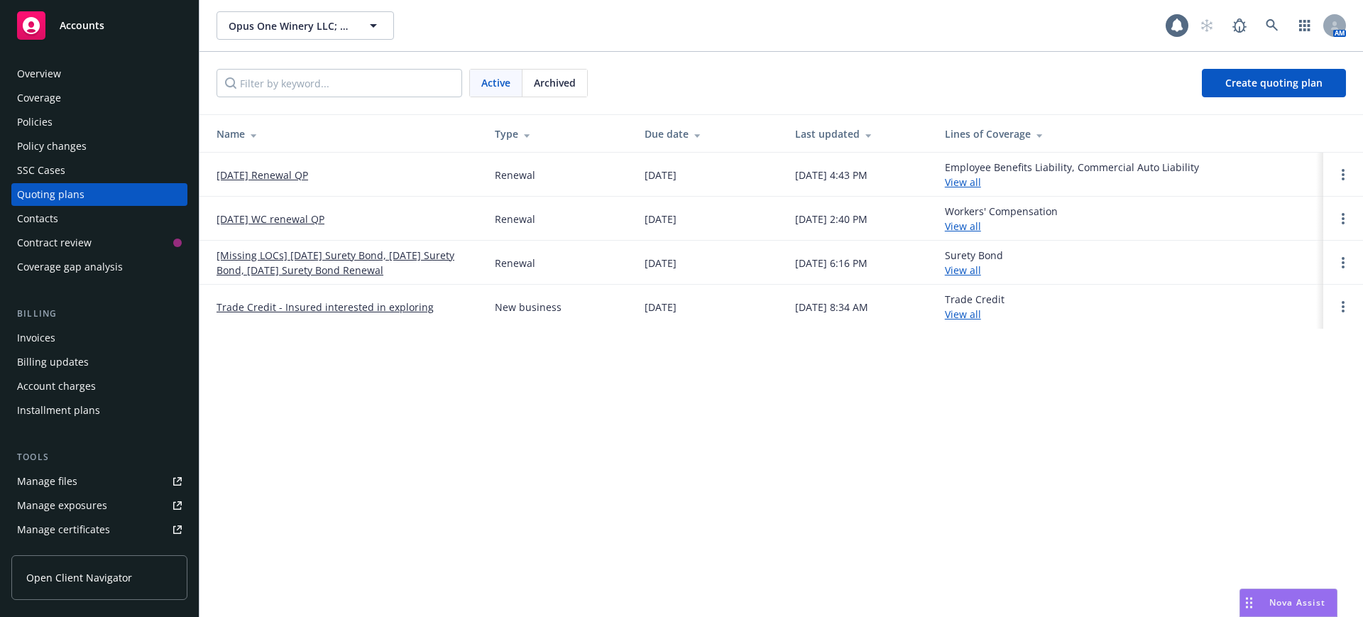
click at [251, 168] on link "[DATE] Renewal QP" at bounding box center [263, 175] width 92 height 15
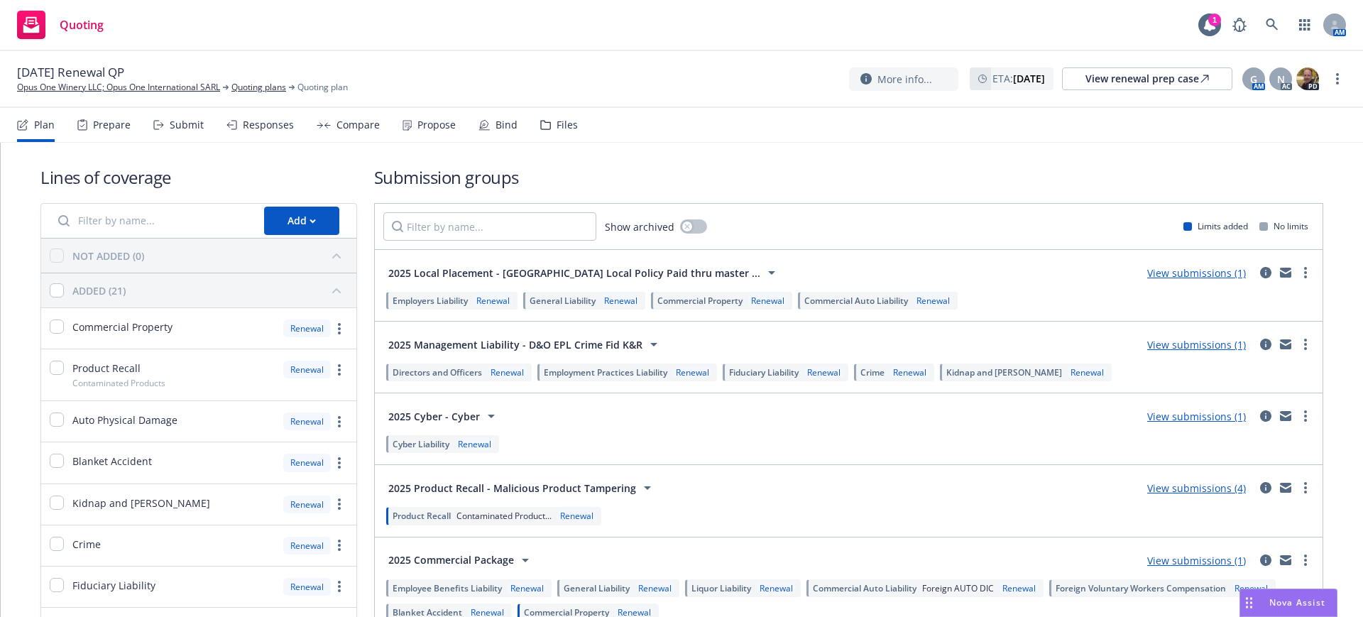
click at [185, 121] on div "Submit" at bounding box center [187, 124] width 34 height 11
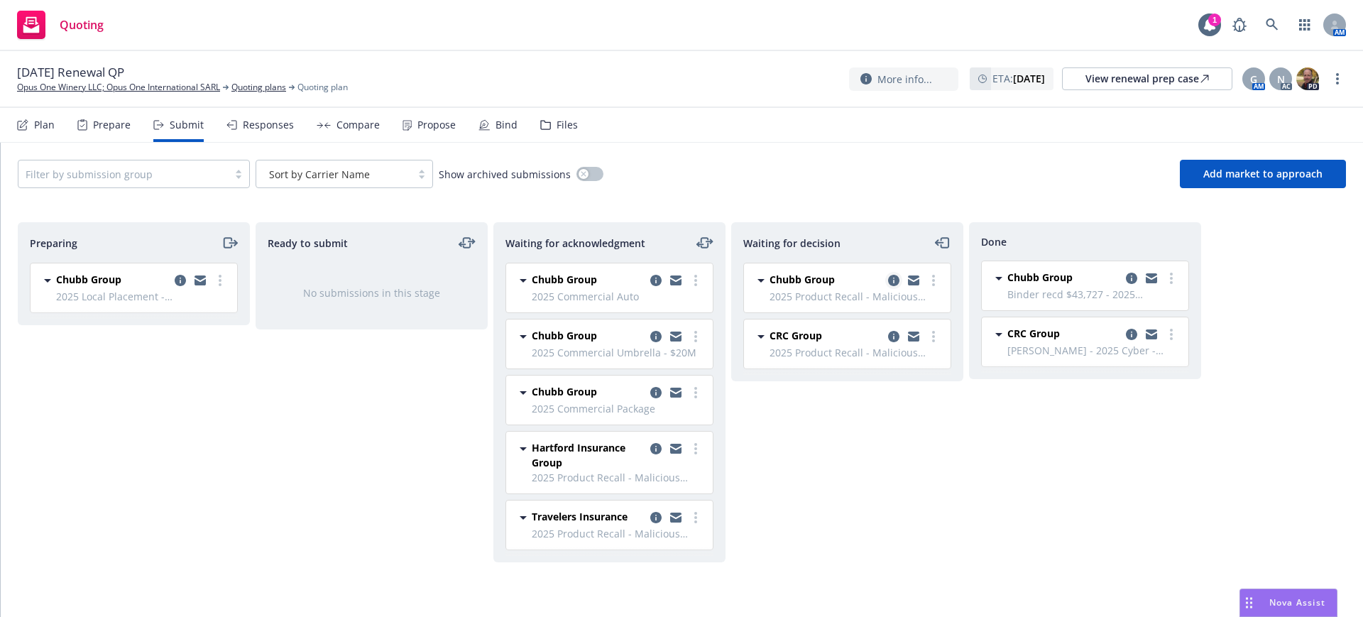
click at [893, 276] on icon "copy logging email" at bounding box center [893, 280] width 11 height 11
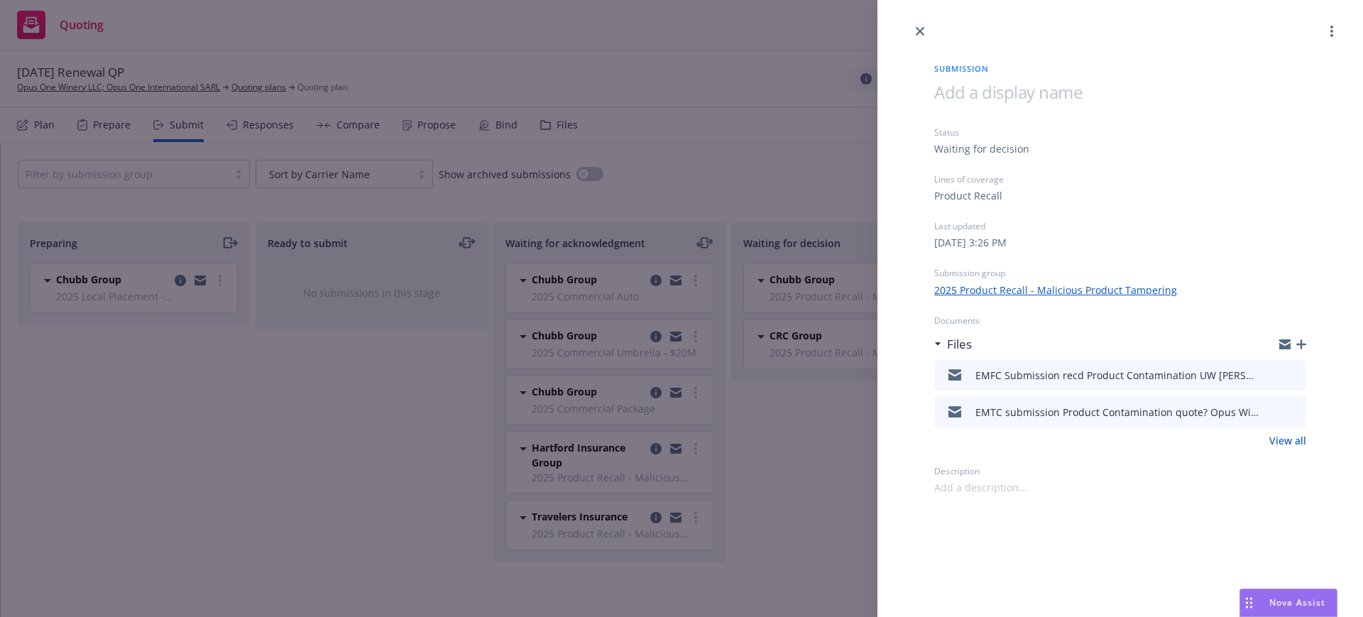
click at [1304, 339] on icon "button" at bounding box center [1302, 344] width 10 height 10
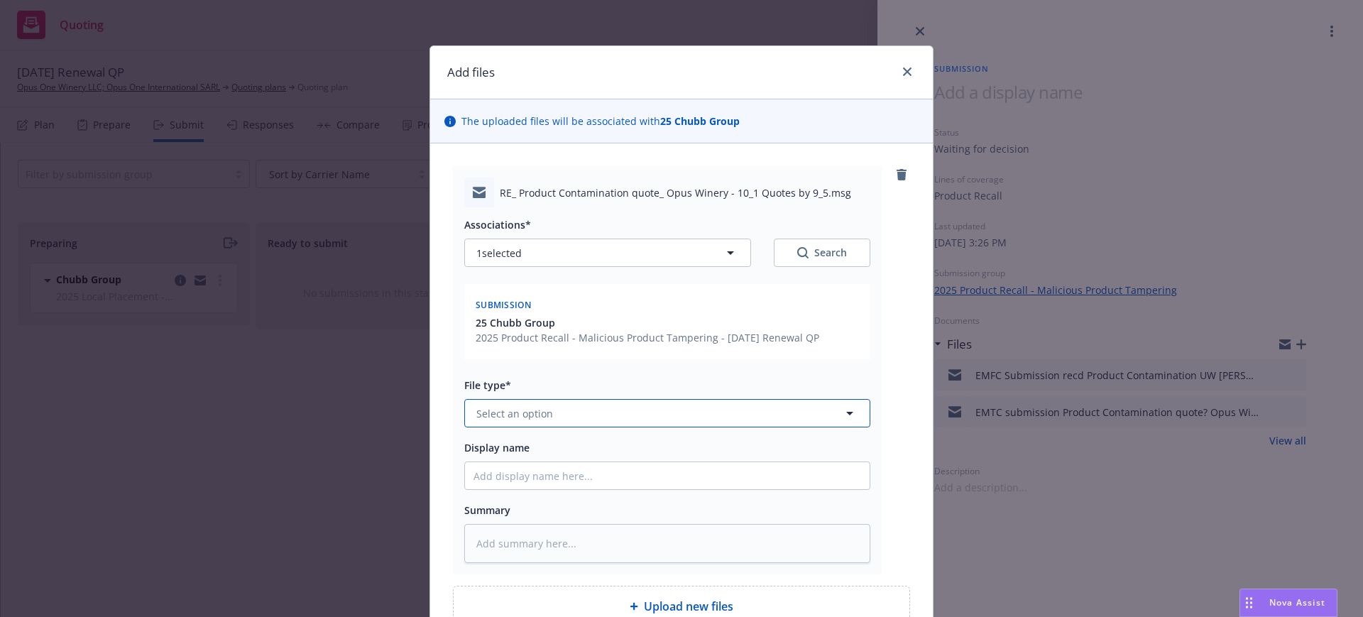
click at [488, 411] on span "Select an option" at bounding box center [514, 413] width 77 height 15
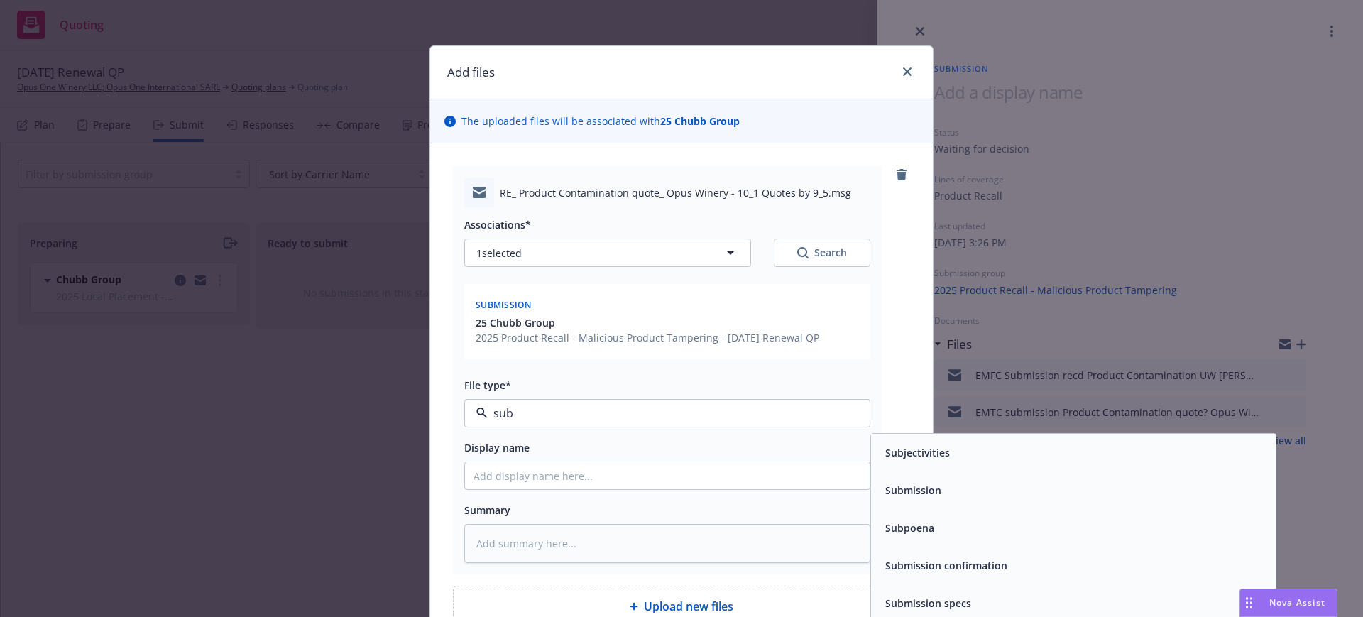
type input "subm"
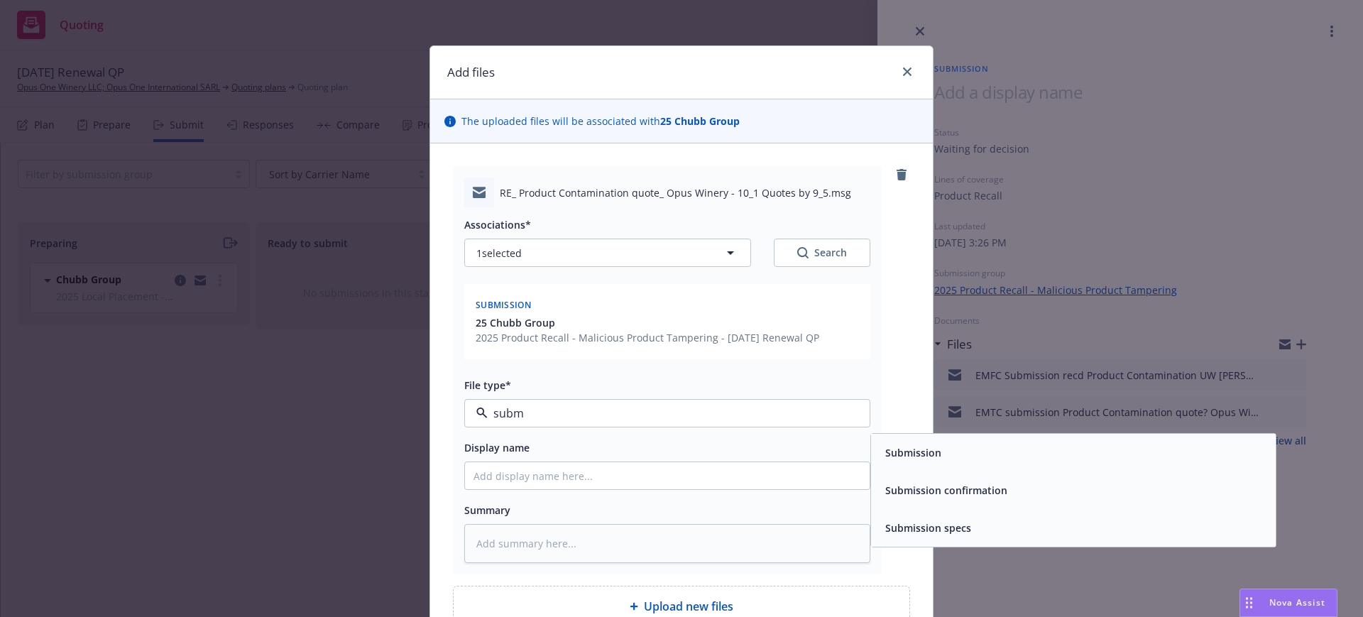
click at [992, 487] on span "Submission confirmation" at bounding box center [946, 490] width 122 height 15
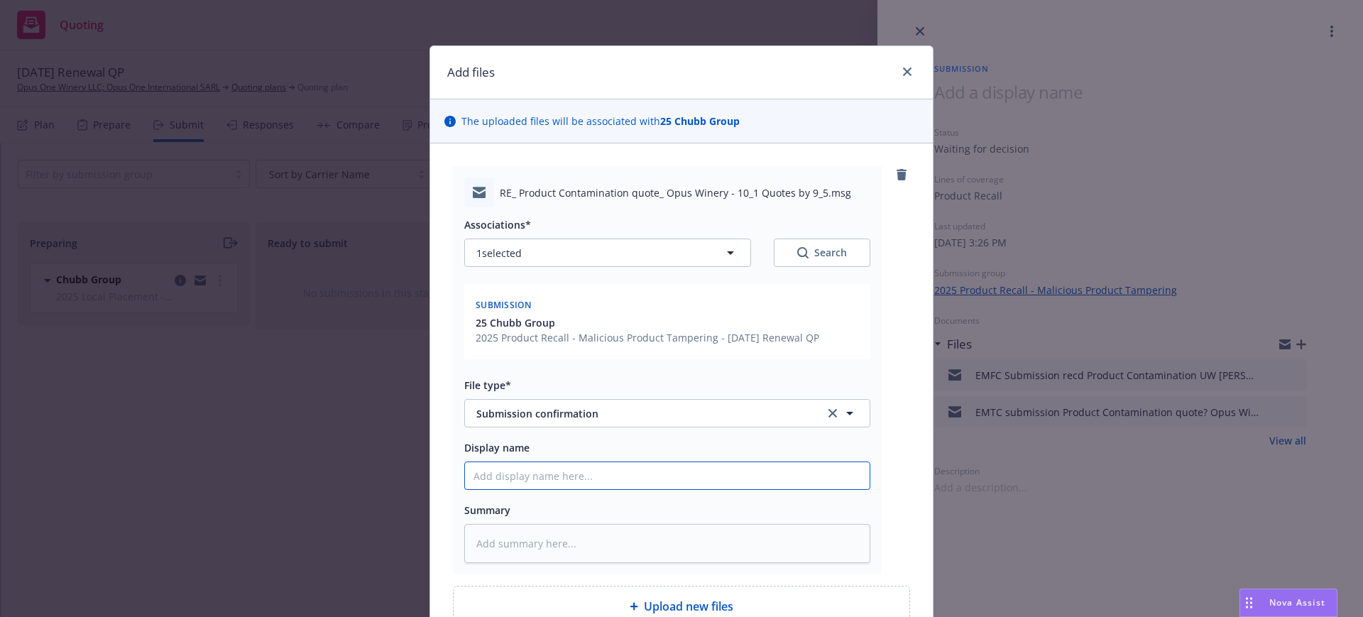
click at [465, 475] on input "Display name" at bounding box center [667, 475] width 405 height 27
type textarea "x"
type input "E"
type textarea "x"
type input "EM"
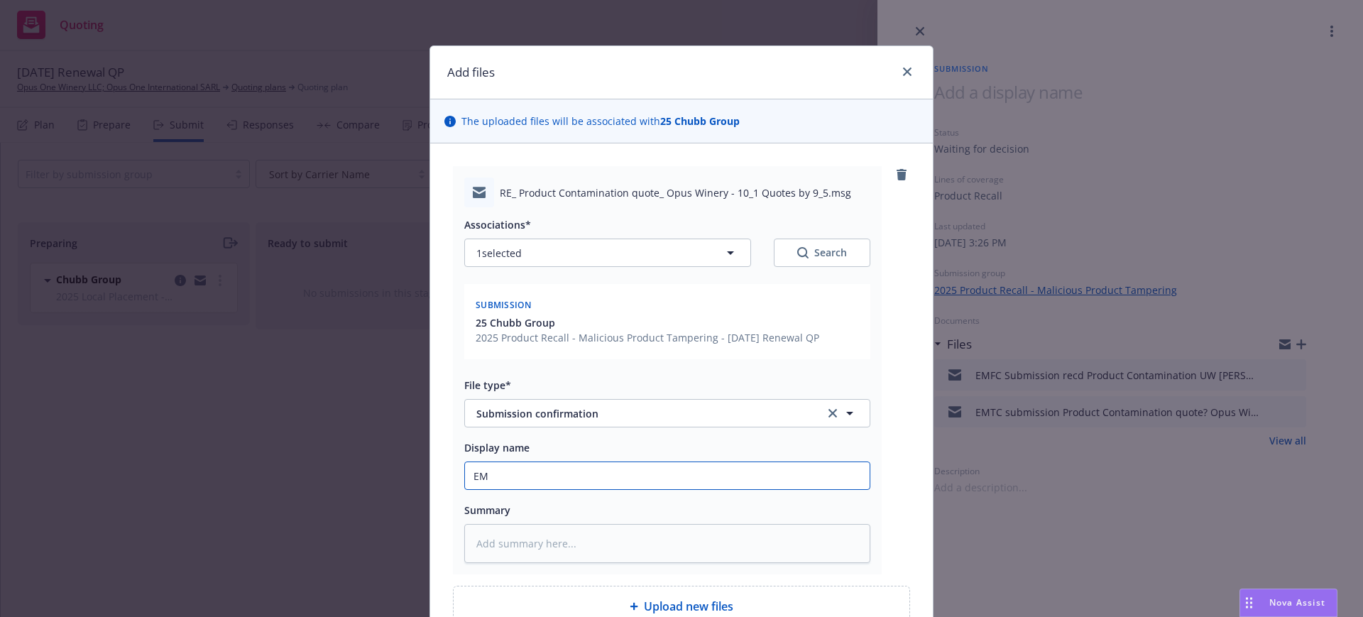
type textarea "x"
type input "EMF"
type textarea "x"
type input "EMFC"
type textarea "x"
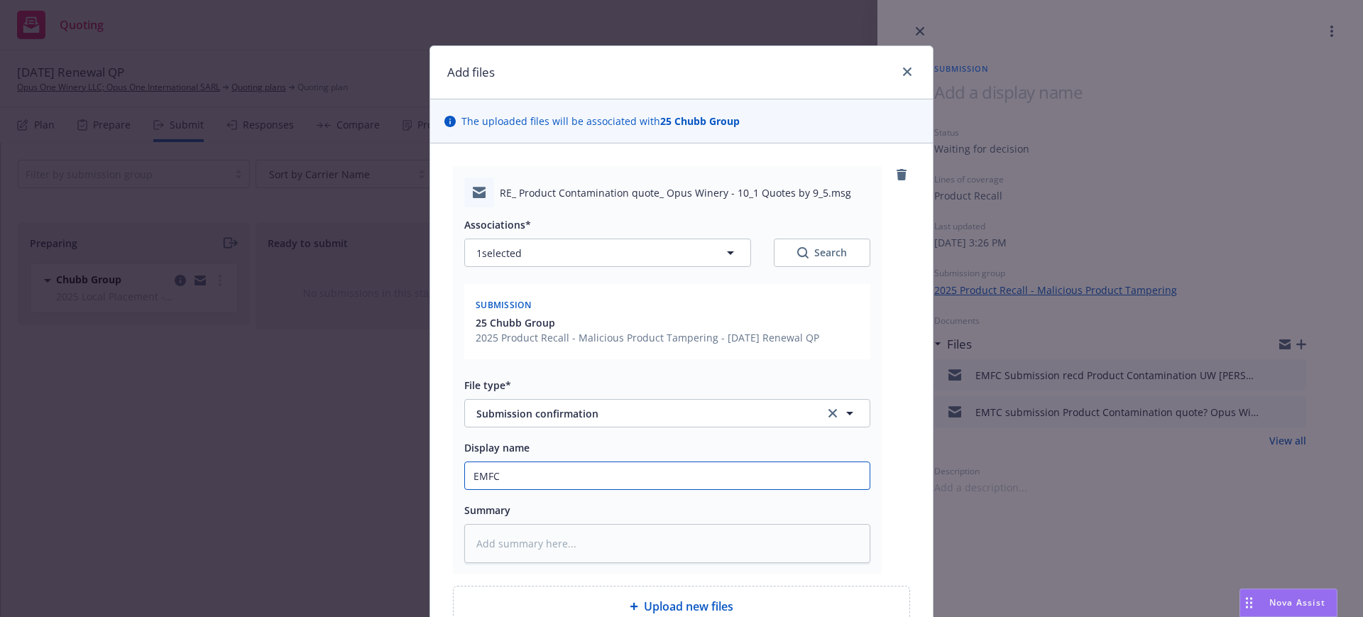
type input "EMFC"
type textarea "x"
type input "EMFC C"
type textarea "x"
type input "EMFC Ch"
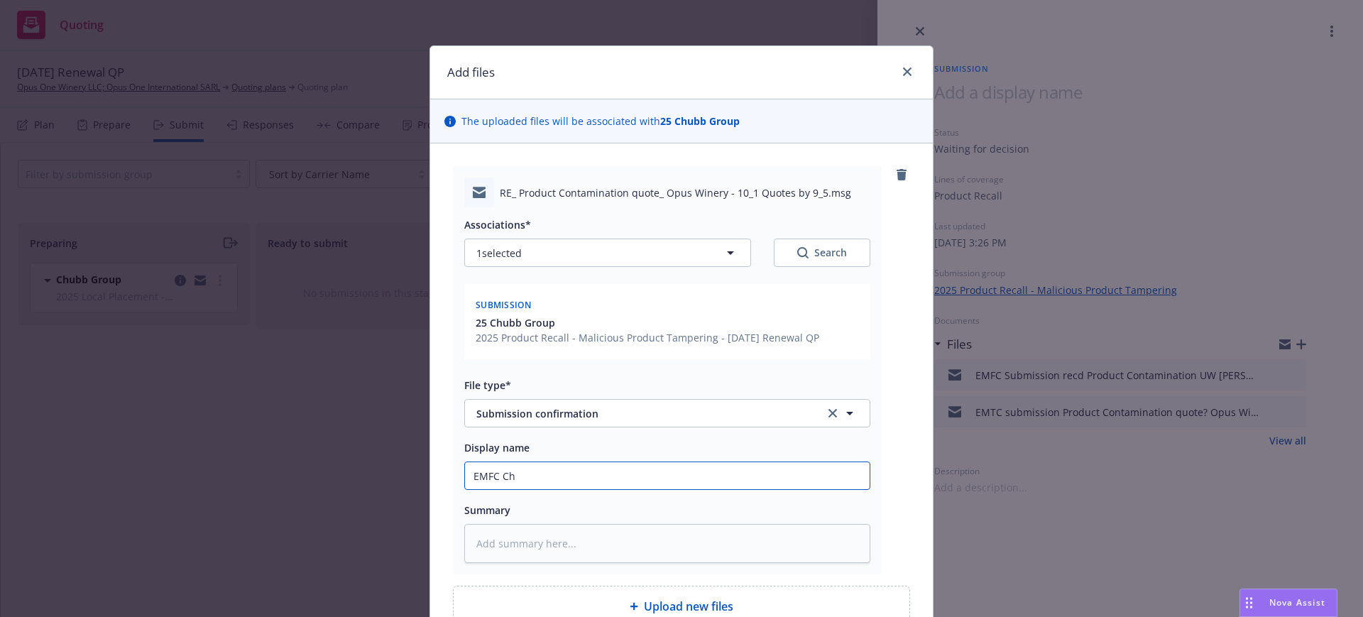
type textarea "x"
type input "EMFC C"
type textarea "x"
type input "EMFC Ch"
type textarea "x"
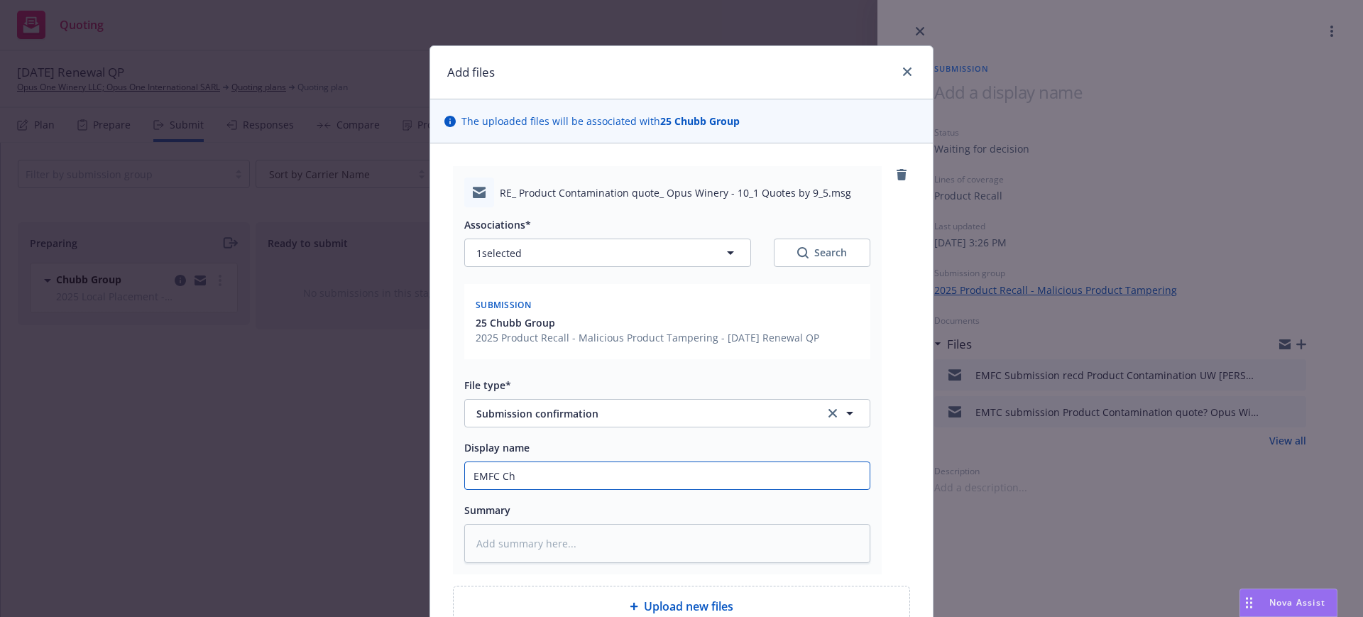
type input "EMFC Chu"
type textarea "x"
type input "EMFC Chub"
type textarea "x"
type input "EMFC Chubb"
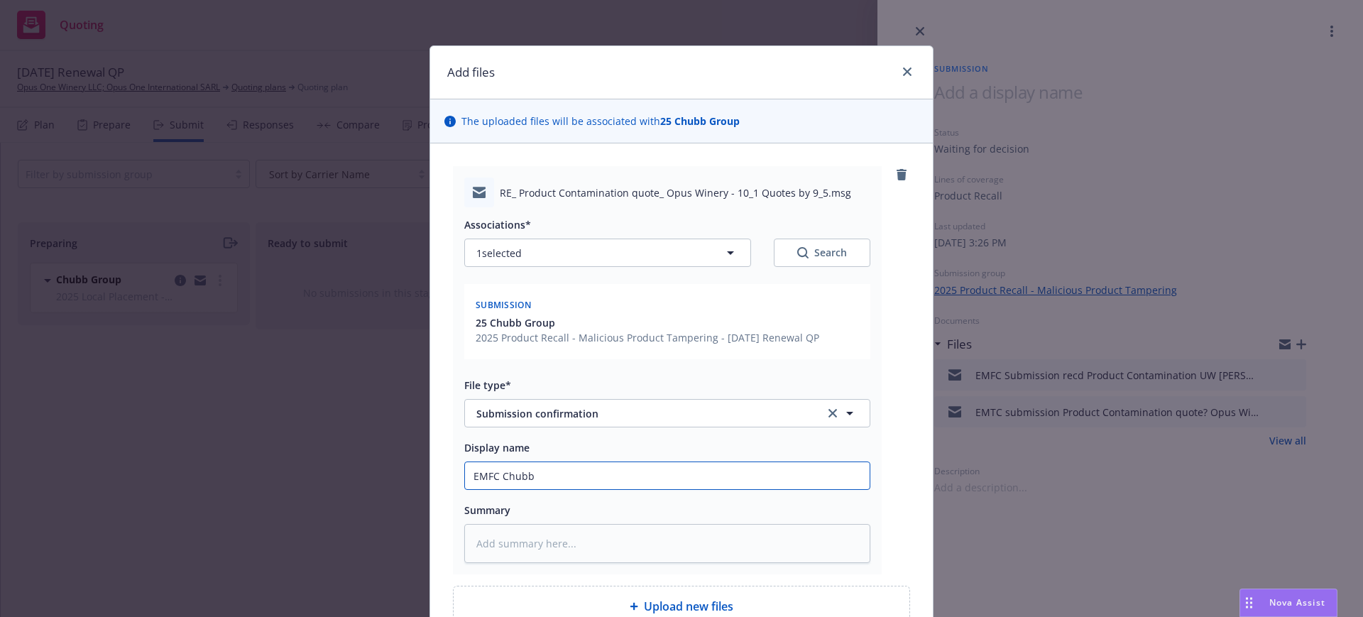
type textarea "x"
type input "EMFC Chubb"
type textarea "x"
type input "EMFC Chubb R"
type textarea "x"
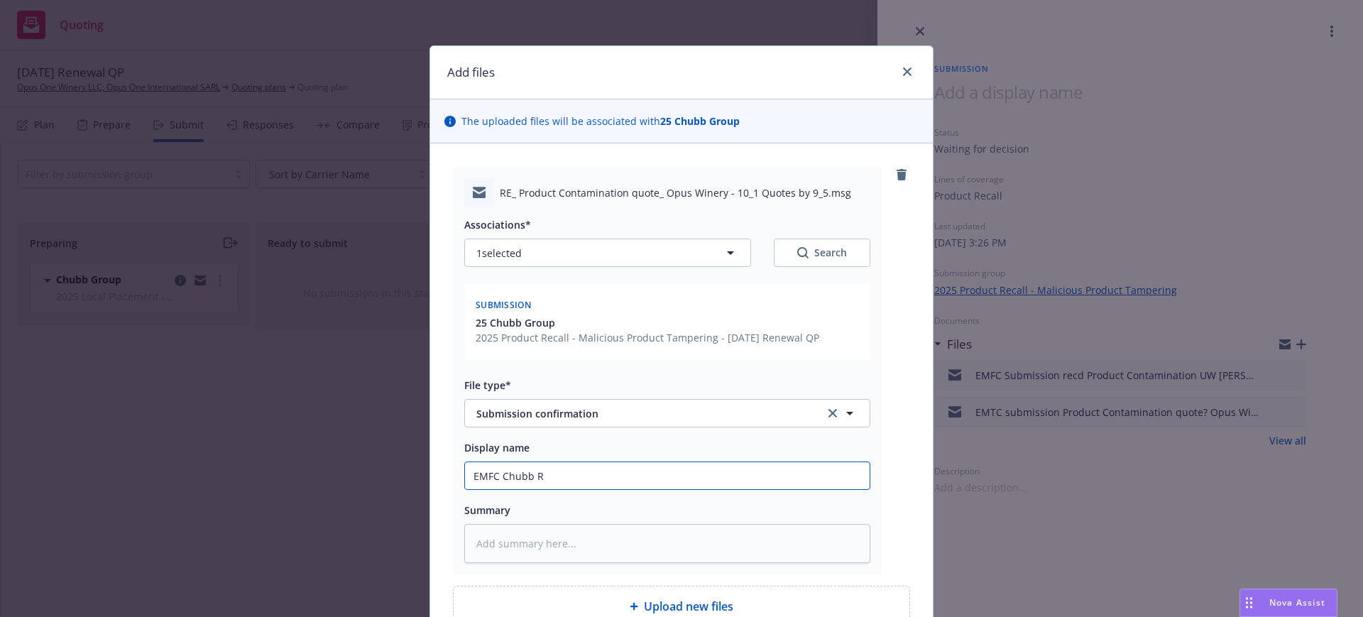
type input "EMFC [PERSON_NAME]"
type textarea "x"
type input "EMFC Chubb RPo"
type textarea "x"
type input "EMFC Chubb RPod"
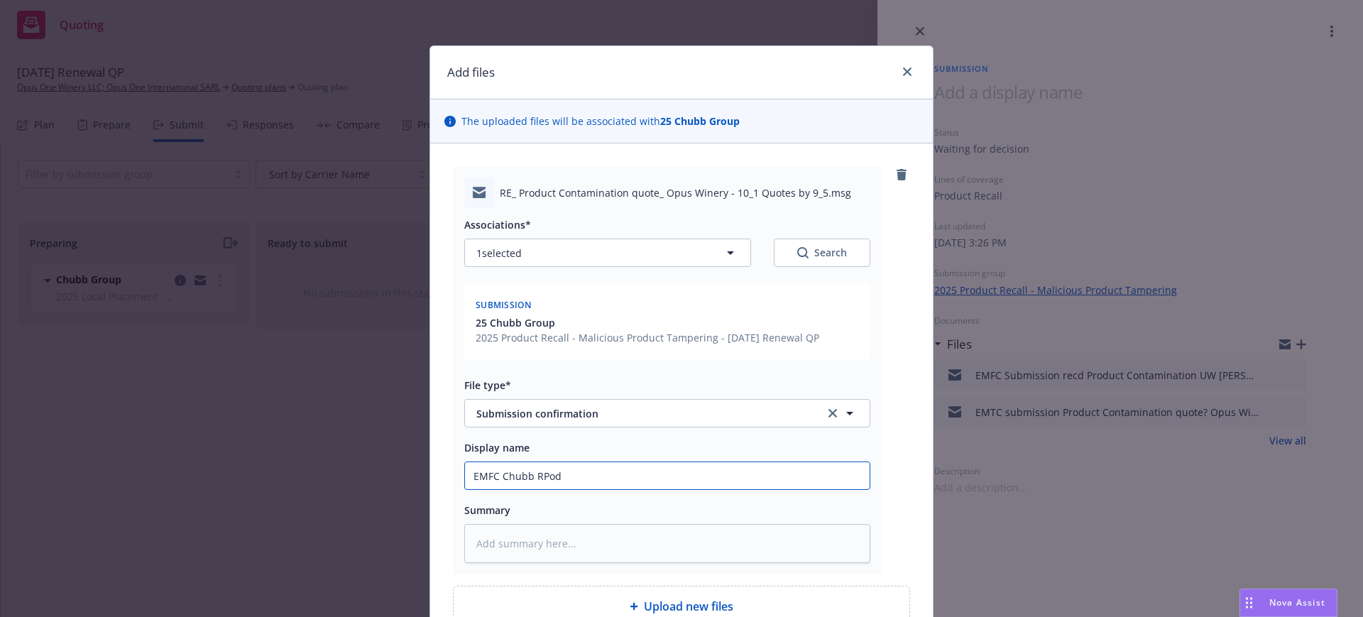
type textarea "x"
type input "EMFC Chubb RPodu"
type textarea "x"
type input "EMFC Chubb RPoduc"
type textarea "x"
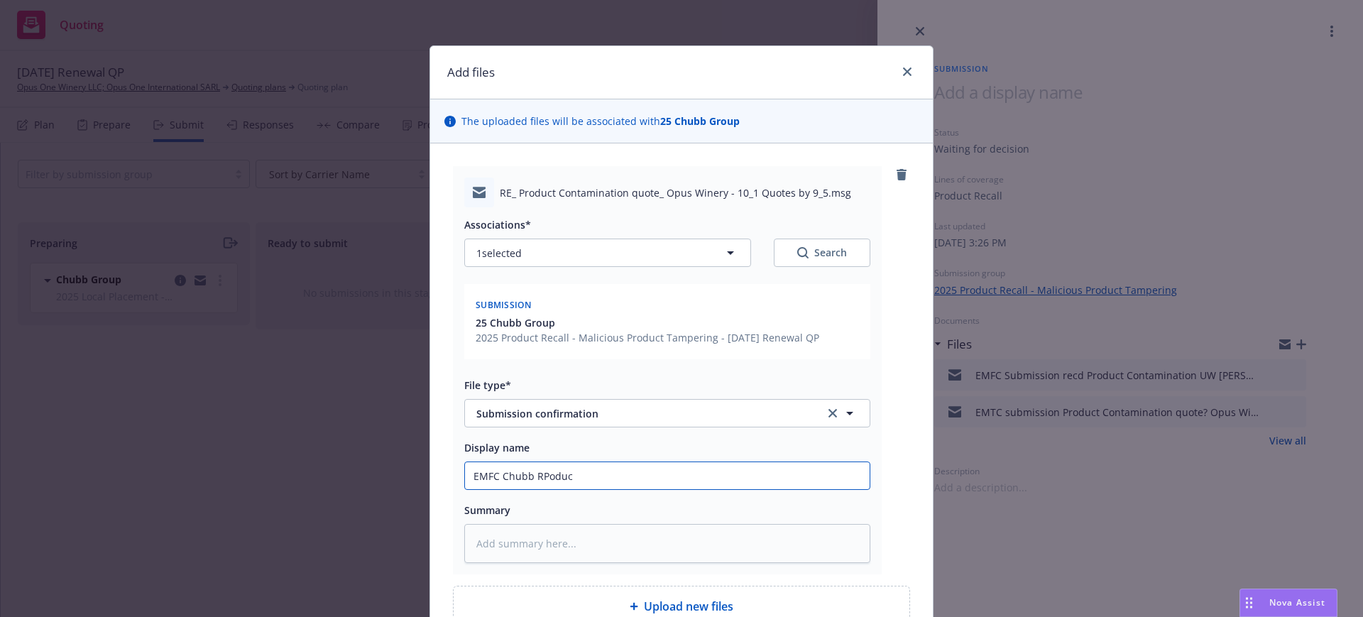
type input "EMFC Chubb RPoduct"
type textarea "x"
type input "EMFC Chubb RPoduct"
type textarea "x"
type input "EMFC Chubb RPoduct"
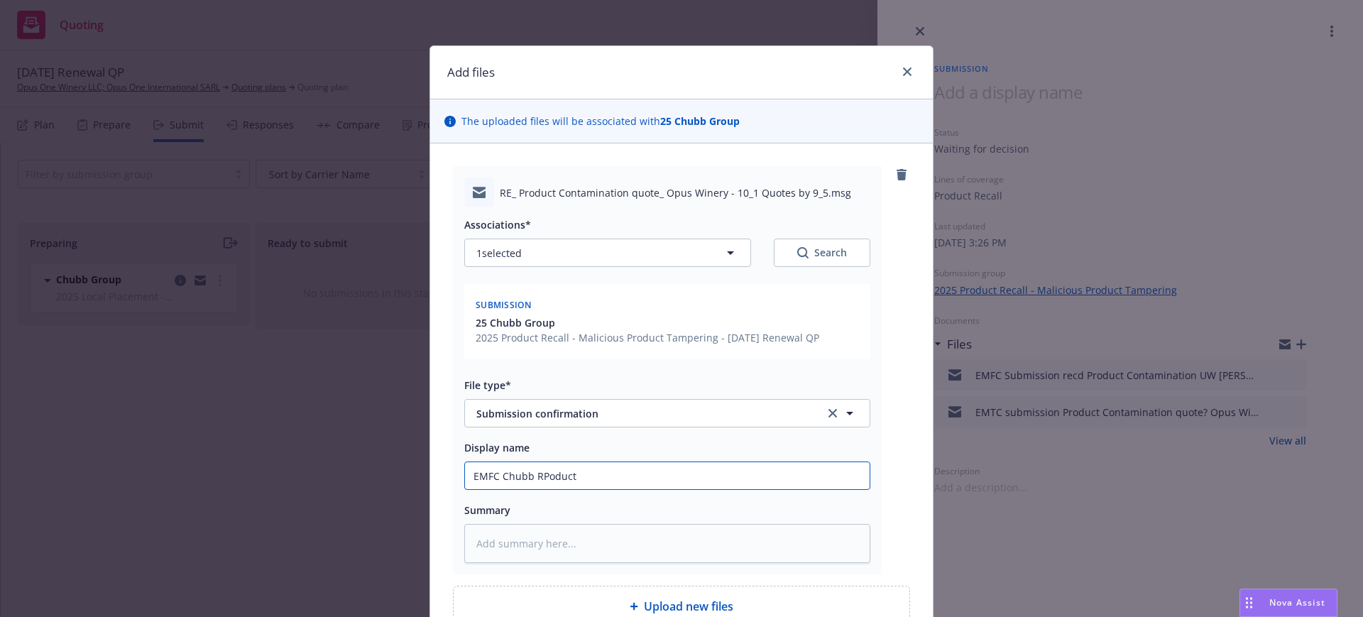
type textarea "x"
type input "EMFC Chubb RPoduc"
type textarea "x"
type input "EMFC Chubb RPodu"
type textarea "x"
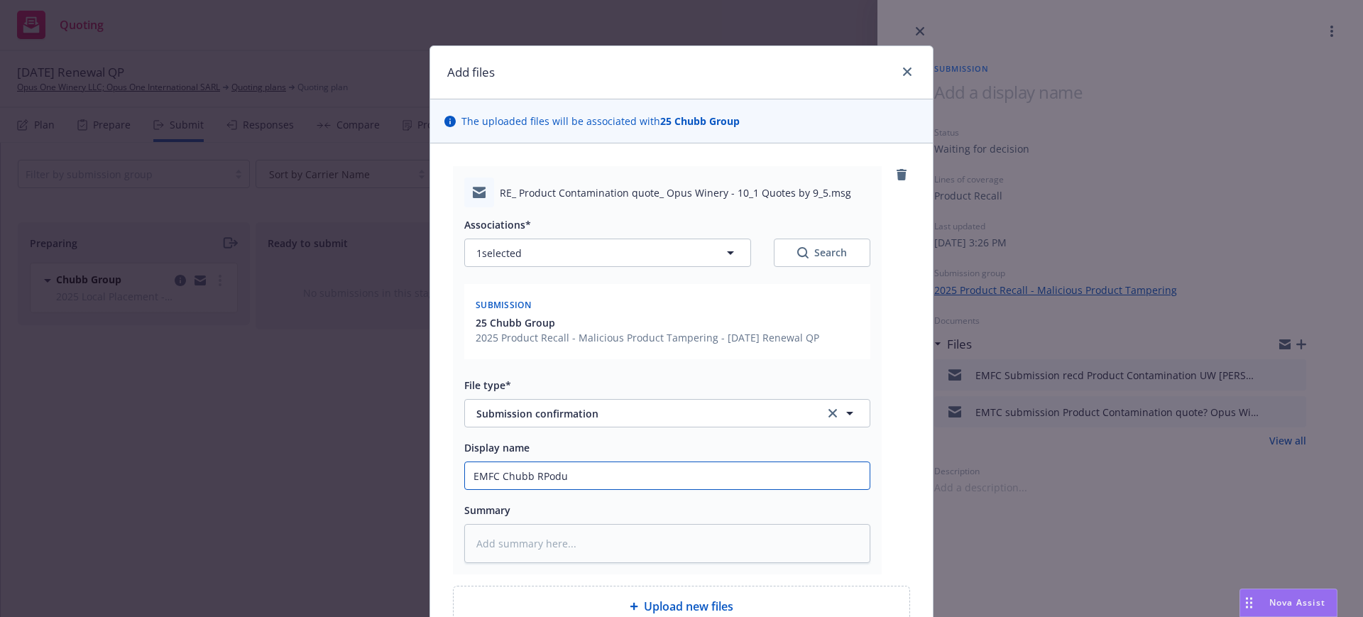
type input "EMFC Chubb RPod"
type textarea "x"
type input "EMFC Chubb RPo"
type textarea "x"
type input "EMFC [PERSON_NAME]"
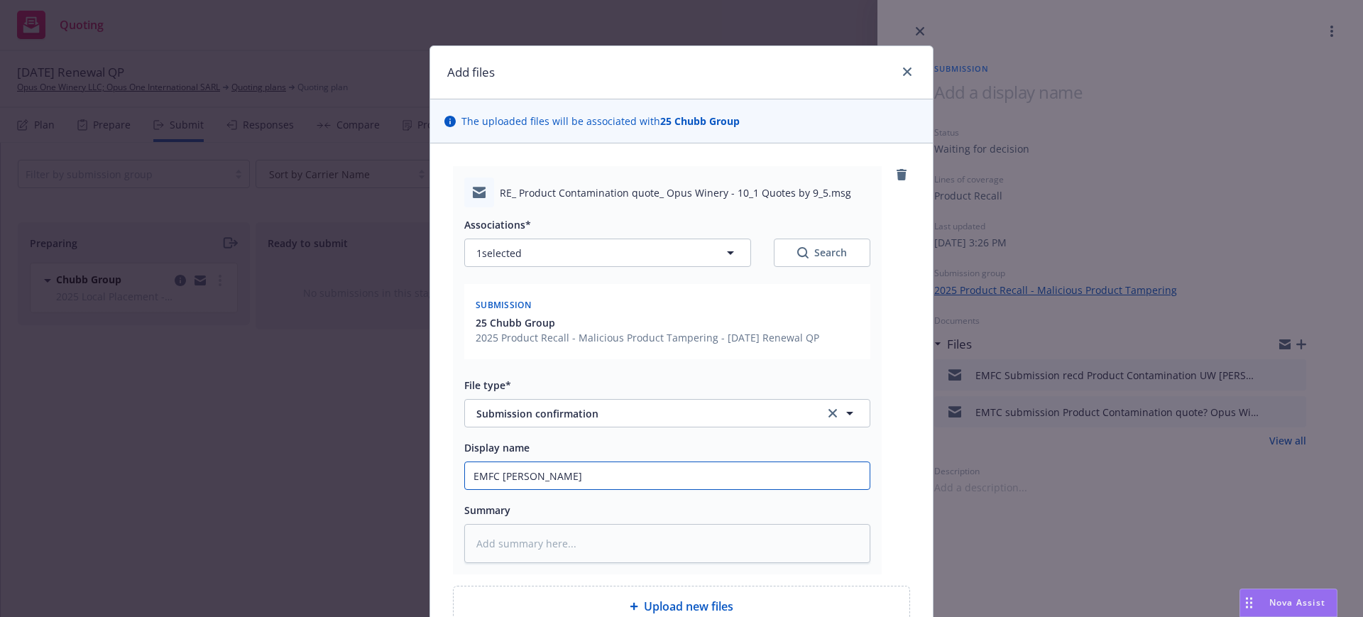
type textarea "x"
type input "EMFC Chubb R"
type textarea "x"
type input "EMFC Chubb"
type textarea "x"
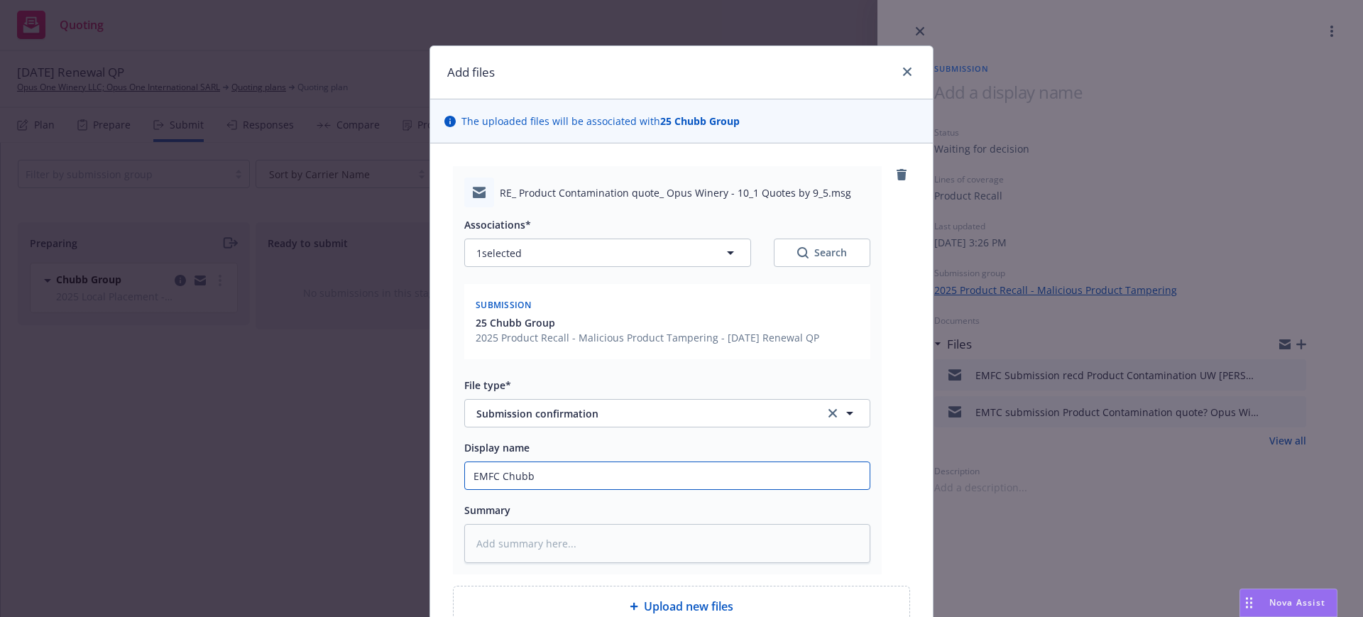
type input "EMFC Chubb"
type textarea "x"
type input "EMFC Chub"
type textarea "x"
type input "EMFC Chu"
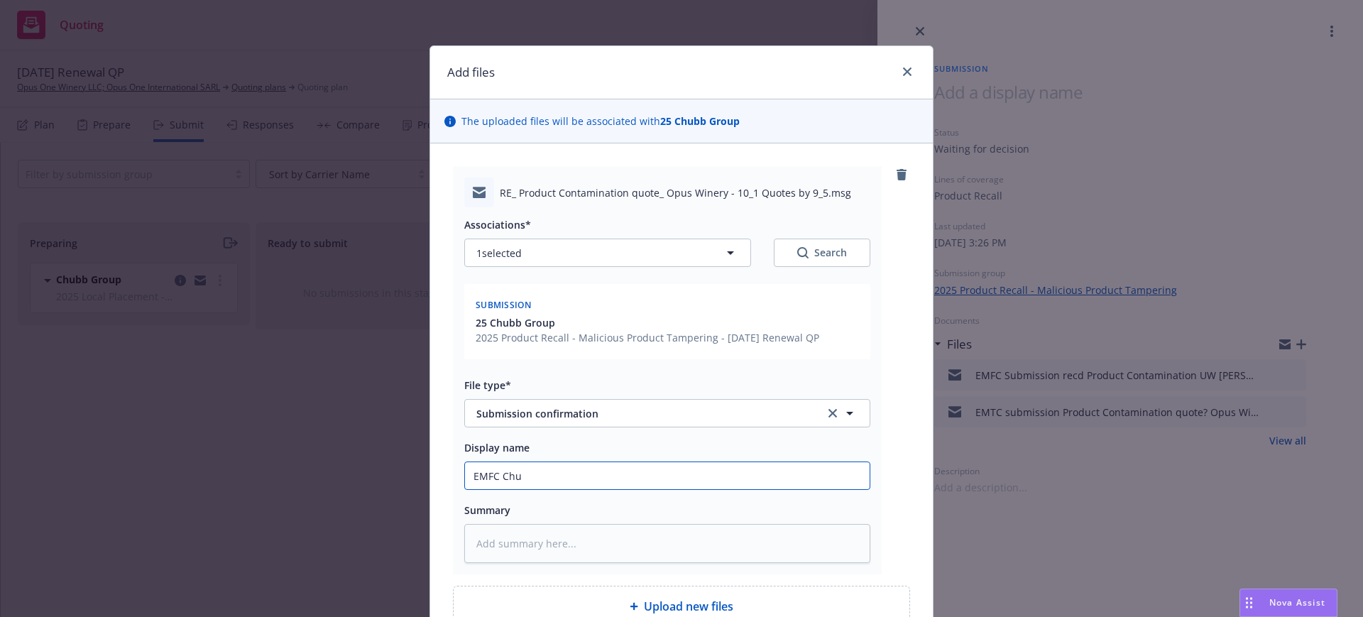
type textarea "x"
type input "EMFC Ch"
type textarea "x"
type input "EMFC C"
type textarea "x"
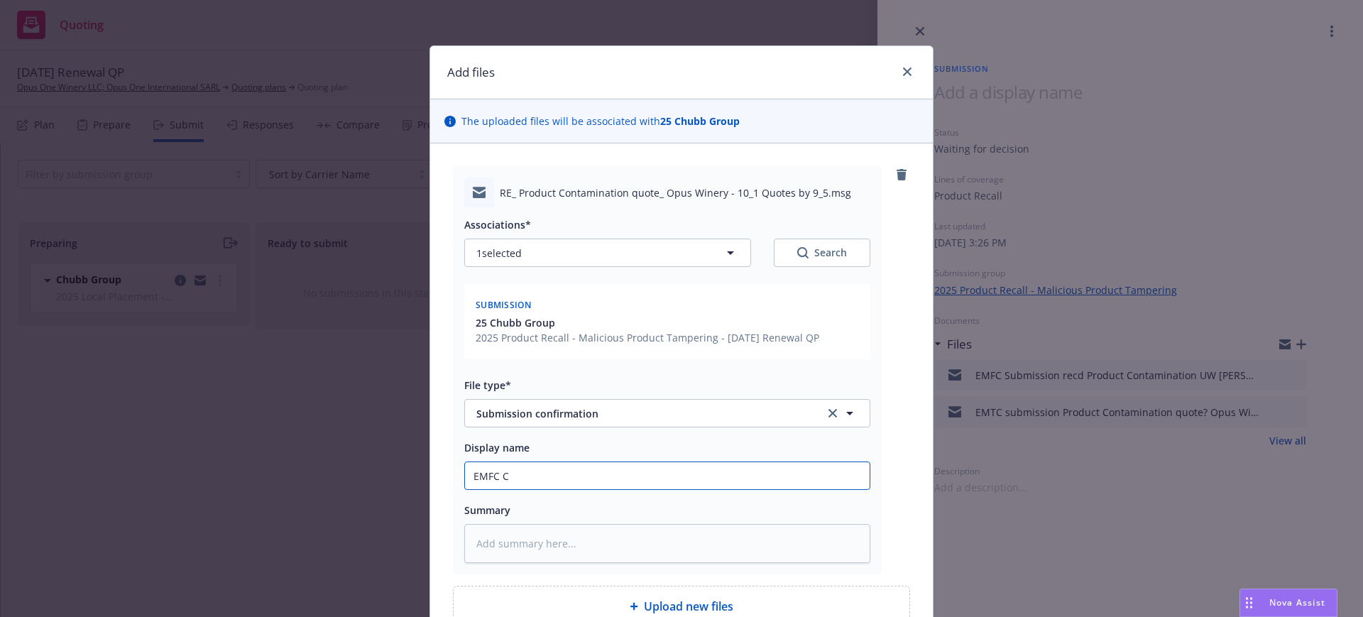
type input "EMFC"
type textarea "x"
type input "EMFC C"
type textarea "x"
type input "EMFC Ch"
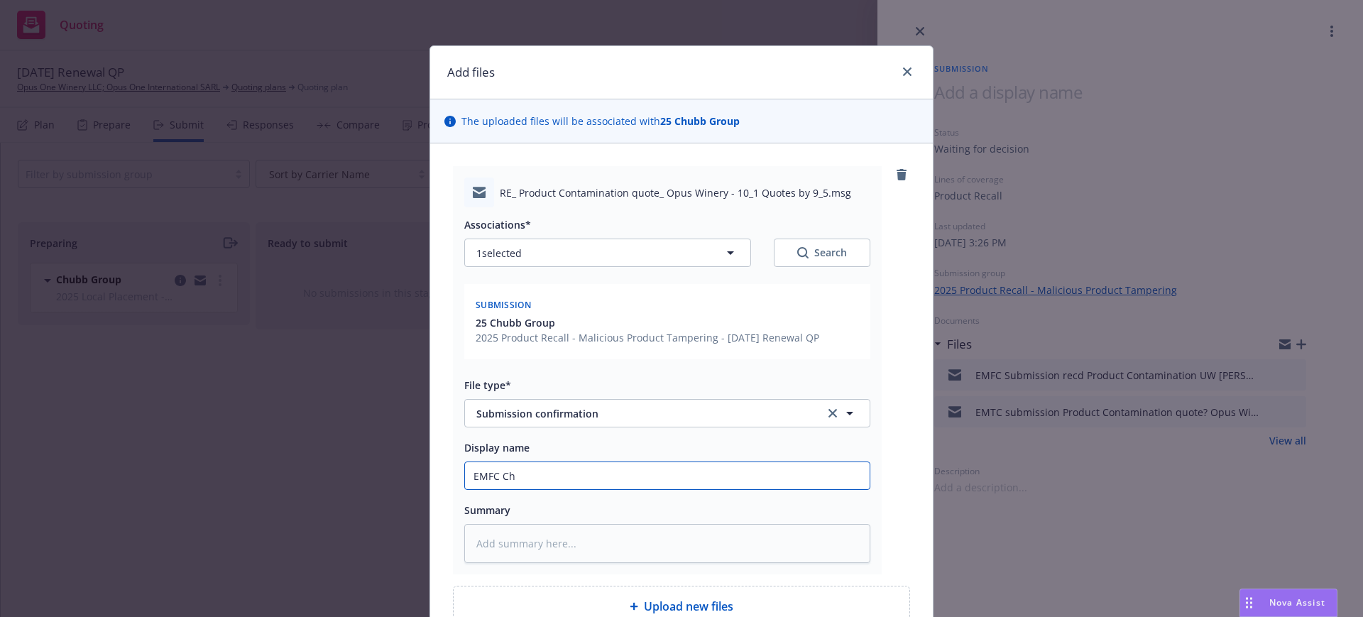
type textarea "x"
type input "EMFC Chu"
type textarea "x"
type input "EMFC Chub"
type textarea "x"
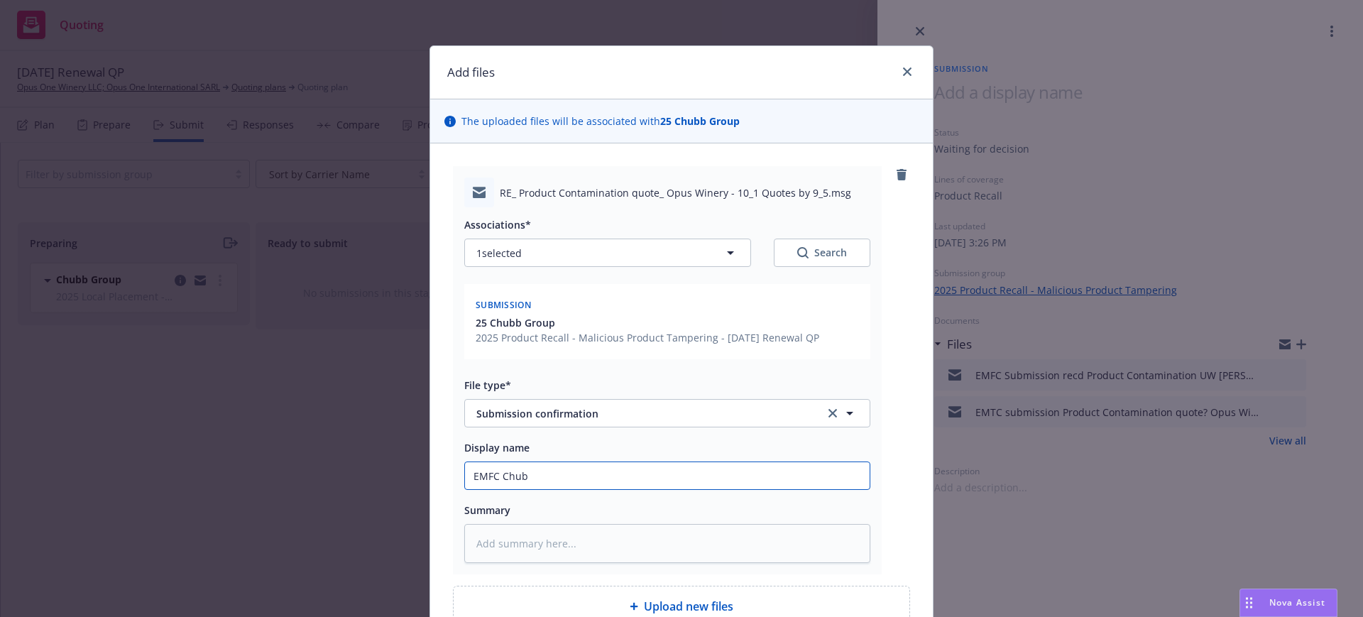
type input "EMFC Chubb"
type textarea "x"
type input "EMFC Chubb"
type textarea "x"
type input "EMFC Chubb R"
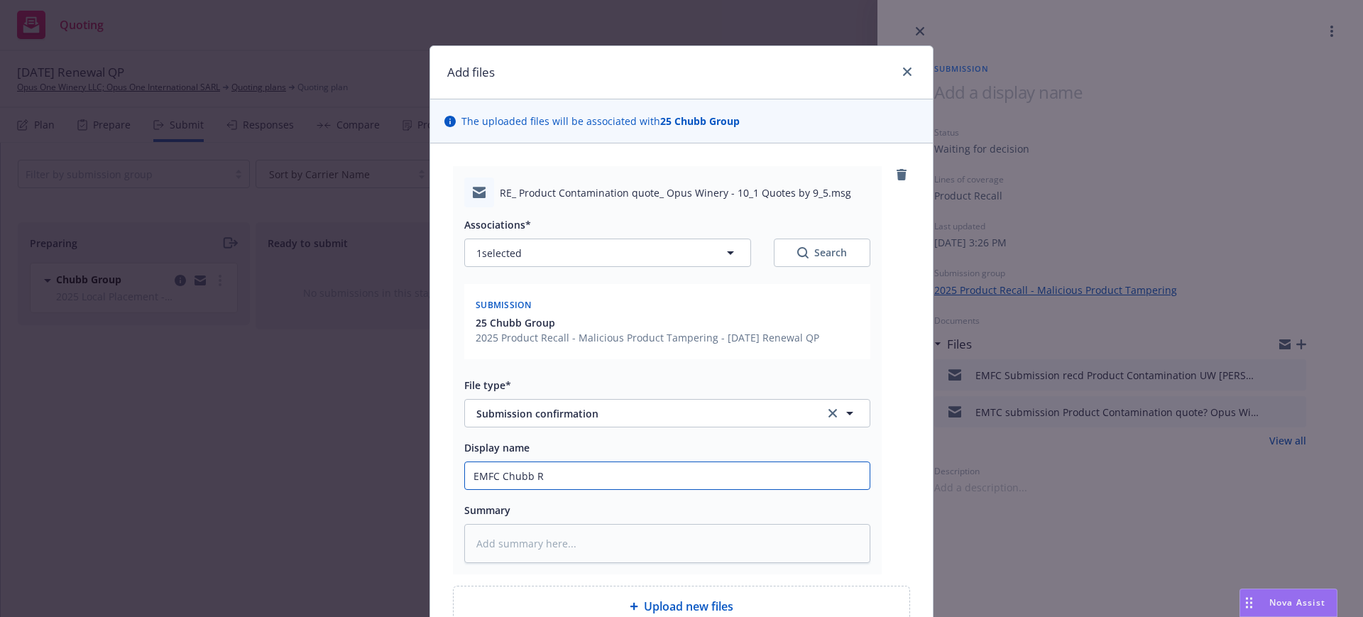
type textarea "x"
type input "EMFC [PERSON_NAME]"
type textarea "x"
type input "EMFC Chubb RPo"
type textarea "x"
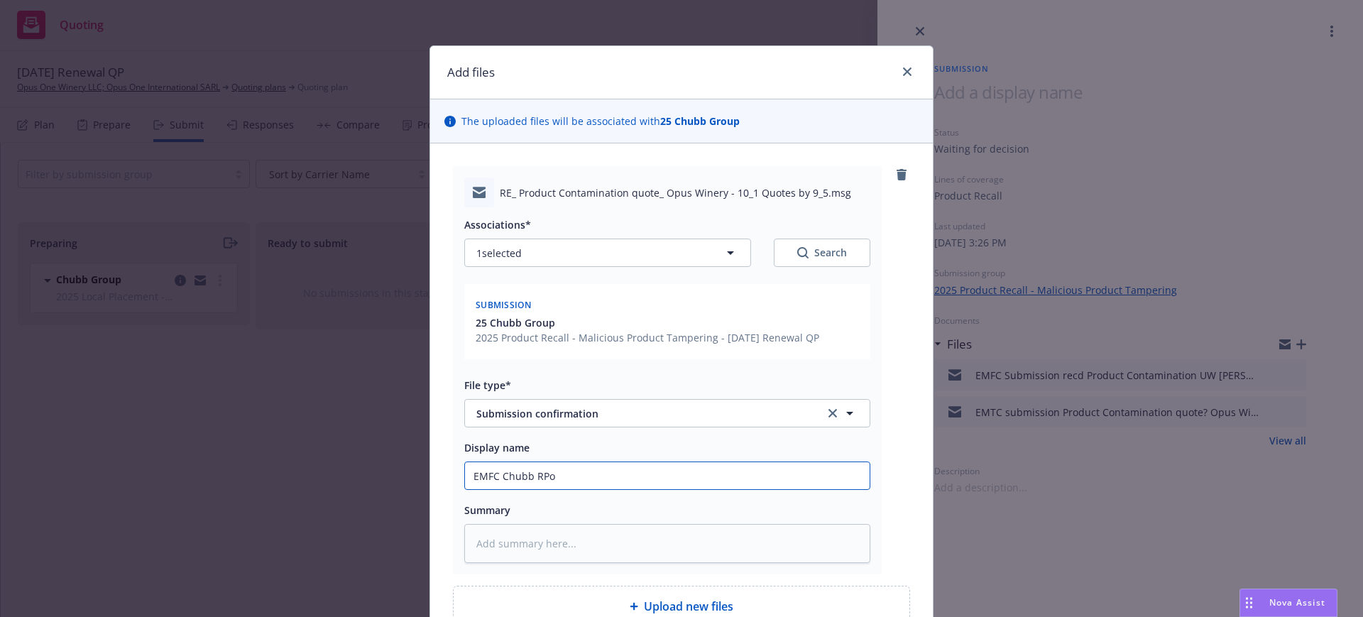
type input "EMFC Chubb RPod"
type textarea "x"
type input "EMFC Chubb RPodu"
type textarea "x"
type input "EMFC Chubb RPoduc"
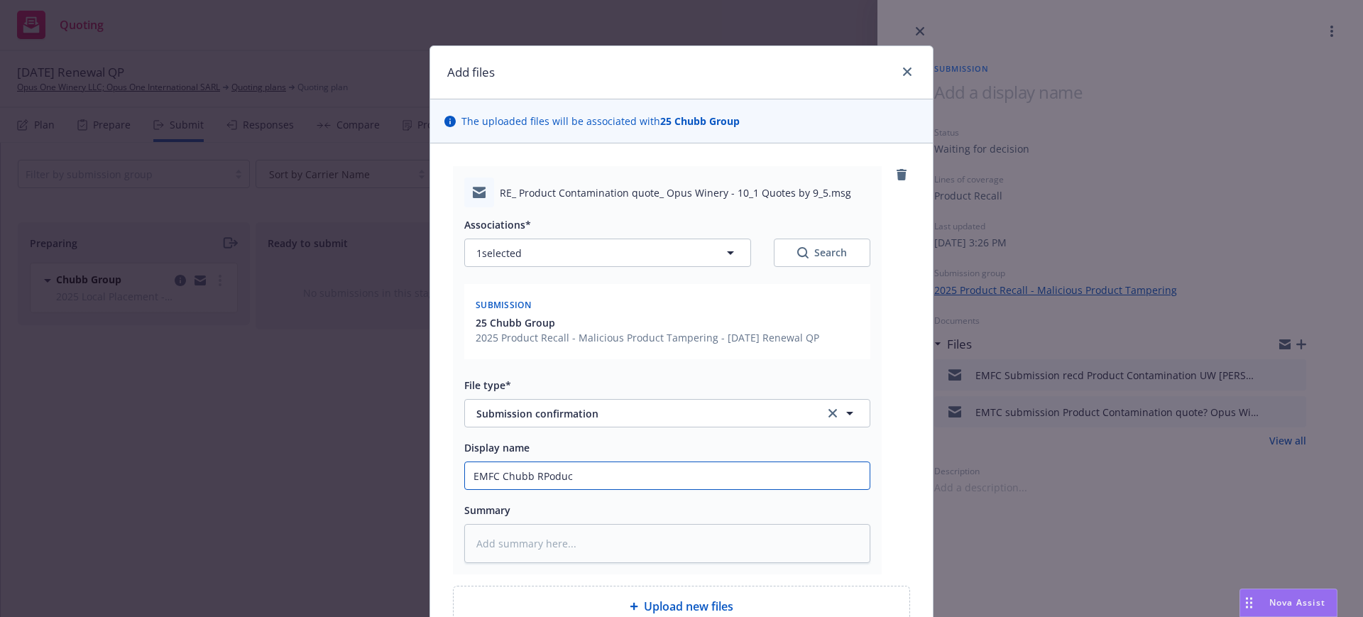
type textarea "x"
type input "EMFC Chubb RPoduct"
type textarea "x"
type input "EMFC Chubb RPoduct"
type textarea "x"
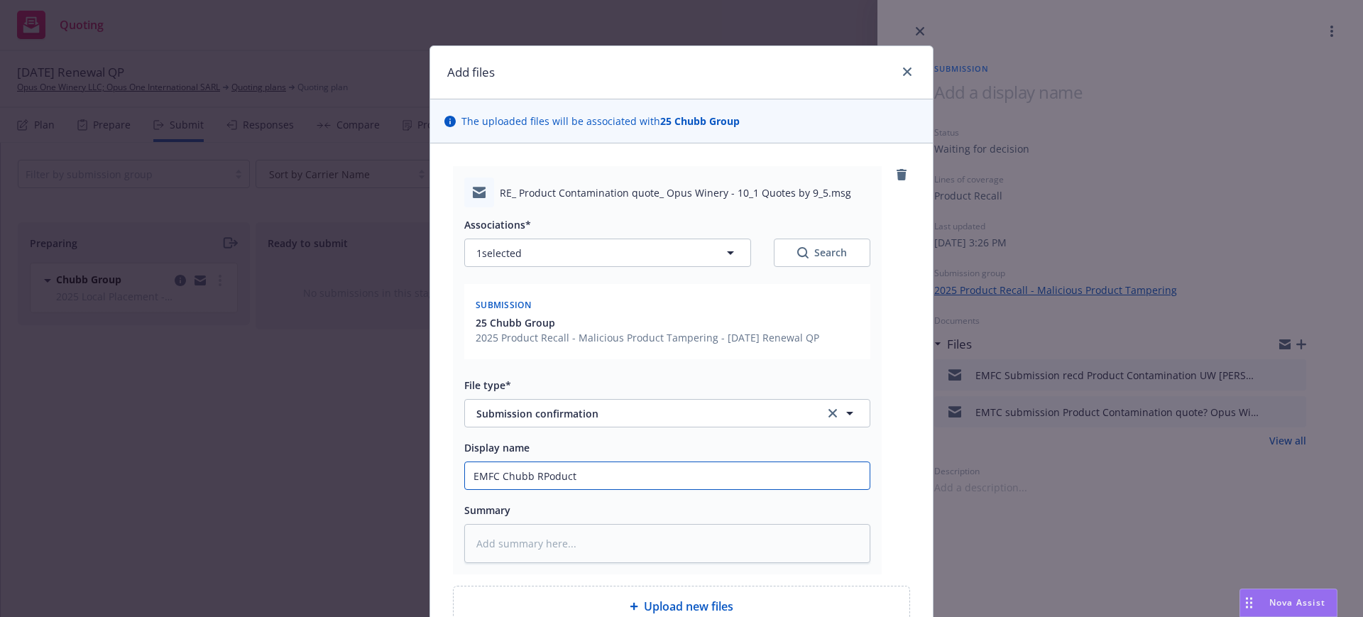
type input "EMFC Chubb RPoduct"
type textarea "x"
type input "EMFC Chubb RPoduc"
type textarea "x"
type input "EMFC Chubb RPodu"
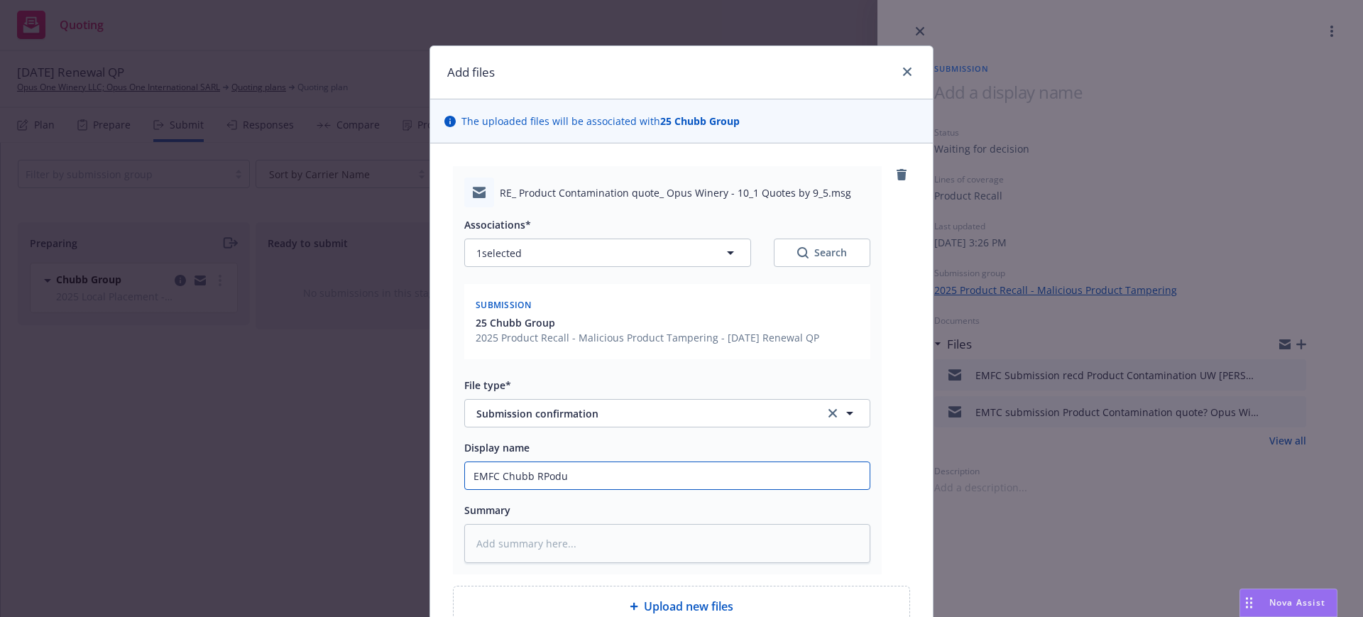
type textarea "x"
type input "EMFC Chubb RPod"
type textarea "x"
type input "EMFC Chubb RPo"
type textarea "x"
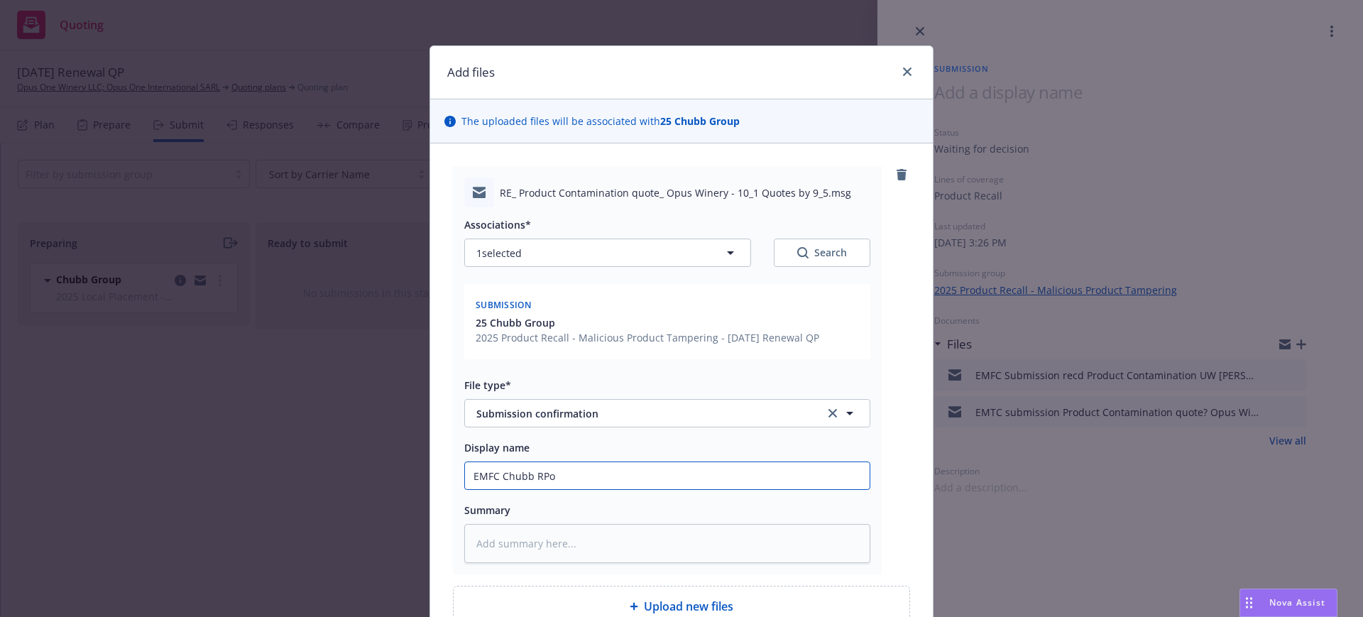
type input "EMFC [PERSON_NAME]"
type textarea "x"
type input "EMFC Chubb R"
type textarea "x"
type input "EMFC Chubb"
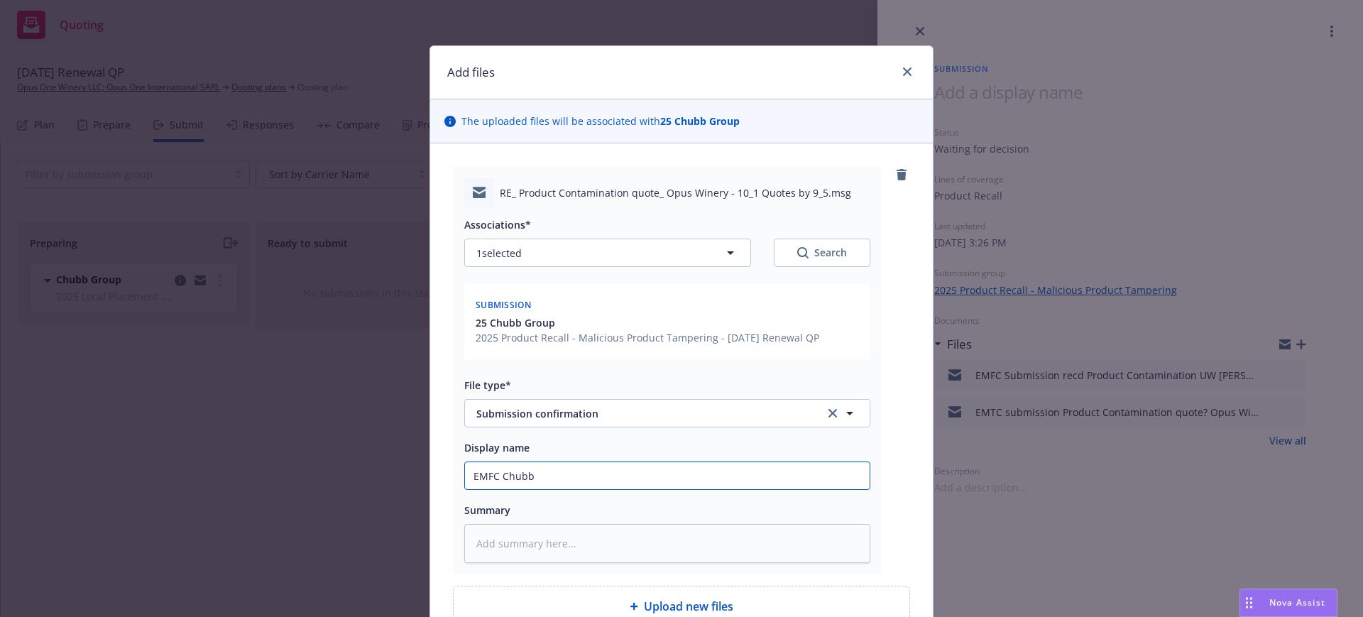
type textarea "x"
type input "EMFC Chubb P"
type textarea "x"
type input "EMFC [PERSON_NAME]"
type textarea "x"
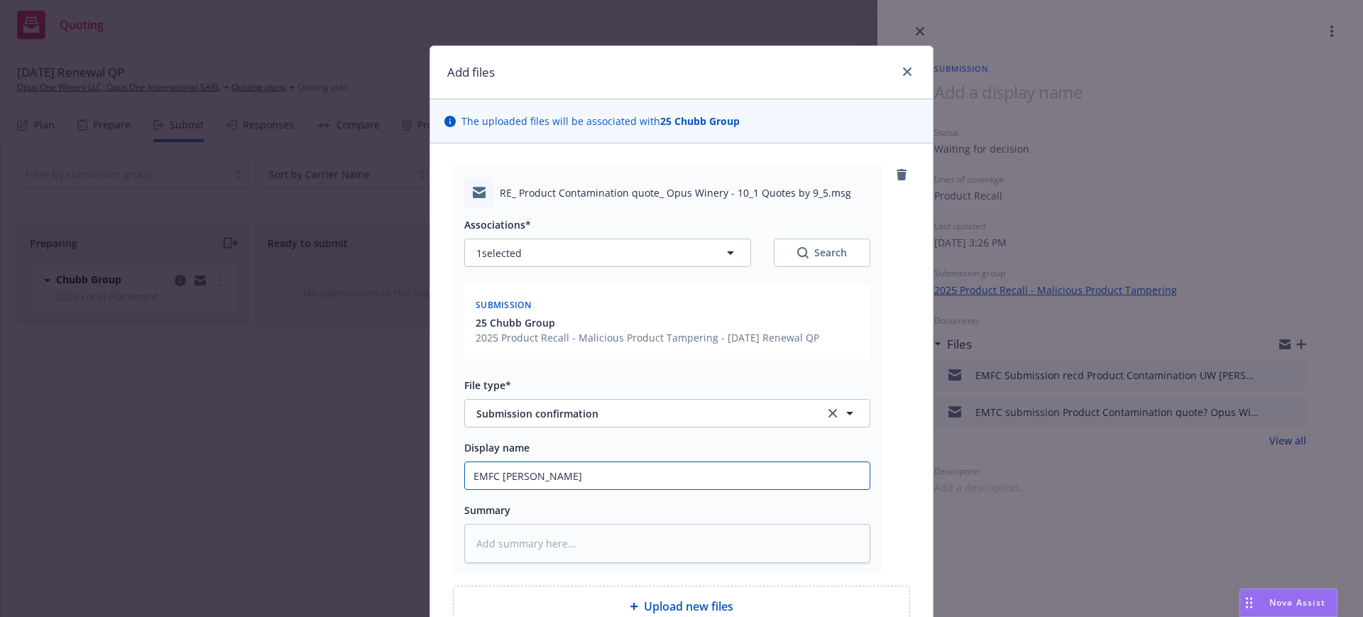
type input "EMFC Chubb Pro"
type textarea "x"
type input "EMFC Chubb Prod"
type textarea "x"
type input "EMFC Chubb Produ"
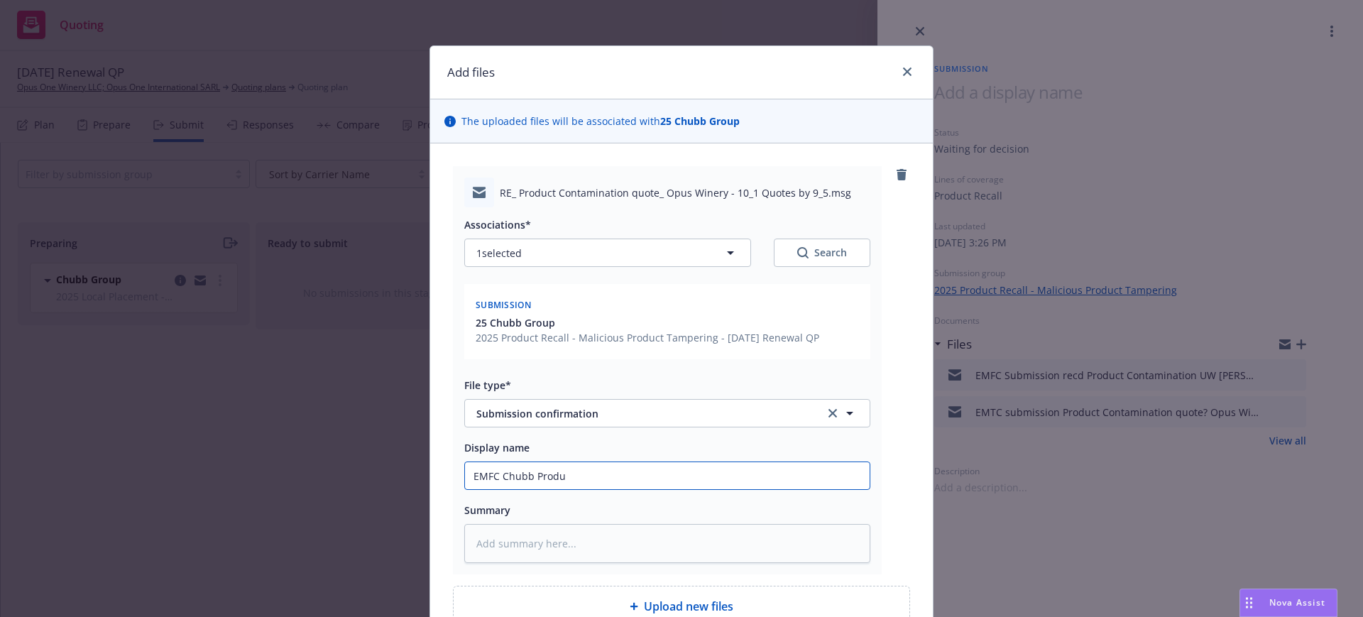
type textarea "x"
type input "EMFC Chubb Produc"
type textarea "x"
type input "EMFC Chubb Product"
type textarea "x"
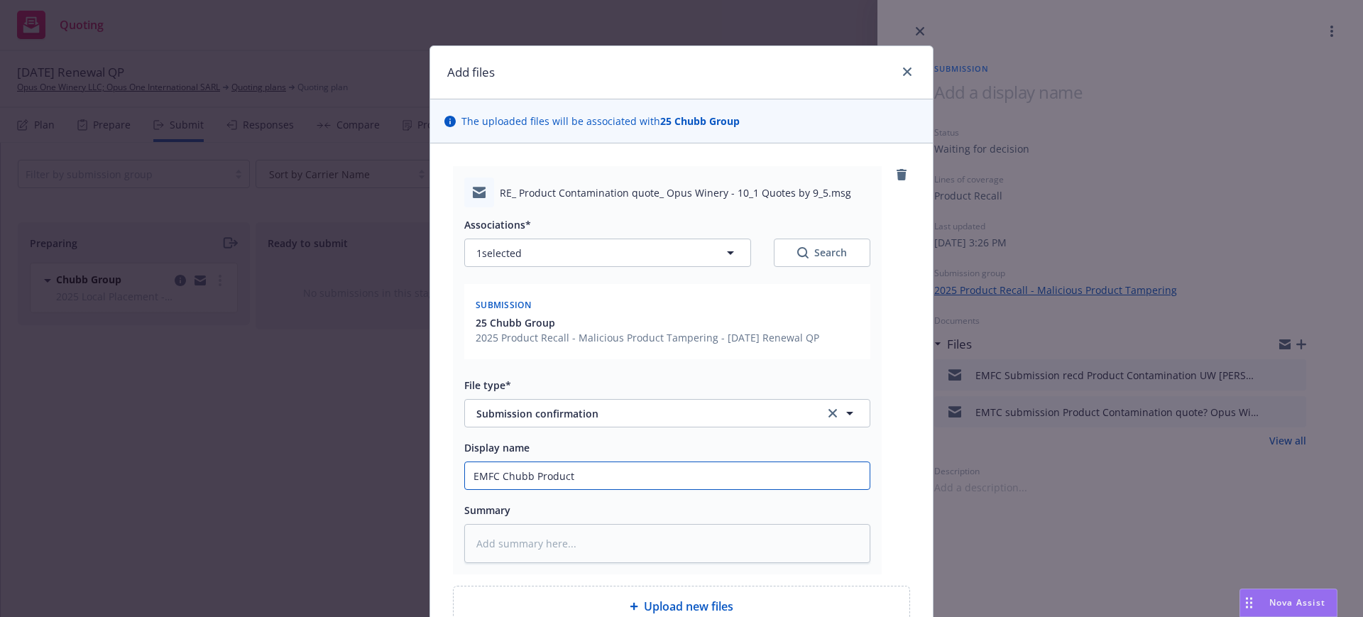
type input "EMFC Chubb Product"
type textarea "x"
type input "EMFC Chubb Product U"
type textarea "x"
type input "EMFC Chubb Product UW"
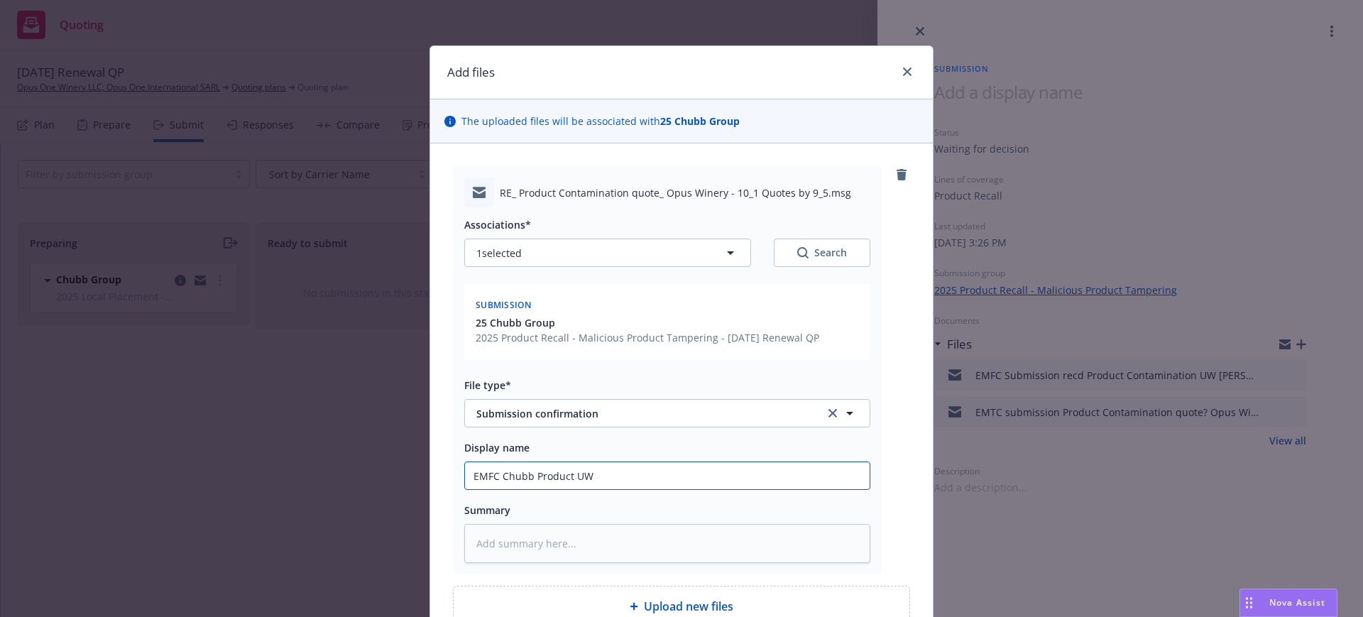
type textarea "x"
type input "EMFC Chubb Product UW"
type textarea "x"
type input "EMFC Chubb Product UW R"
type textarea "x"
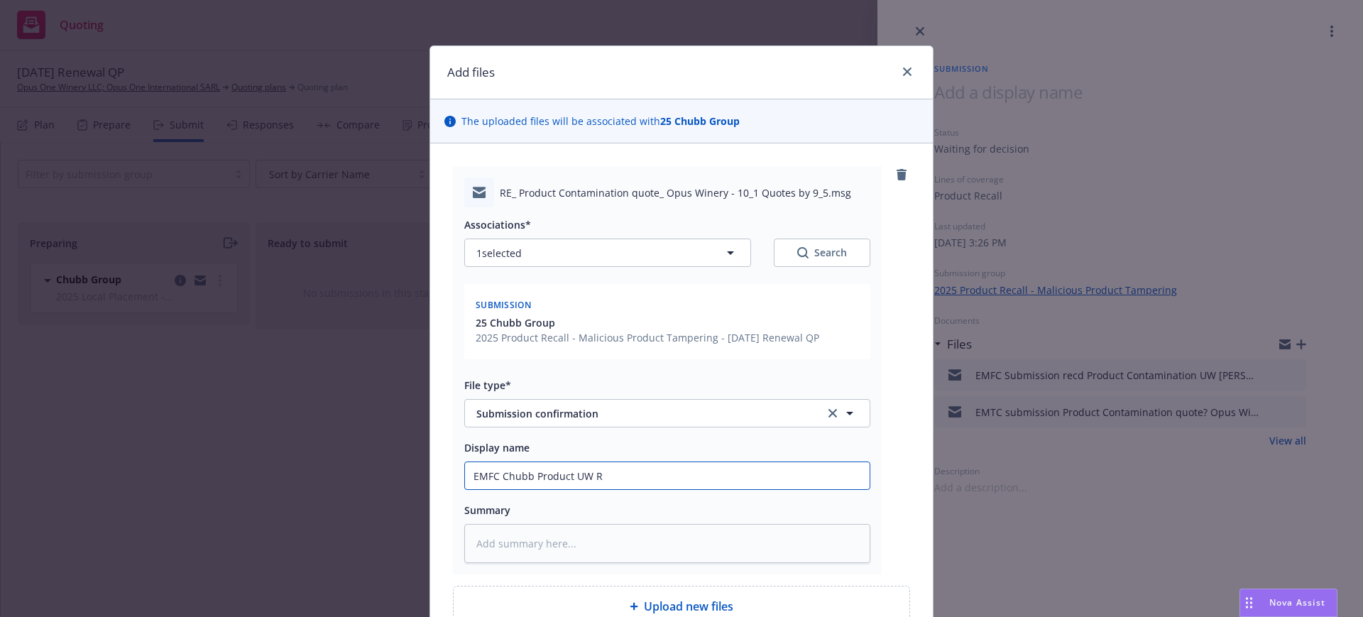
type input "EMFC Chubb Product UW Ru"
type textarea "x"
type input "EMFC Chubb Product UW Rus"
type textarea "x"
type input "EMFC Chubb Product UW [PERSON_NAME]"
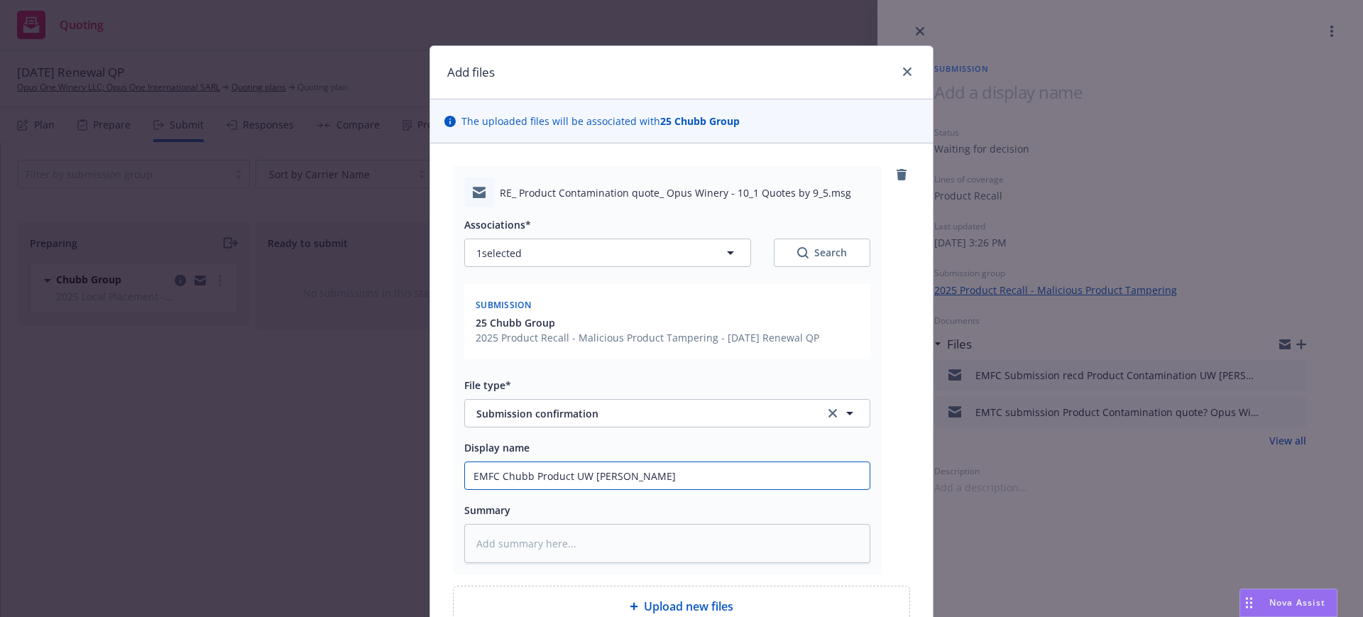
type textarea "x"
type input "EMFC Chubb Product UW Russe"
type textarea "x"
type input "EMFC Chubb Product UW [PERSON_NAME]"
type textarea "x"
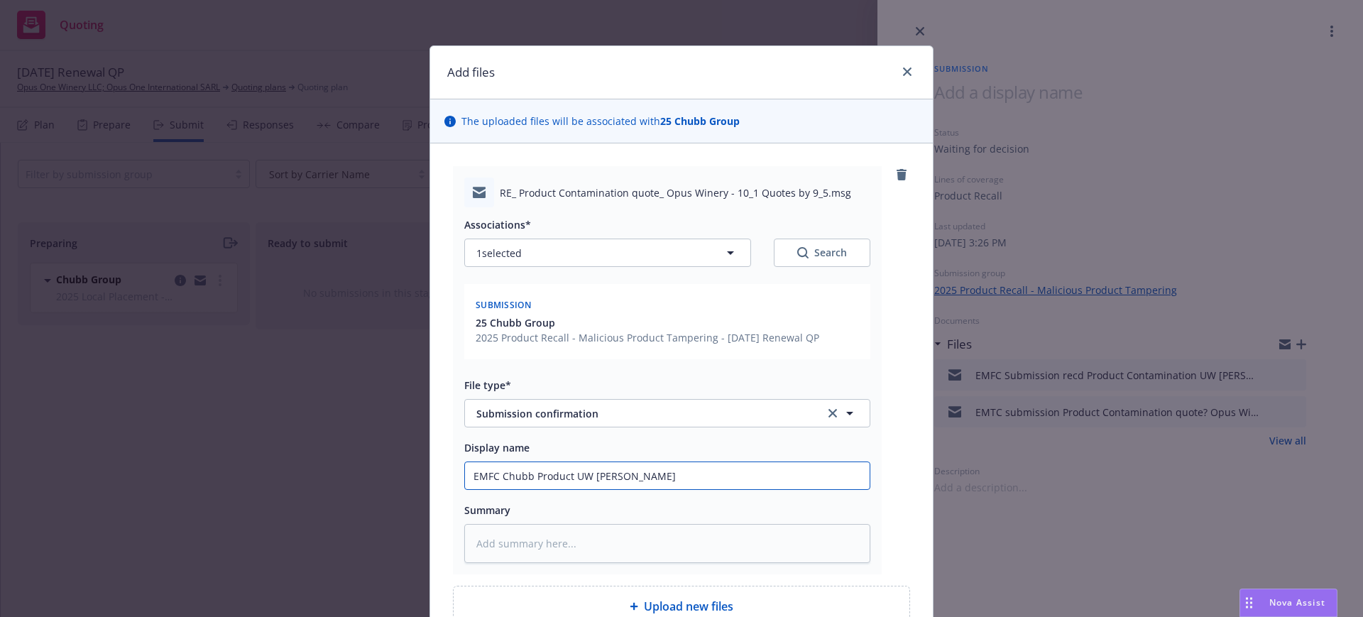
type input "EMFC Chubb Product UW [PERSON_NAME]"
type textarea "x"
type input "EMFC Chubb Product UW [PERSON_NAME] F"
type textarea "x"
type input "EMFC Chubb Product UW [PERSON_NAME] Fi"
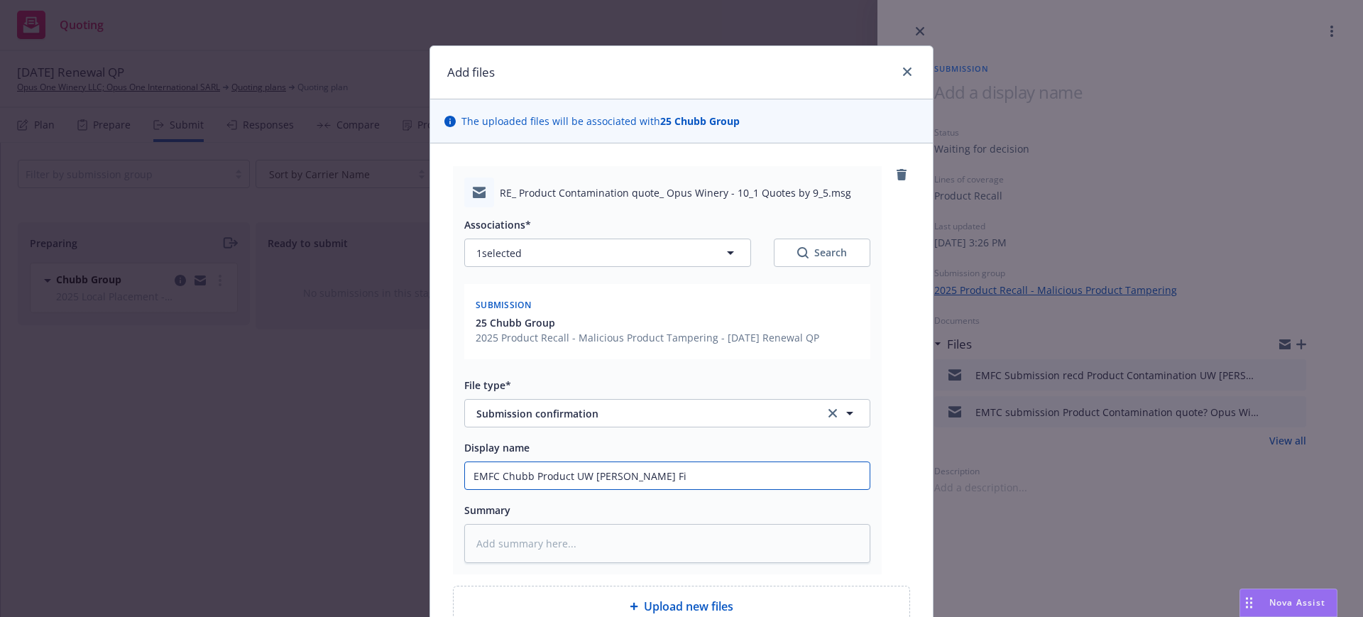
type textarea "x"
type input "EMFC Chubb Product UW [PERSON_NAME] Fin"
type textarea "x"
type input "EMFC Chubb Product UW [PERSON_NAME]"
type textarea "x"
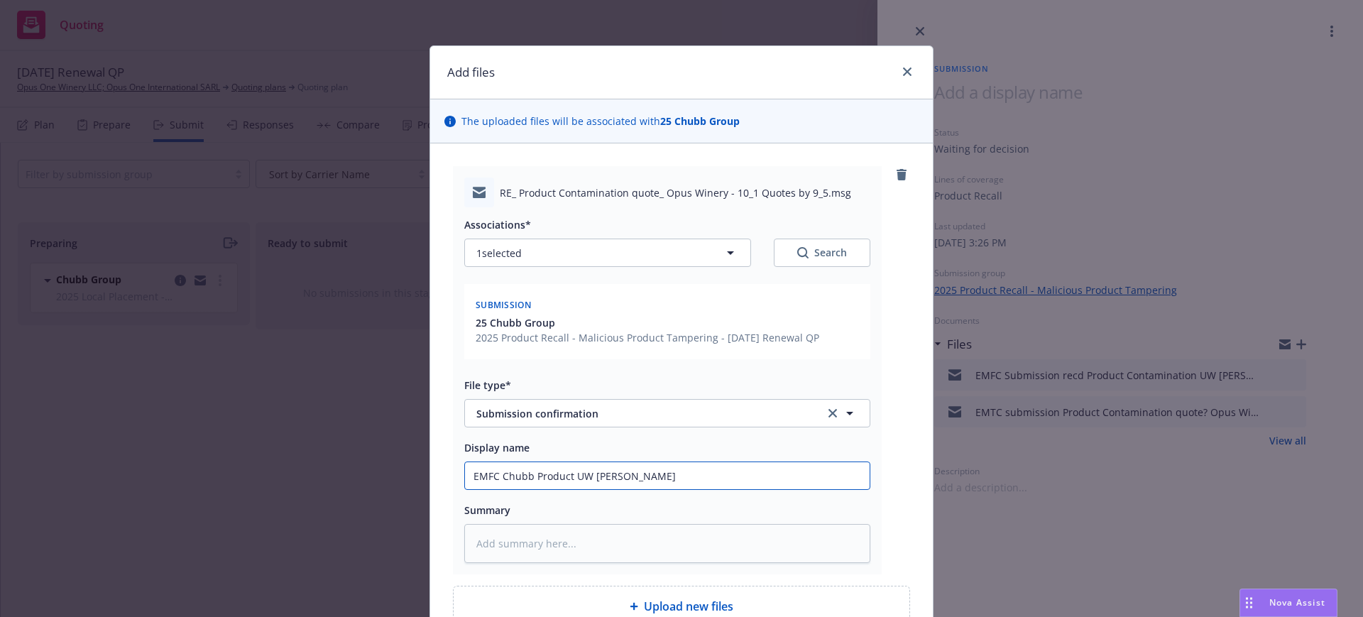
type input "EMFC Chubb Product UW [PERSON_NAME]"
type textarea "x"
type input "EMFC Chubb Product UW [PERSON_NAME]"
type textarea "x"
type input "EMFC Chubb Product UW [PERSON_NAME] Finnese"
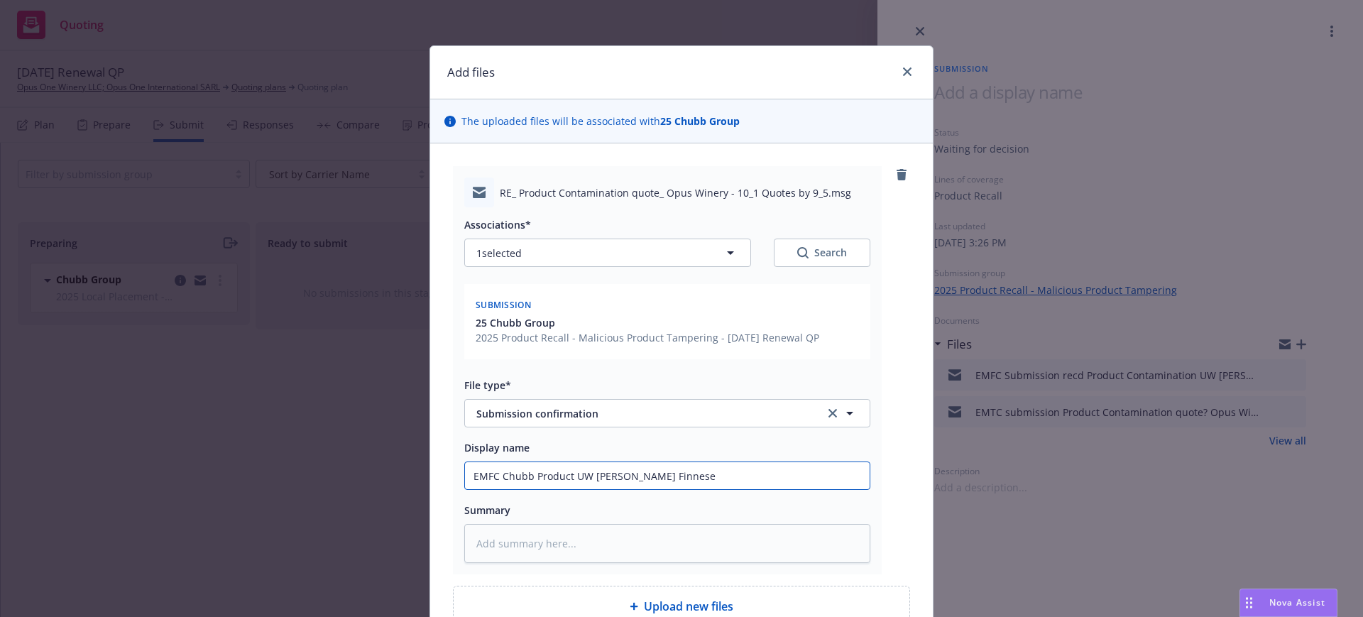
type textarea "x"
type input "EMFC Chubb Product UW [PERSON_NAME]"
type textarea "x"
type input "EMFC Chubb Product UW [PERSON_NAME]"
type textarea "x"
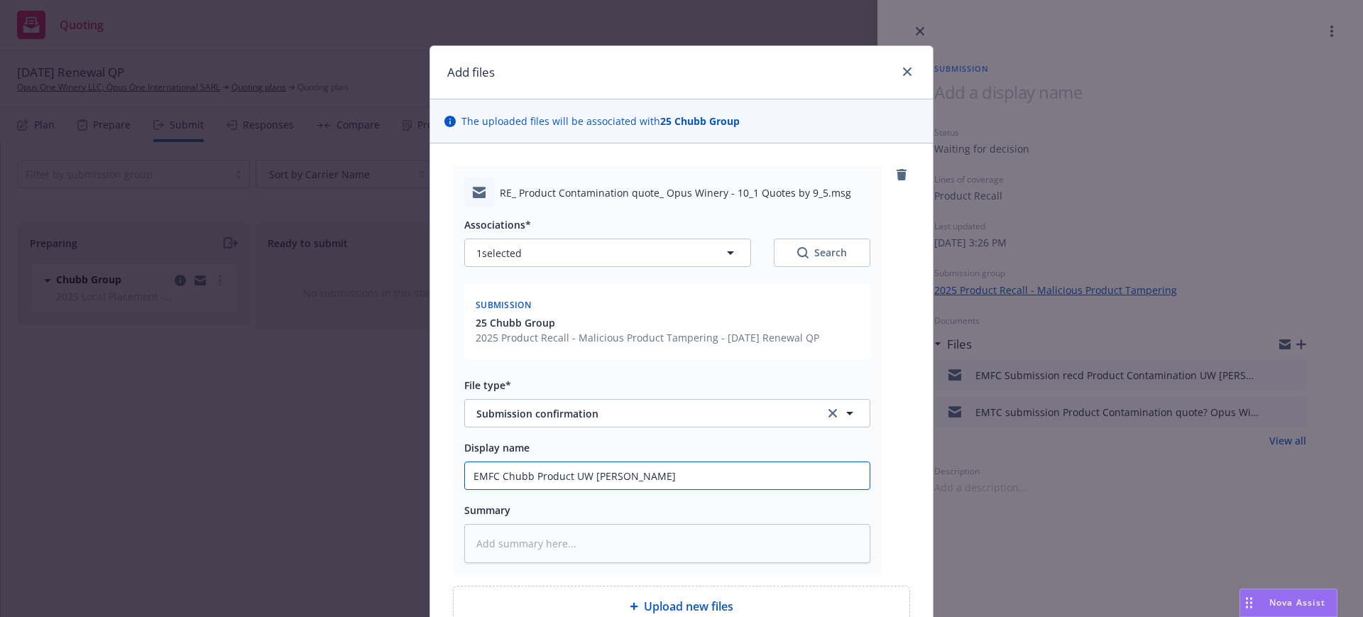
type input "EMFC Chubb Product UW [PERSON_NAME] c"
type textarea "x"
type input "EMFC Chubb Product UW [PERSON_NAME] co"
type textarea "x"
type input "EMFC Chubb Product UW [PERSON_NAME] con"
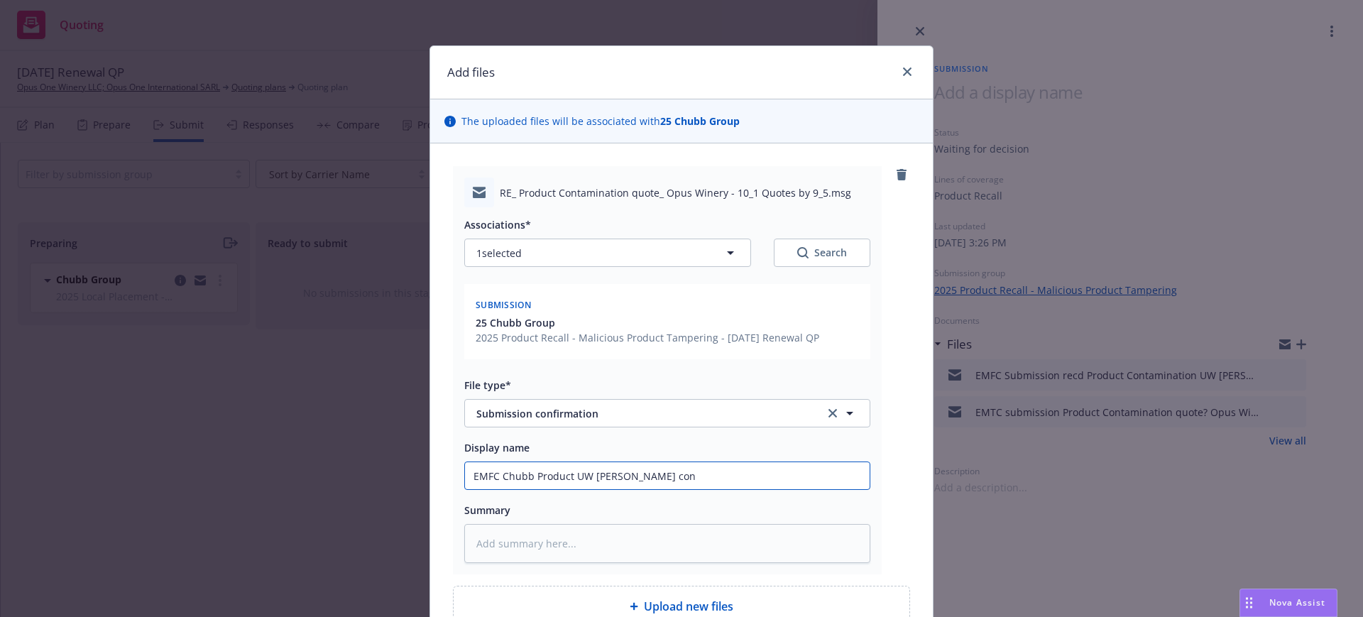
type textarea "x"
type input "EMFC Chubb Product UW [PERSON_NAME] conf"
type textarea "x"
type input "EMFC Chubb Product UW [PERSON_NAME] confi"
type textarea "x"
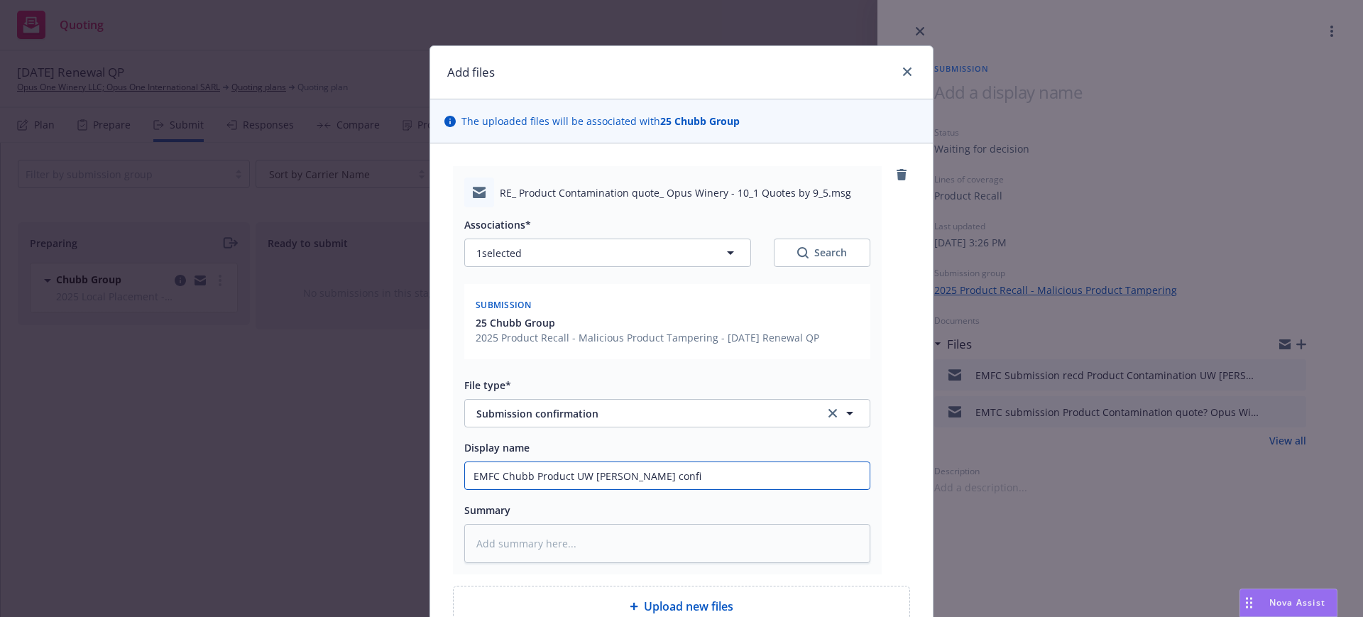
type input "EMFC Chubb Product UW [PERSON_NAME] confir"
type textarea "x"
type input "EMFC Chubb Product UW [PERSON_NAME] confirm"
type textarea "x"
type input "EMFC Chubb Product UW [PERSON_NAME] confirmt"
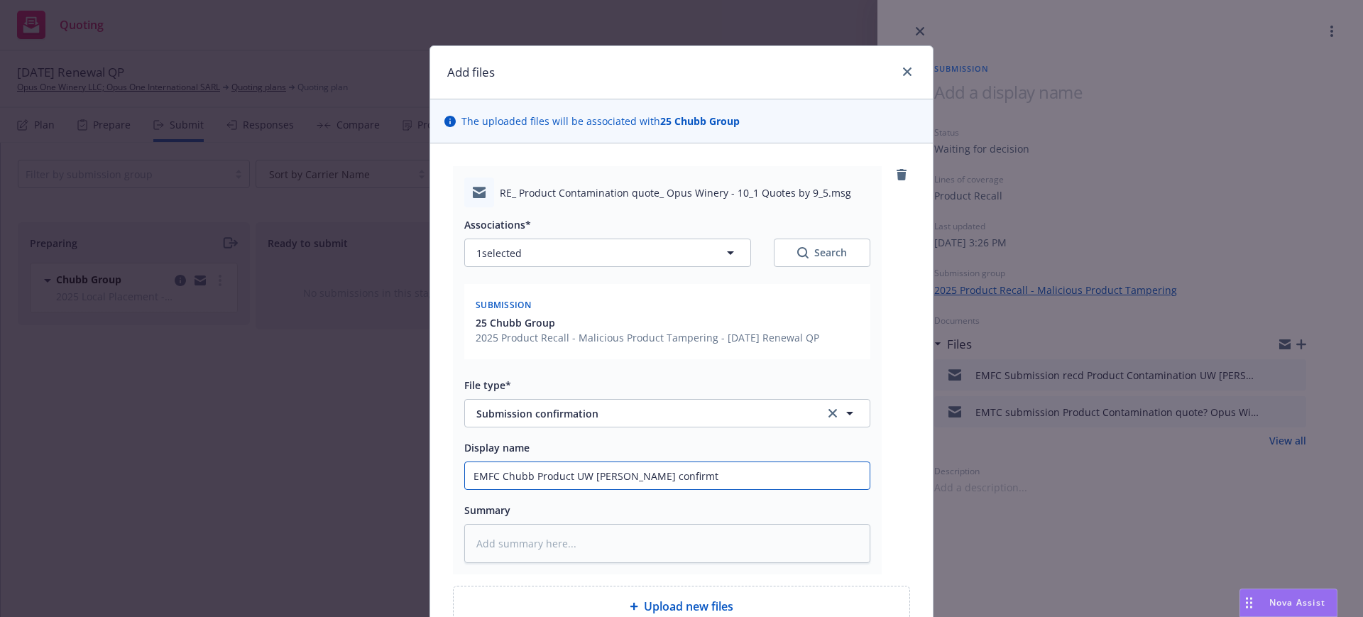
type textarea "x"
type input "EMFC Chubb Product UW [PERSON_NAME] confirmte"
type textarea "x"
type input "EMFC Chubb Product UW [PERSON_NAME] confirmted"
type textarea "x"
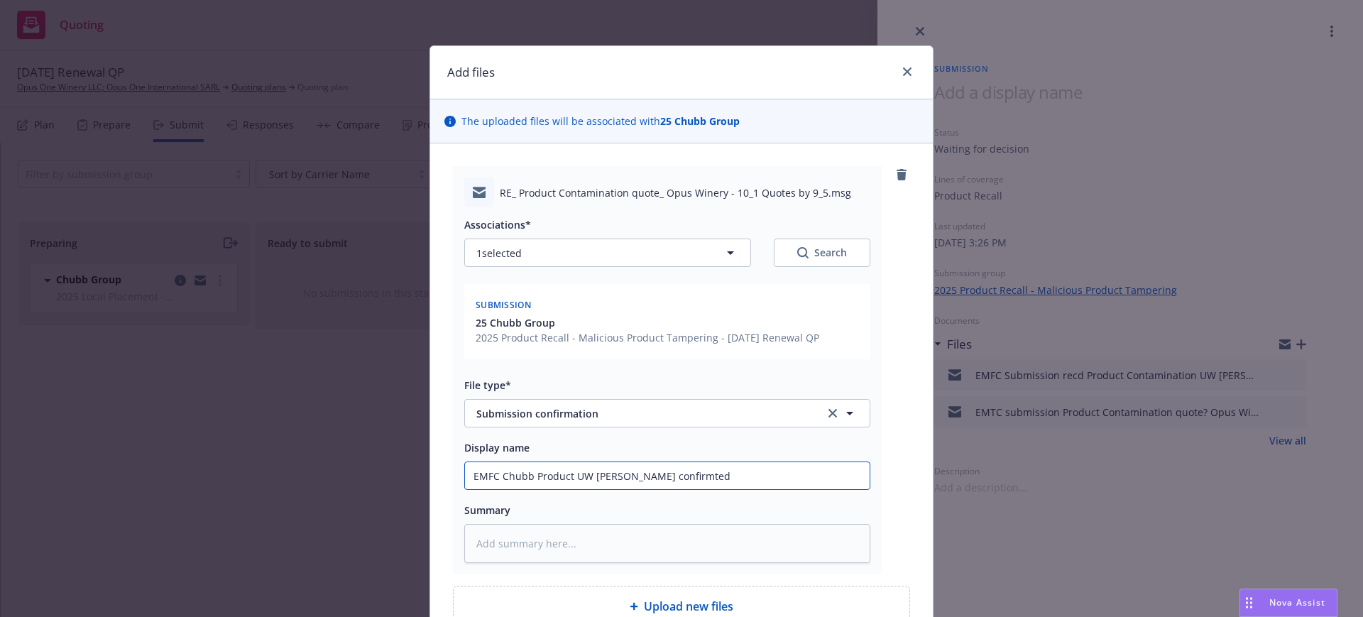
type input "EMFC Chubb Product UW [PERSON_NAME] confirmte"
type textarea "x"
type input "EMFC Chubb Product UW [PERSON_NAME] confirmt"
type textarea "x"
type input "EMFC Chubb Product UW [PERSON_NAME] confirm"
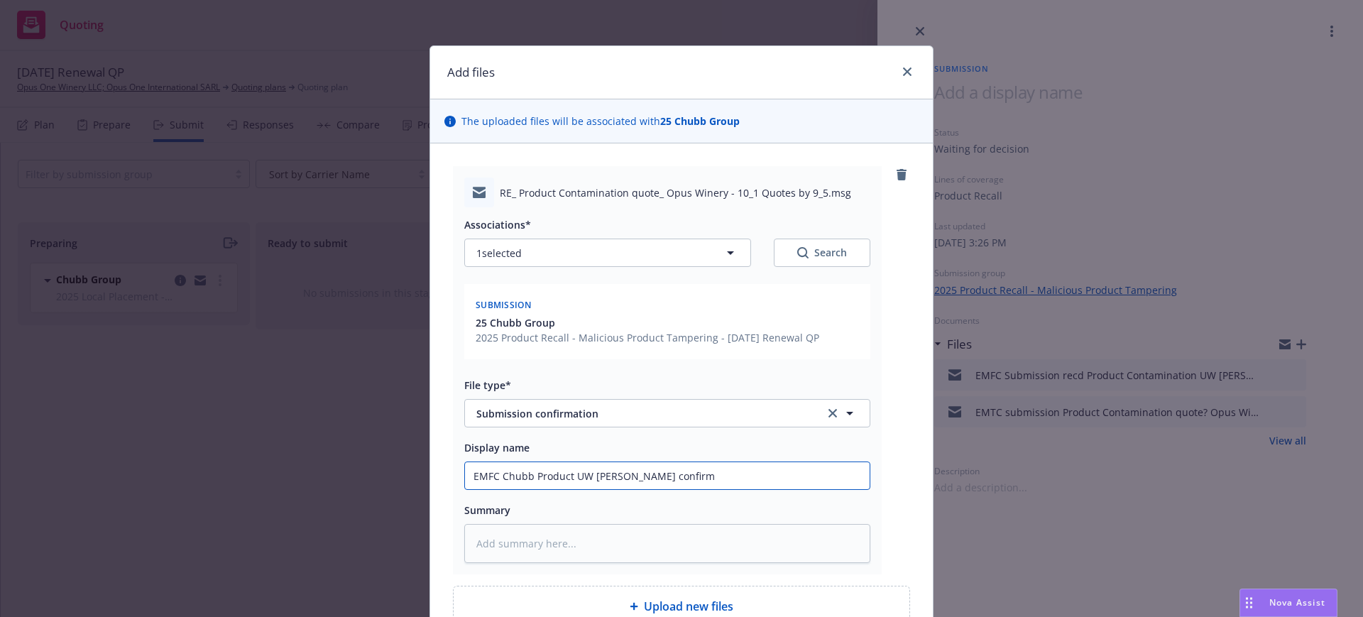
type textarea "x"
type input "EMFC Chubb Product UW [PERSON_NAME] confirme"
type textarea "x"
type input "EMFC Chubb Product UW [PERSON_NAME] confirmed"
type textarea "x"
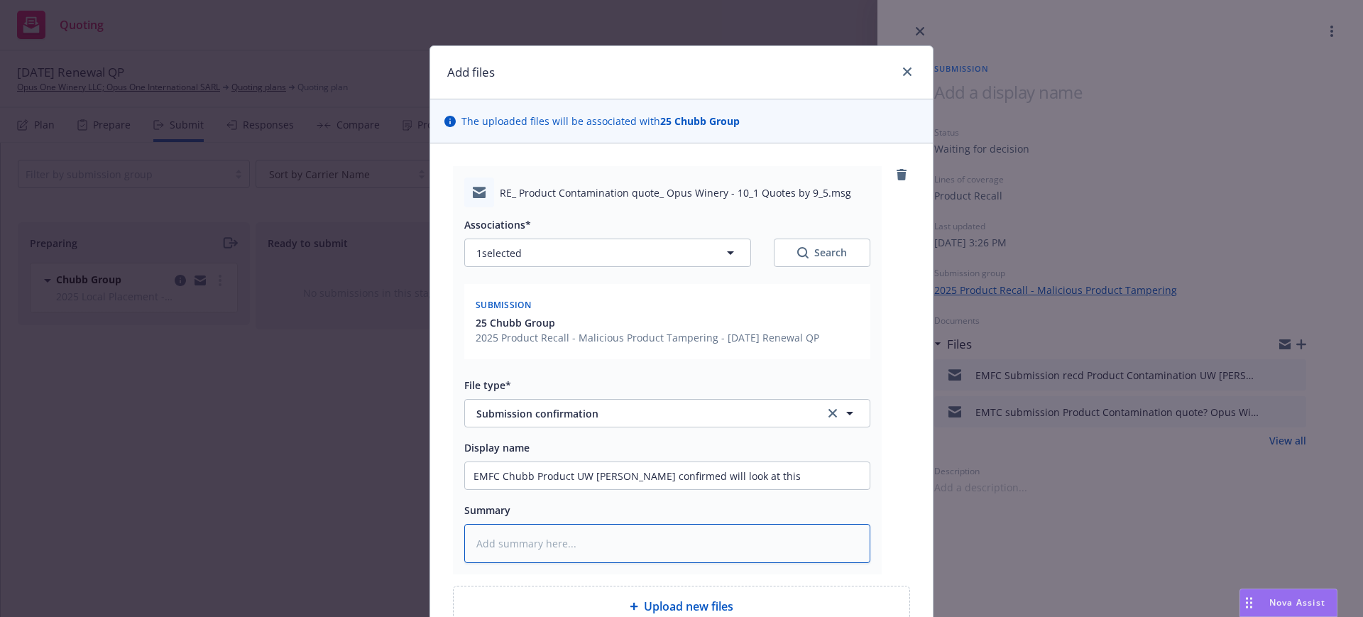
click at [464, 539] on textarea at bounding box center [667, 543] width 406 height 39
paste textarea "Lor ips'd sitam con adipi elit seddoe.temporin@utlaboreetd.mag. Aliqu eni admi …"
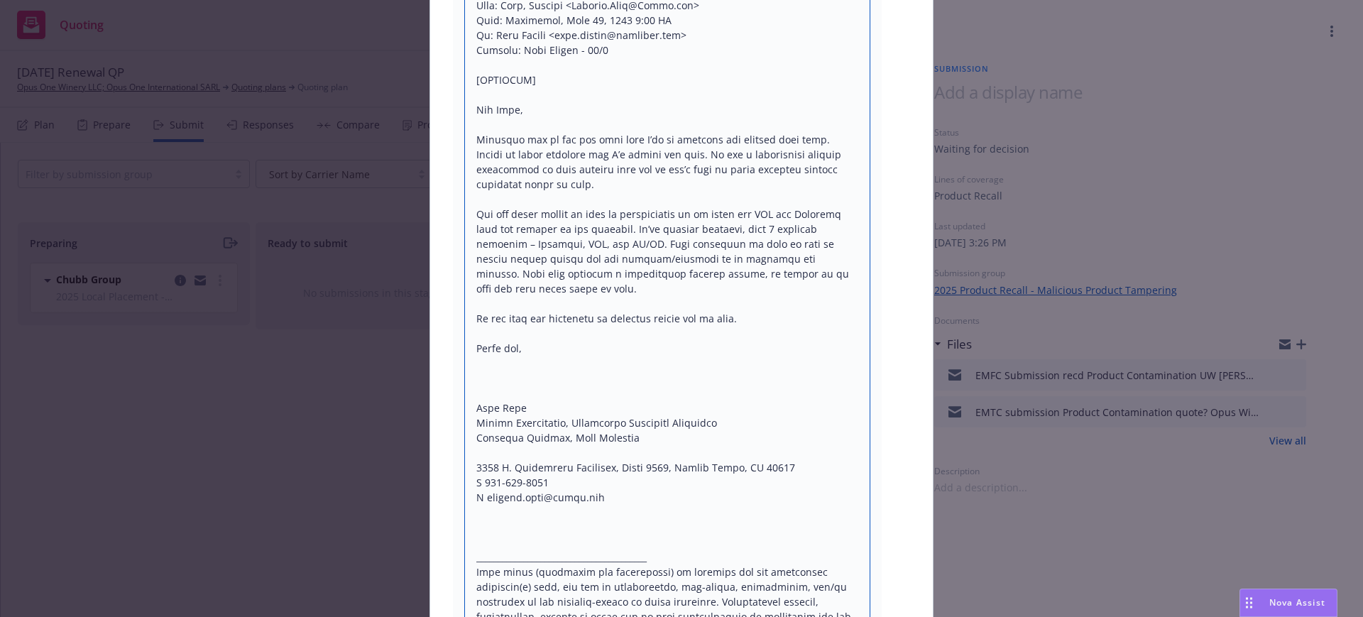
scroll to position [3005, 0]
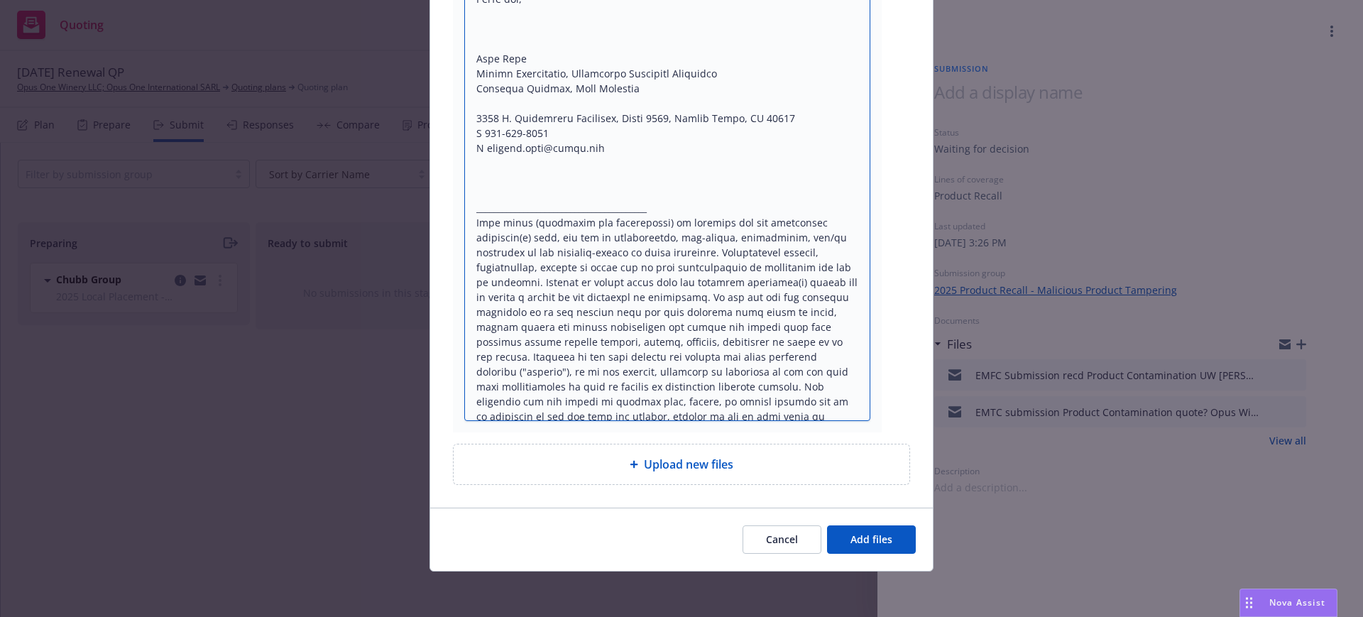
drag, startPoint x: 573, startPoint y: 202, endPoint x: 616, endPoint y: 655, distance: 455.0
click at [616, 616] on html "Quoting 1 AM [DATE] Renewal QP Opus One Winery LLC; Opus One International SARL…" at bounding box center [681, 308] width 1363 height 617
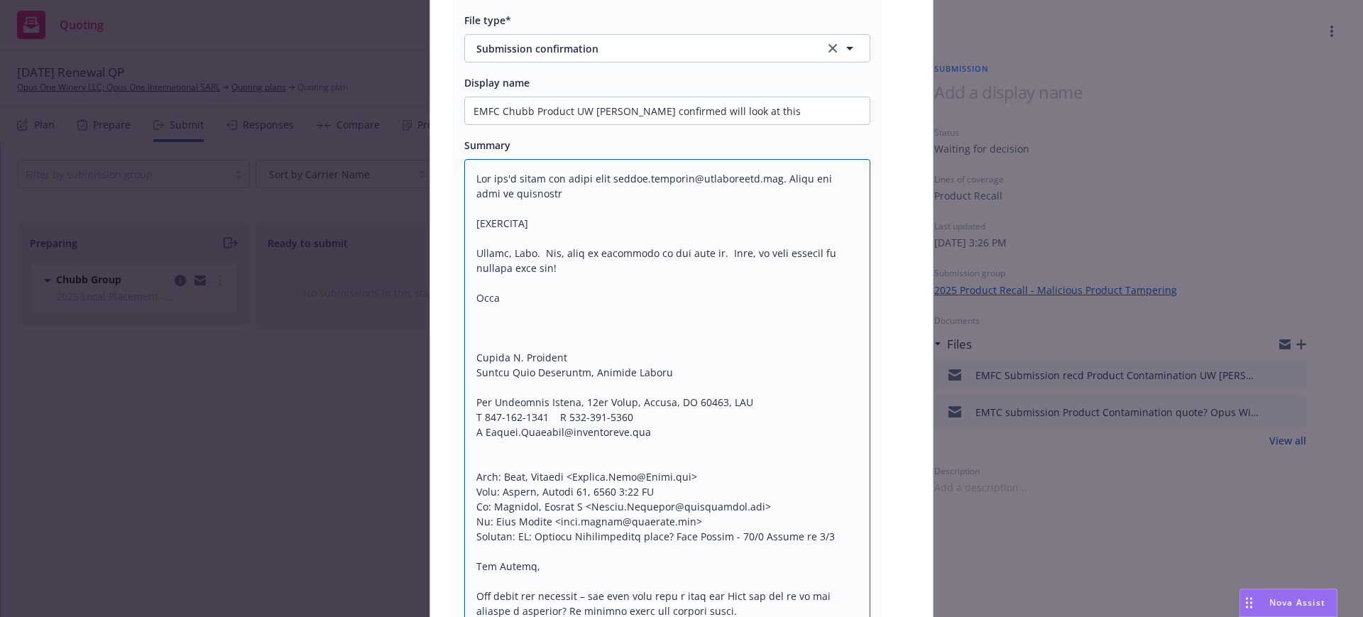
scroll to position [345, 0]
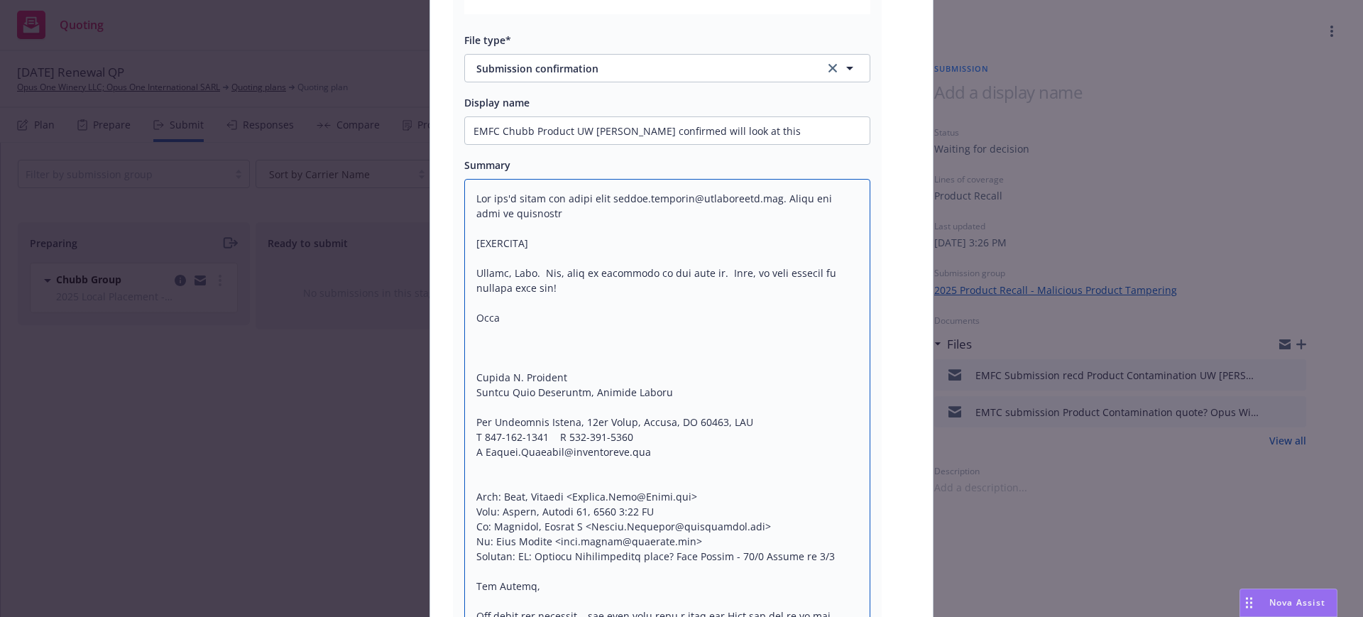
drag, startPoint x: 462, startPoint y: 189, endPoint x: 560, endPoint y: 252, distance: 116.6
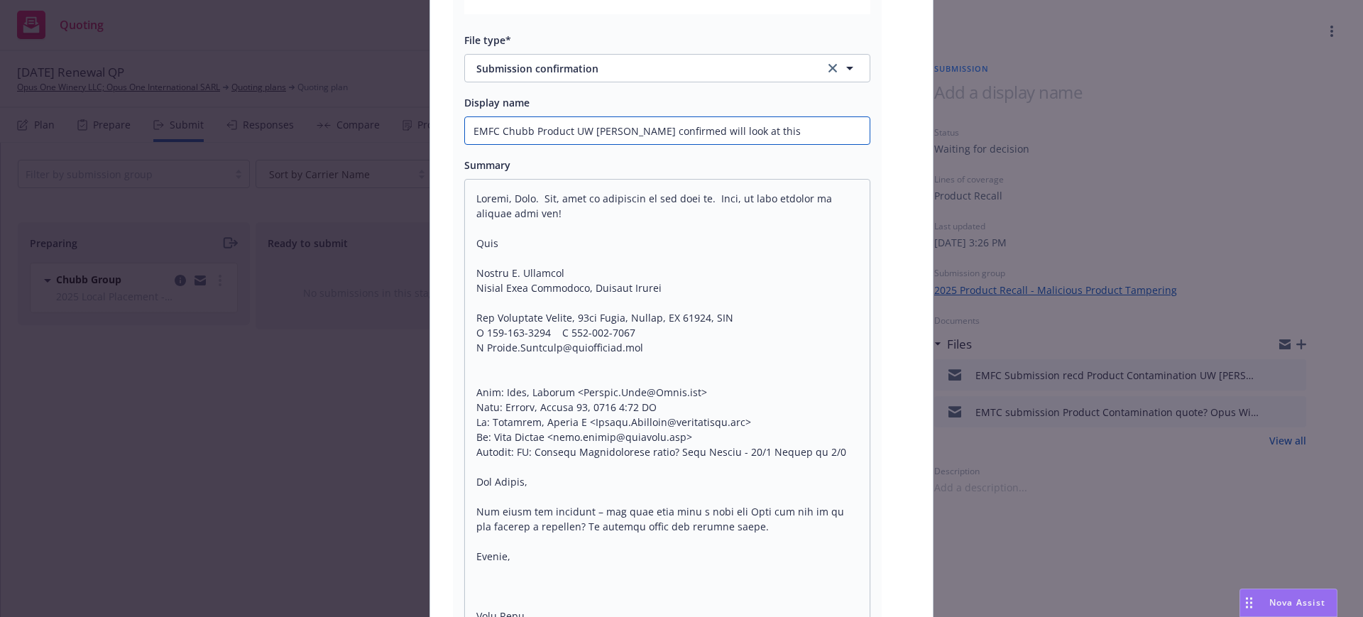
click at [607, 129] on input "EMFC Chubb Product UW [PERSON_NAME] confirmed will look at this" at bounding box center [667, 130] width 405 height 27
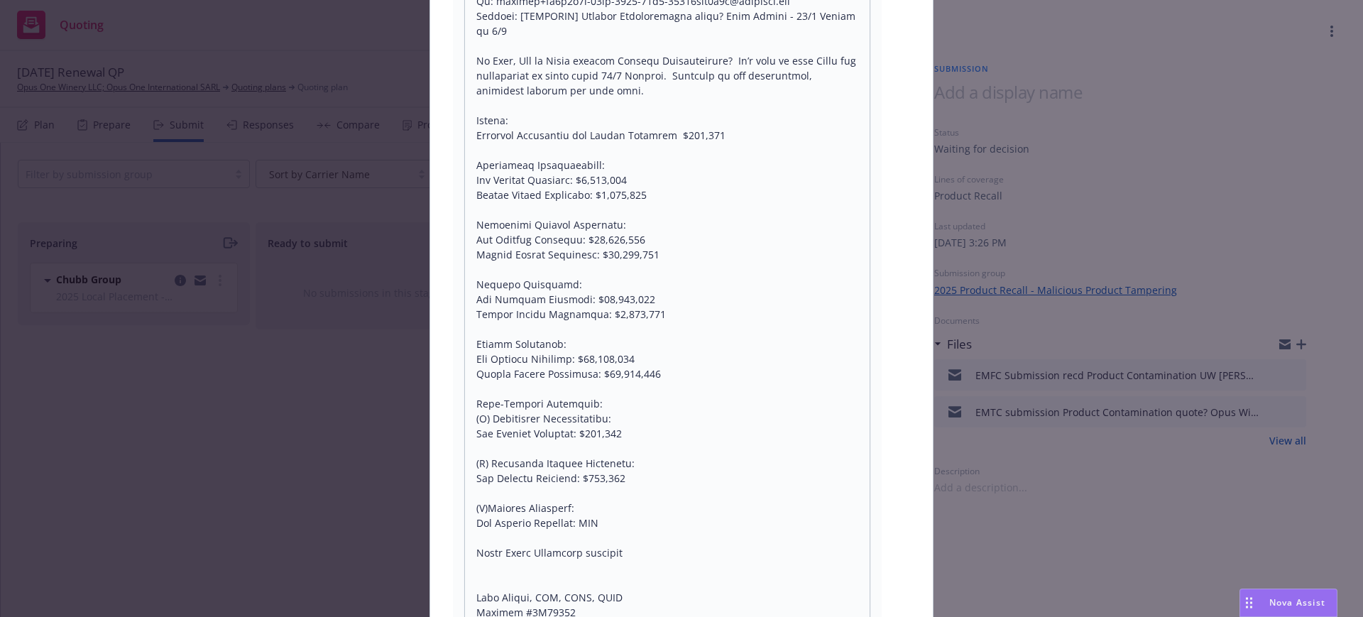
scroll to position [1395, 0]
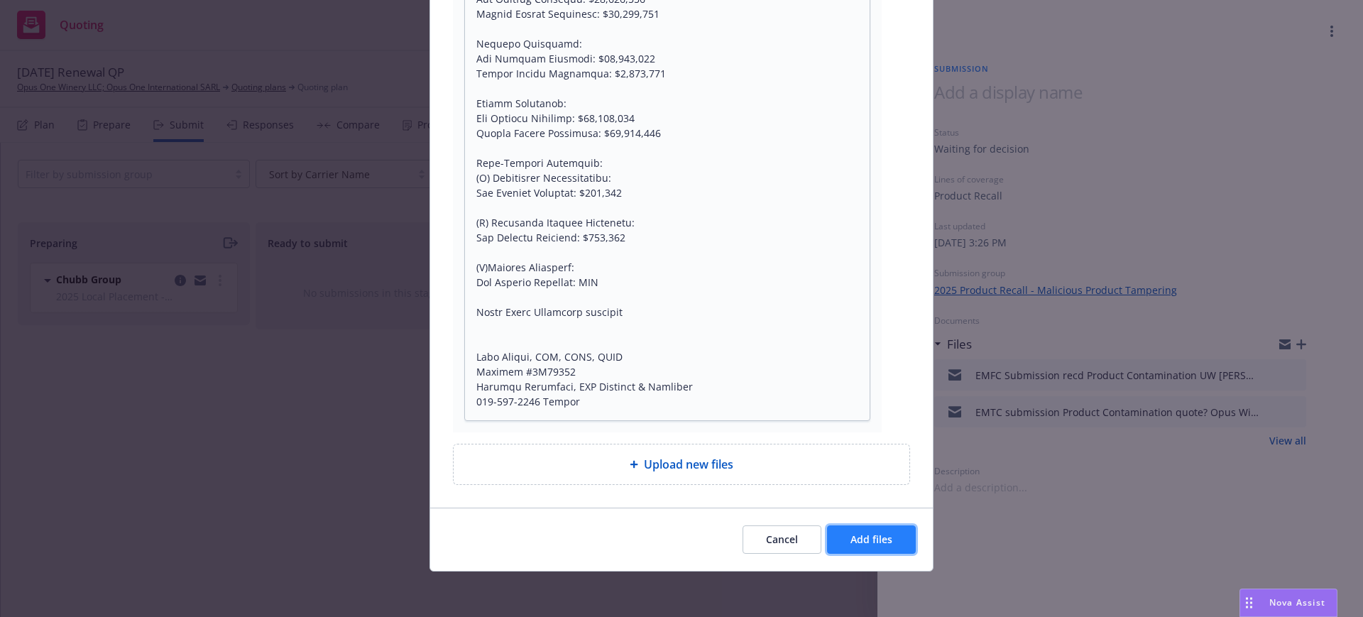
click at [880, 540] on span "Add files" at bounding box center [872, 539] width 42 height 13
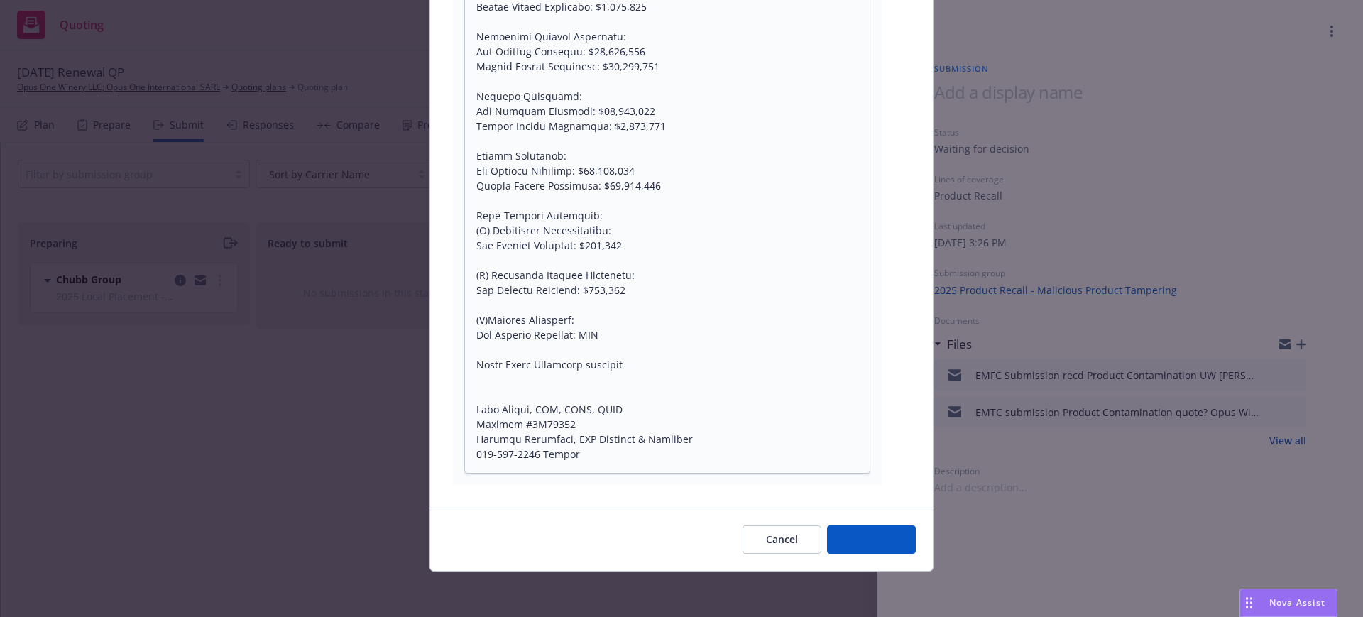
scroll to position [1342, 0]
